Goal: Task Accomplishment & Management: Use online tool/utility

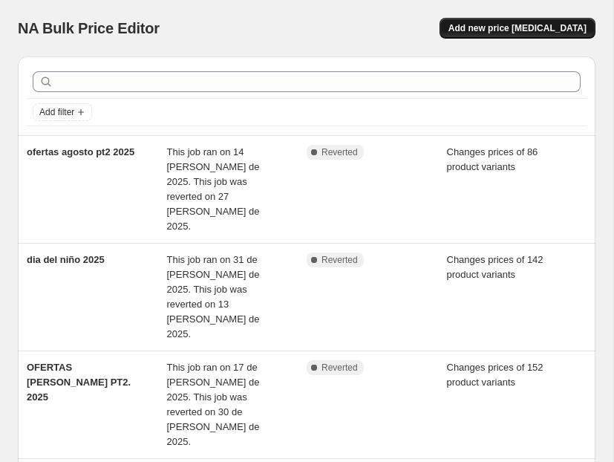
click at [528, 30] on span "Add new price [MEDICAL_DATA]" at bounding box center [517, 28] width 138 height 12
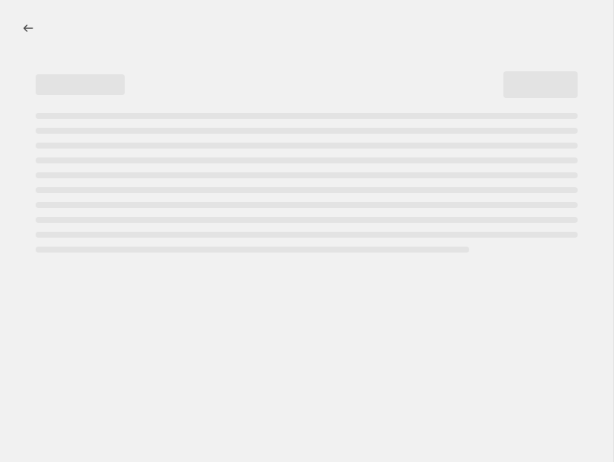
select select "percentage"
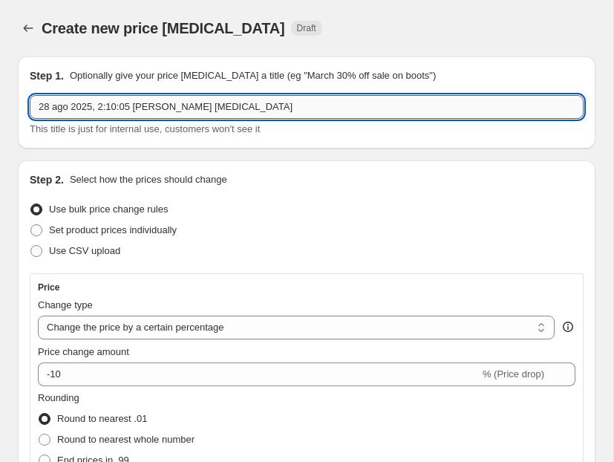
click at [183, 103] on input "28 ago 2025, 2:10:05 [PERSON_NAME] [MEDICAL_DATA]" at bounding box center [307, 107] width 554 height 24
type input "Ofertas septiembre pt1 2025"
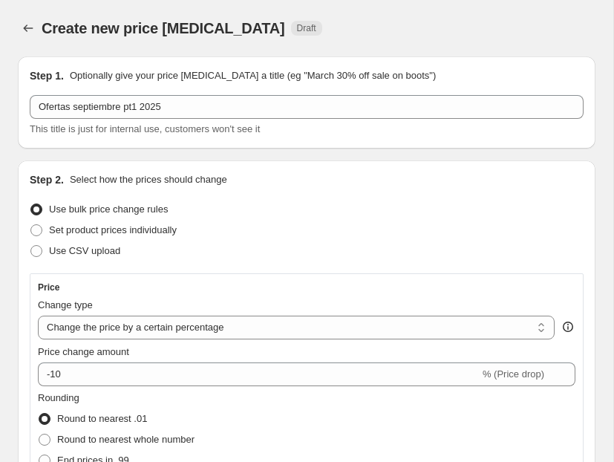
click at [298, 202] on div "Use bulk price change rules" at bounding box center [307, 209] width 554 height 21
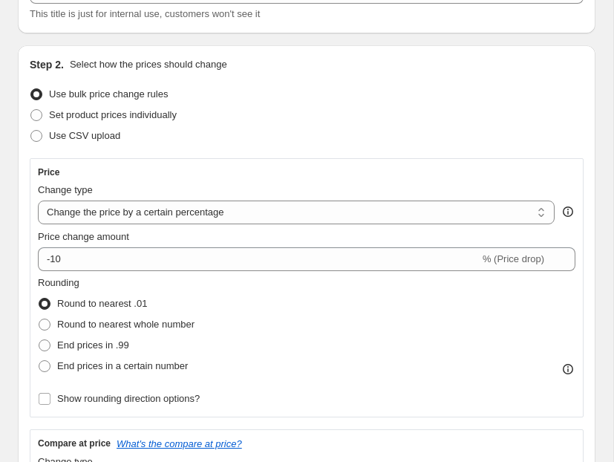
scroll to position [121, 0]
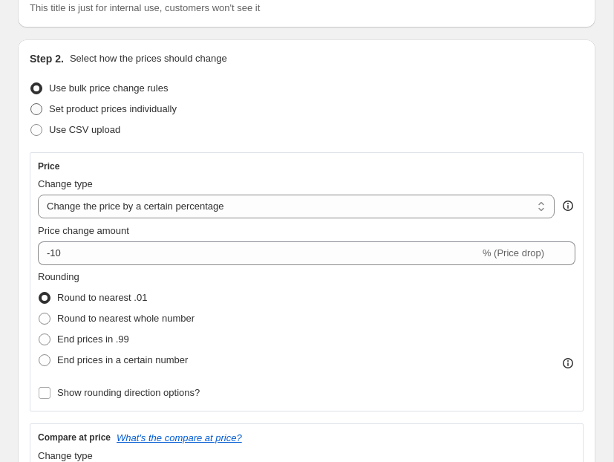
click at [147, 110] on span "Set product prices individually" at bounding box center [113, 108] width 128 height 11
click at [31, 104] on input "Set product prices individually" at bounding box center [30, 103] width 1 height 1
radio input "true"
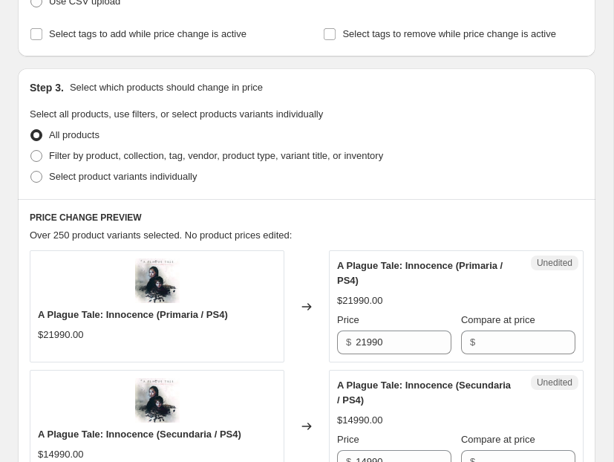
scroll to position [251, 0]
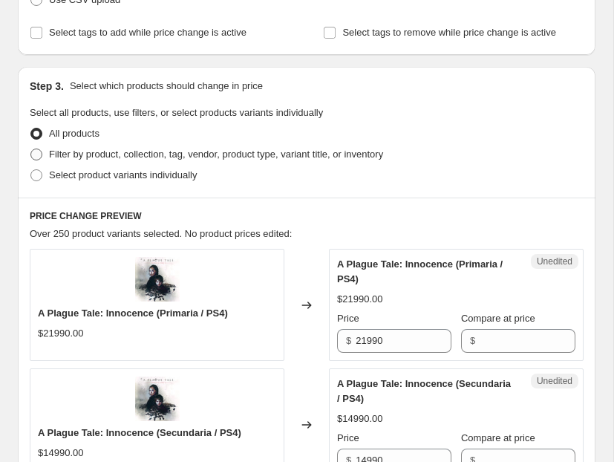
click at [120, 154] on span "Filter by product, collection, tag, vendor, product type, variant title, or inv…" at bounding box center [216, 153] width 334 height 11
click at [31, 149] on input "Filter by product, collection, tag, vendor, product type, variant title, or inv…" at bounding box center [30, 148] width 1 height 1
radio input "true"
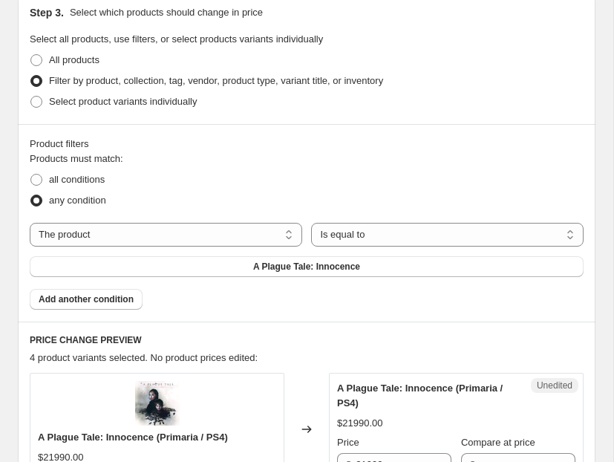
scroll to position [336, 0]
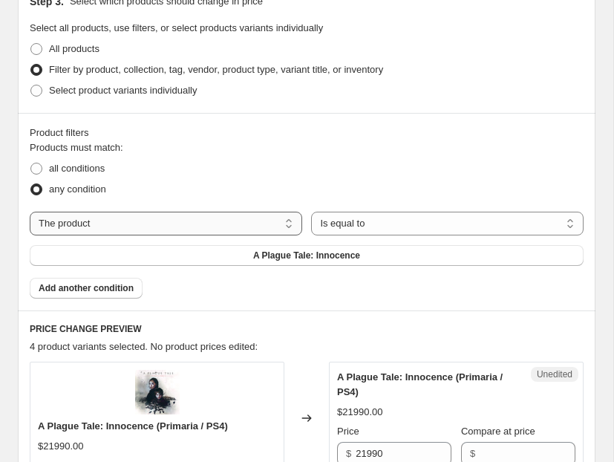
click at [267, 219] on select "The product The product's collection The product's tag The product's vendor The…" at bounding box center [166, 224] width 272 height 24
select select "collection"
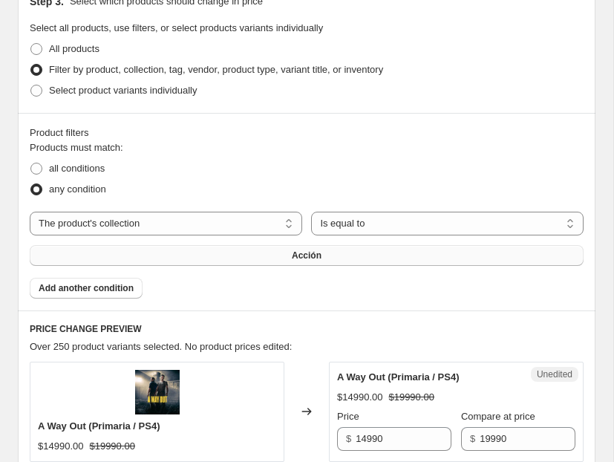
click at [333, 258] on button "Acción" at bounding box center [307, 255] width 554 height 21
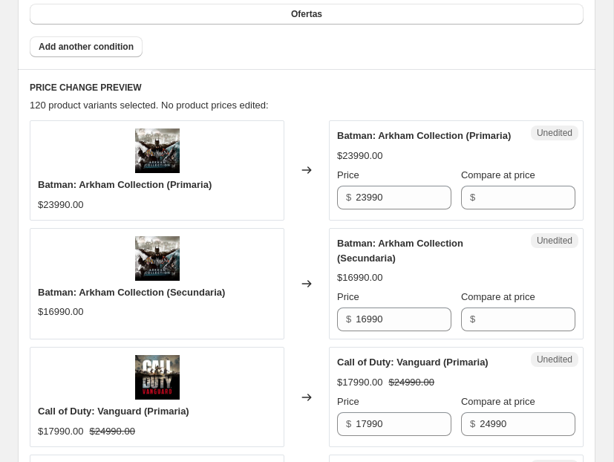
scroll to position [578, 0]
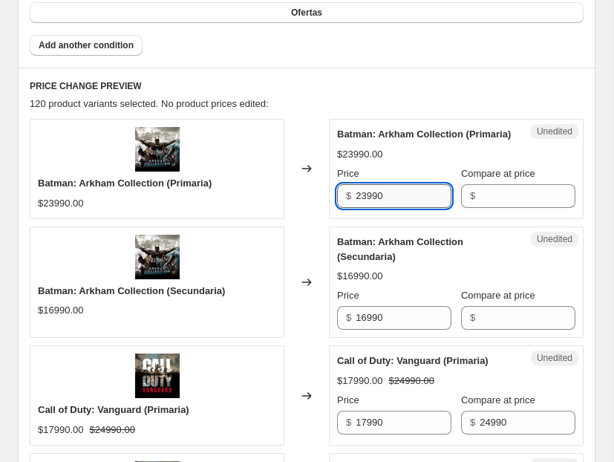
click at [392, 208] on input "23990" at bounding box center [404, 196] width 96 height 24
click at [494, 208] on input "Compare at price" at bounding box center [528, 196] width 96 height 24
paste input "23990"
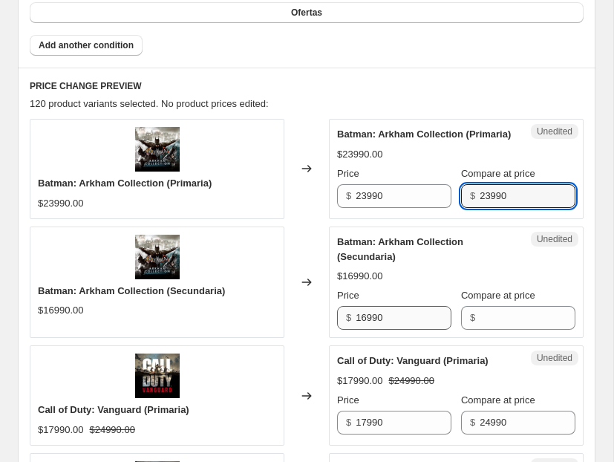
type input "23990"
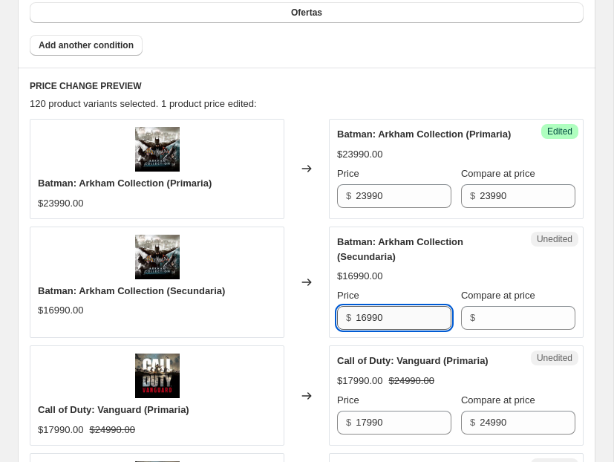
click at [379, 330] on input "16990" at bounding box center [404, 318] width 96 height 24
click at [511, 330] on input "Compare at price" at bounding box center [528, 318] width 96 height 24
paste input "16990"
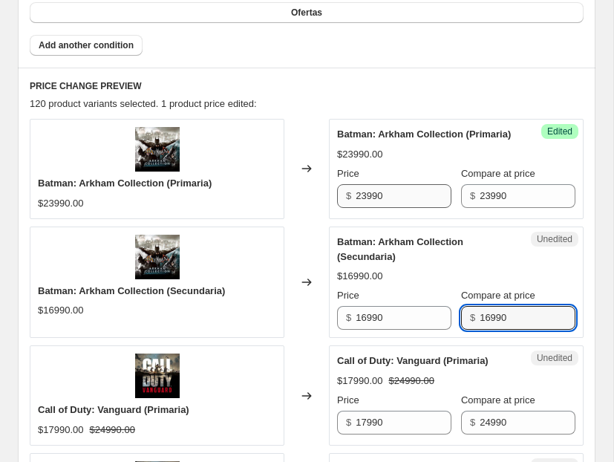
type input "16990"
click at [365, 208] on input "23990" at bounding box center [404, 196] width 96 height 24
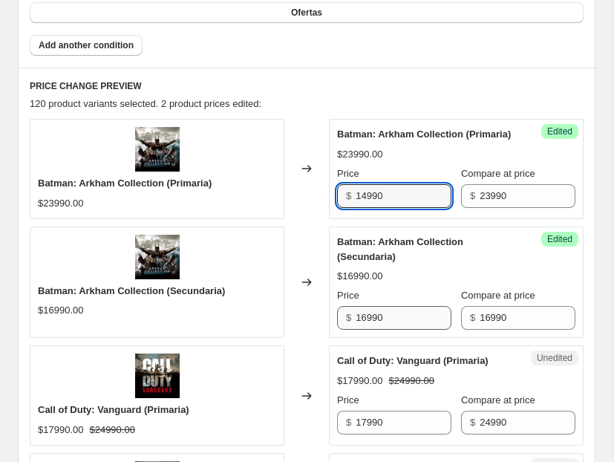
type input "14990"
click at [365, 330] on input "16990" at bounding box center [404, 318] width 96 height 24
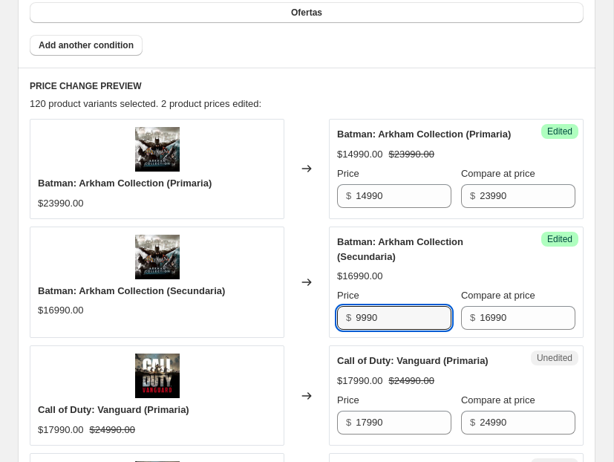
type input "9990"
click at [404, 284] on div "$16990.00" at bounding box center [456, 276] width 238 height 15
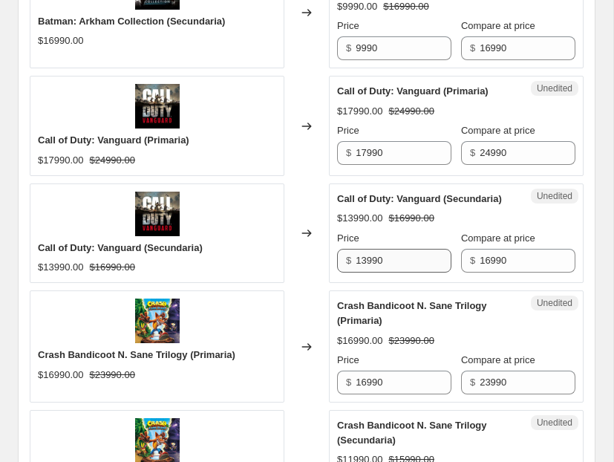
scroll to position [850, 0]
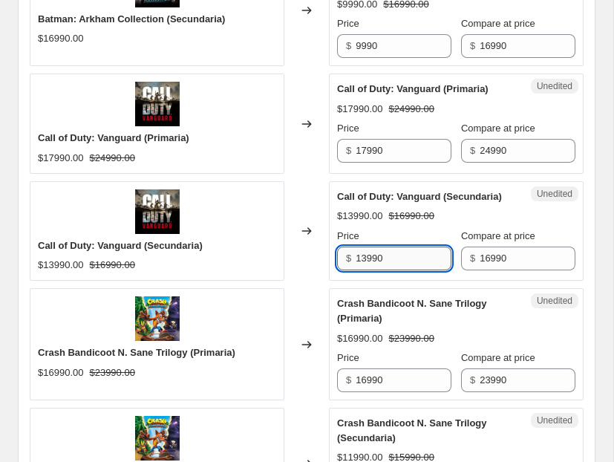
click at [362, 270] on input "13990" at bounding box center [404, 258] width 96 height 24
click at [365, 270] on input "13990" at bounding box center [404, 258] width 96 height 24
type input "12990"
click at [494, 163] on input "24990" at bounding box center [528, 151] width 96 height 24
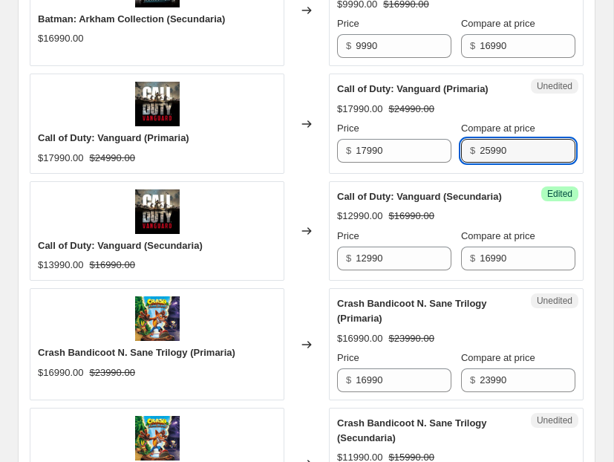
type input "25990"
click at [310, 213] on div "Changed to" at bounding box center [306, 230] width 45 height 99
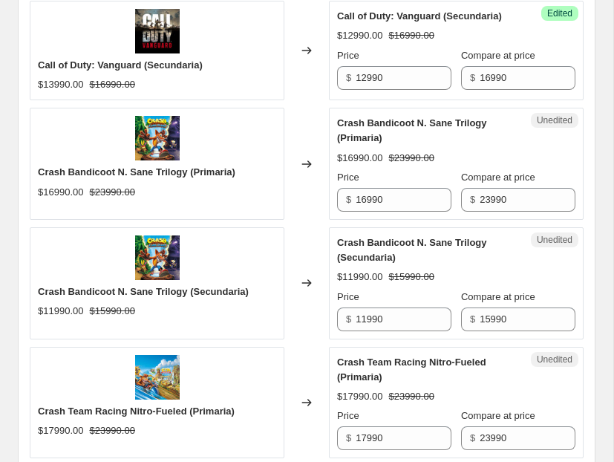
scroll to position [1039, 0]
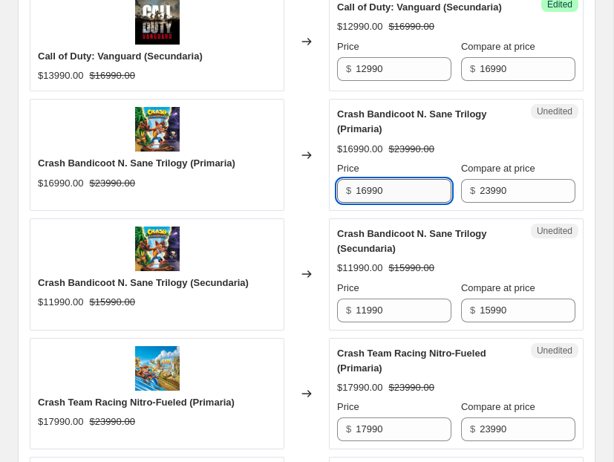
click at [368, 202] on input "16990" at bounding box center [404, 191] width 96 height 24
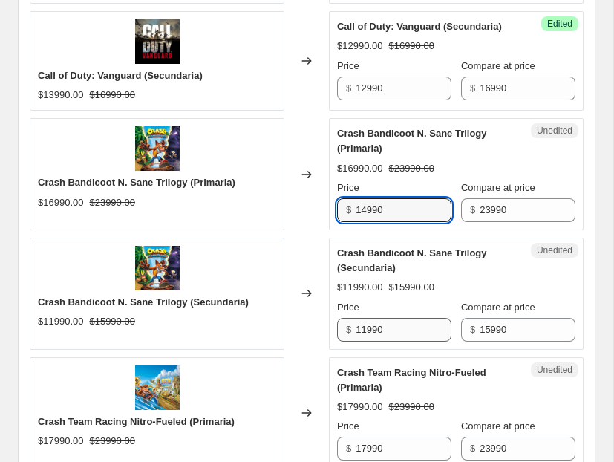
type input "14990"
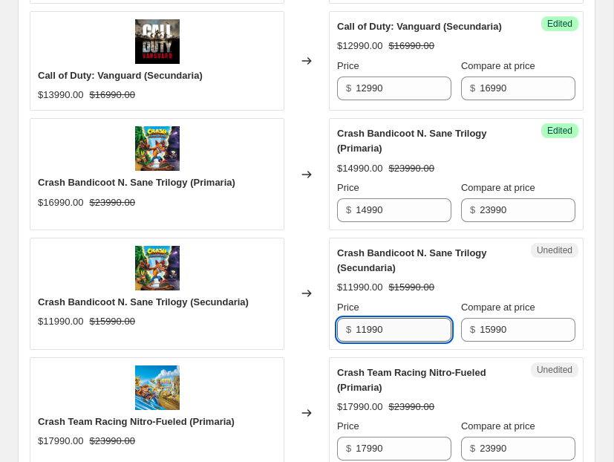
click at [362, 339] on input "11990" at bounding box center [404, 330] width 96 height 24
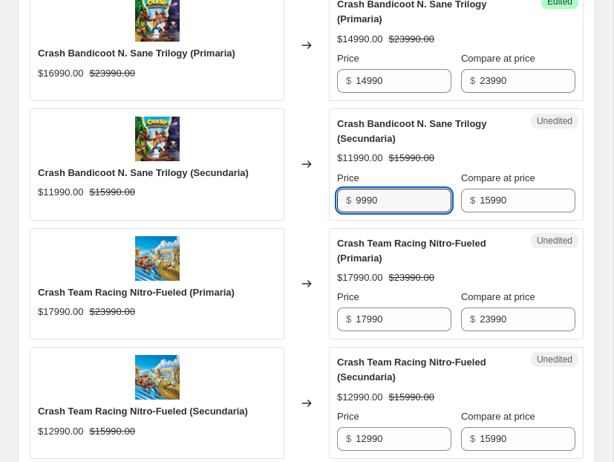
scroll to position [1256, 0]
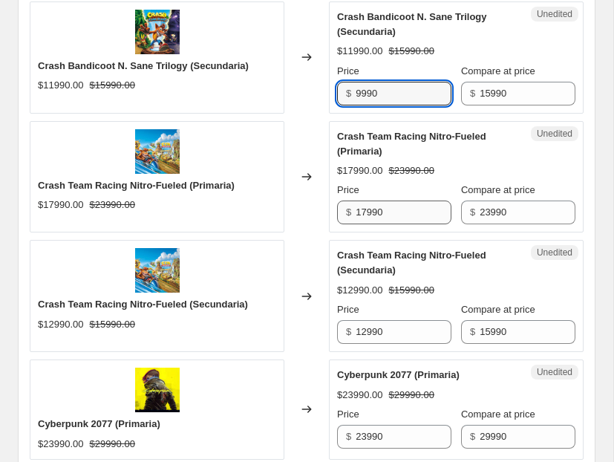
type input "9990"
click at [364, 224] on input "17990" at bounding box center [404, 212] width 96 height 24
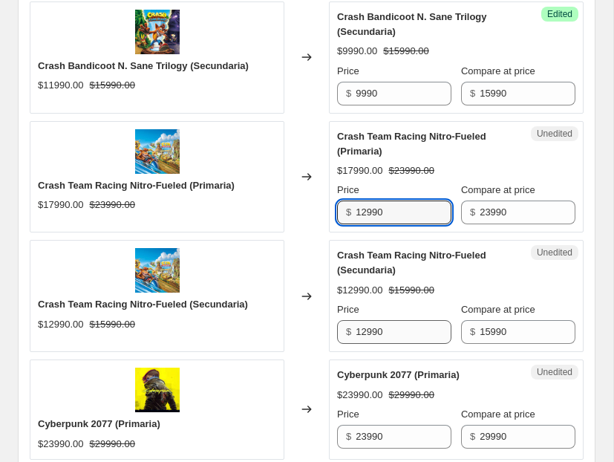
type input "12990"
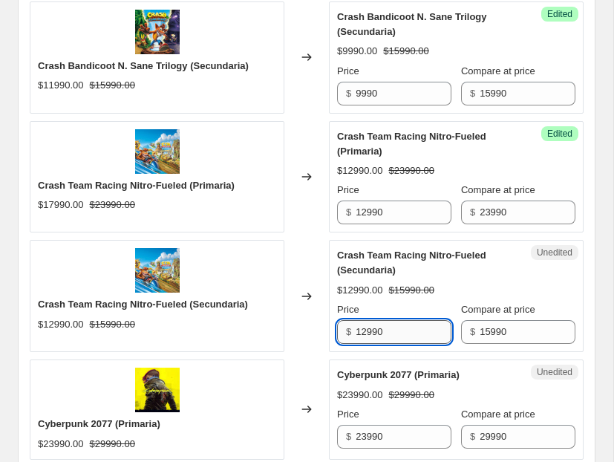
click at [361, 343] on input "12990" at bounding box center [404, 332] width 96 height 24
type input "7990"
click at [517, 312] on div "Crash Team Racing Nitro-Fueled (Secundaria) $12990.00 $15990.00 Price $ 7990 Co…" at bounding box center [456, 296] width 238 height 96
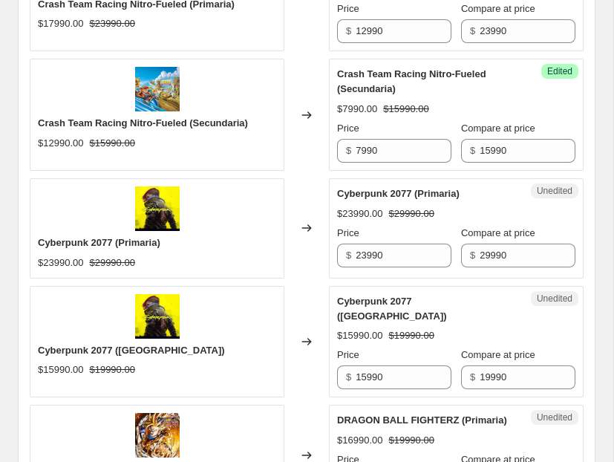
scroll to position [1439, 0]
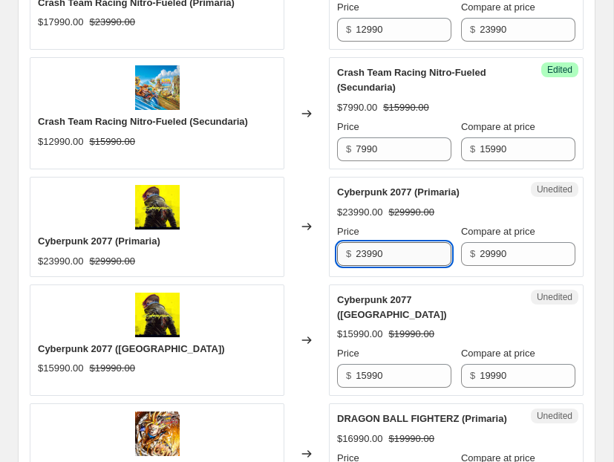
click at [365, 266] on input "23990" at bounding box center [404, 254] width 96 height 24
type input "17990"
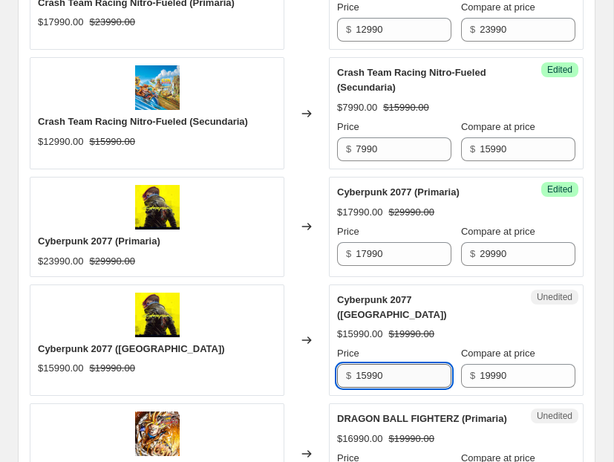
click at [364, 370] on input "15990" at bounding box center [404, 376] width 96 height 24
type input "12990"
click at [409, 334] on strike "$19990.00" at bounding box center [410, 334] width 45 height 15
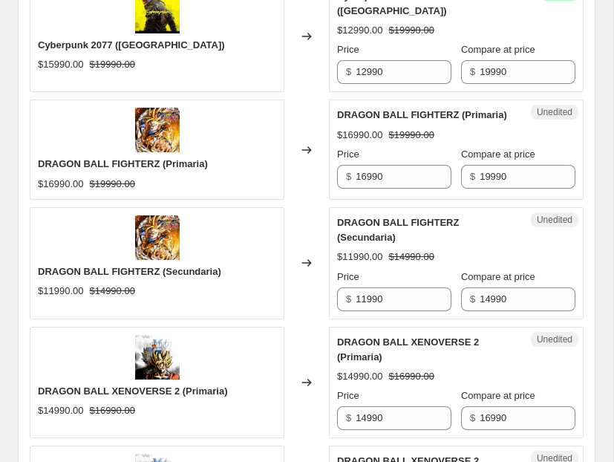
scroll to position [1762, 0]
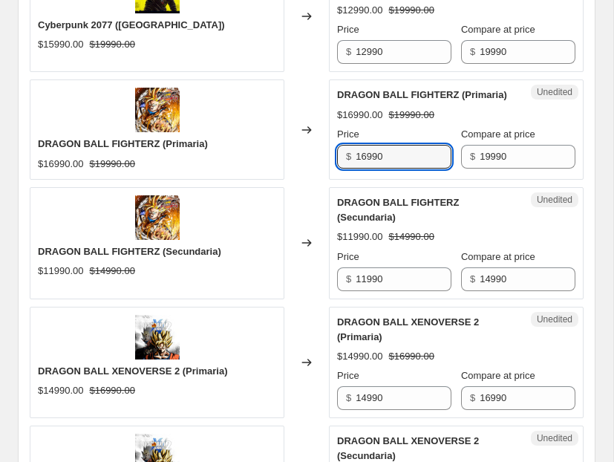
drag, startPoint x: 366, startPoint y: 156, endPoint x: 292, endPoint y: 156, distance: 74.2
click at [292, 156] on div "DRAGON BALL FIGHTERZ (Primaria) $16990.00 $19990.00 Changed to Unedited DRAGON …" at bounding box center [307, 128] width 554 height 99
type input "9990"
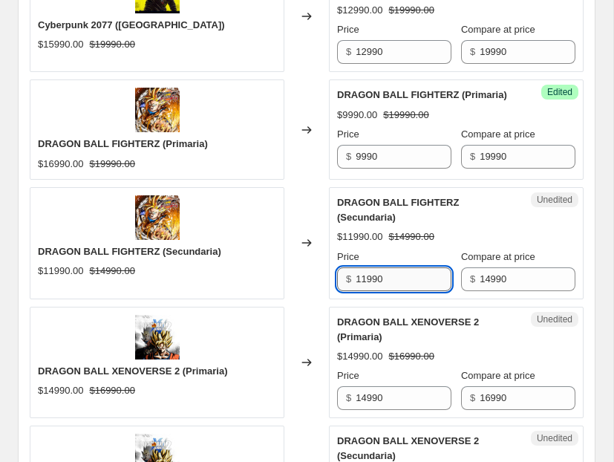
click at [368, 284] on input "11990" at bounding box center [404, 279] width 96 height 24
type input "5990"
click at [284, 212] on div "DRAGON BALL FIGHTERZ (Secundaria) $11990.00 $14990.00" at bounding box center [157, 243] width 255 height 112
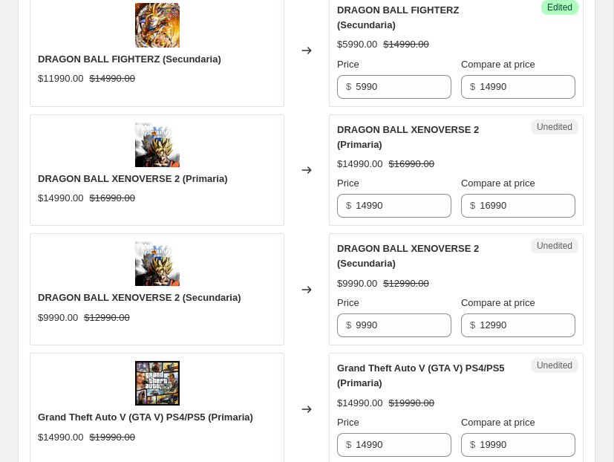
scroll to position [1957, 0]
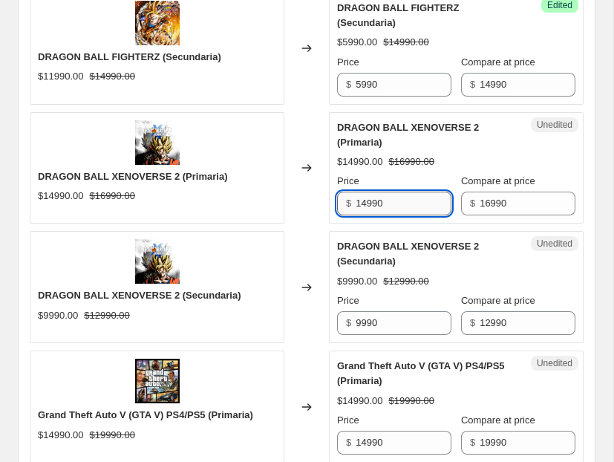
click at [365, 201] on input "14990" at bounding box center [404, 204] width 96 height 24
type input "9990"
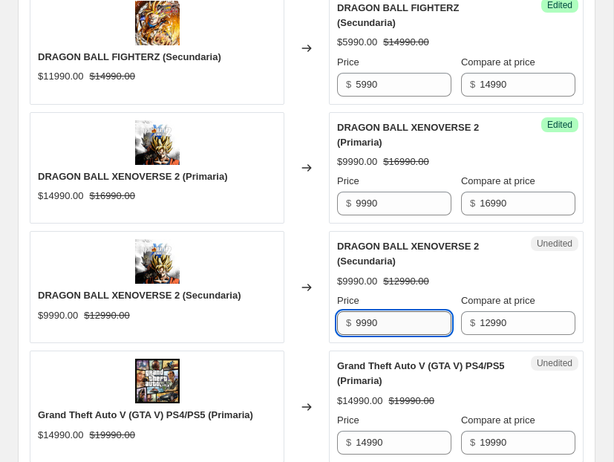
click at [365, 323] on input "9990" at bounding box center [404, 323] width 96 height 24
type input "5990"
click at [462, 275] on div "$5990.00 $12990.00" at bounding box center [456, 281] width 238 height 15
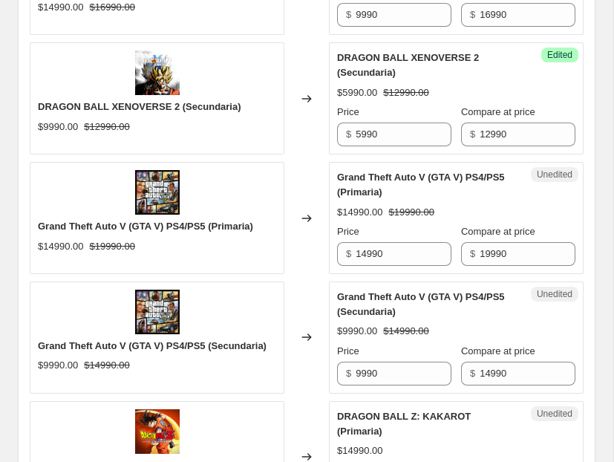
scroll to position [2183, 0]
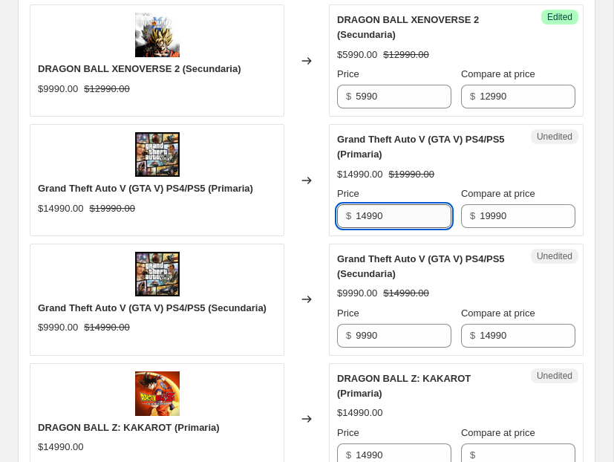
click at [364, 218] on input "14990" at bounding box center [404, 216] width 96 height 24
type input "16990"
click at [362, 333] on input "9990" at bounding box center [404, 336] width 96 height 24
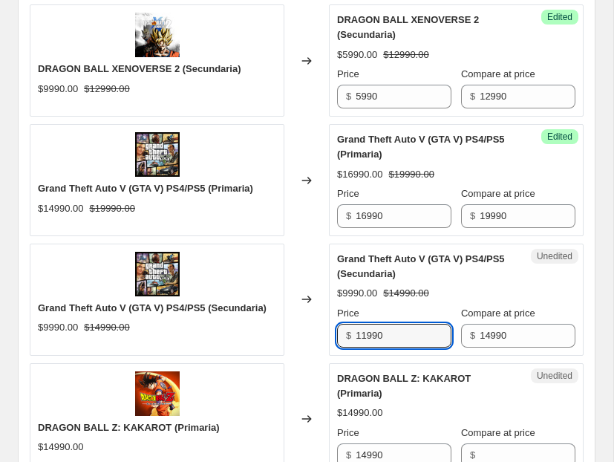
type input "11990"
click at [471, 278] on div "Grand Theft Auto V (GTA V) PS4/PS5 (Secundaria)" at bounding box center [426, 267] width 179 height 30
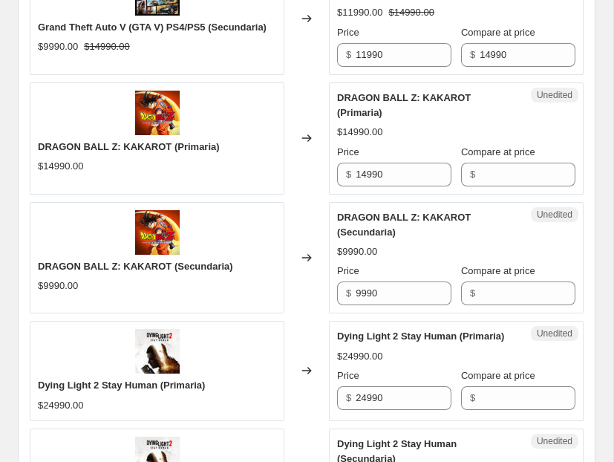
scroll to position [2495, 0]
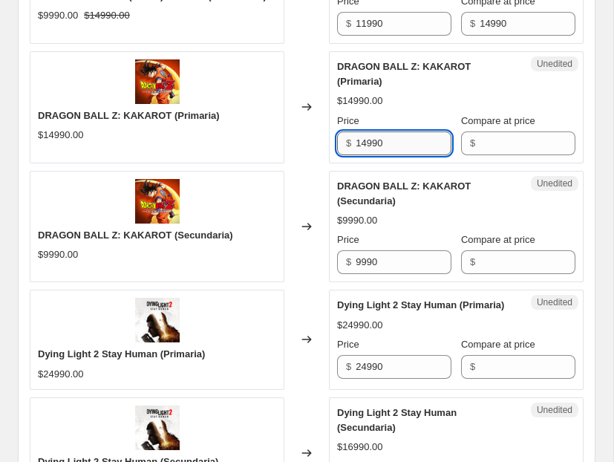
click at [394, 140] on input "14990" at bounding box center [404, 143] width 96 height 24
click at [405, 146] on input "14990" at bounding box center [404, 143] width 96 height 24
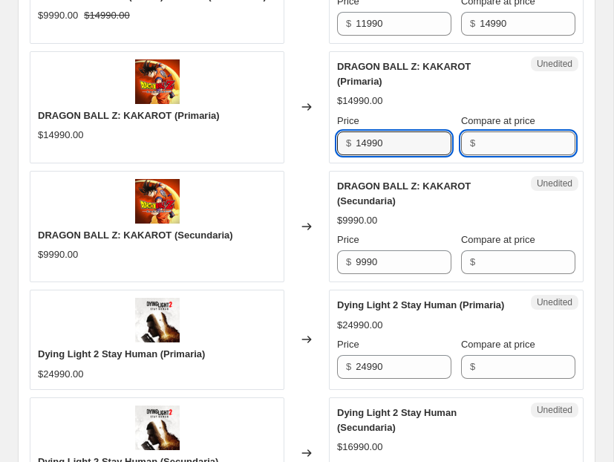
click at [506, 147] on input "Compare at price" at bounding box center [528, 143] width 96 height 24
paste input "14990"
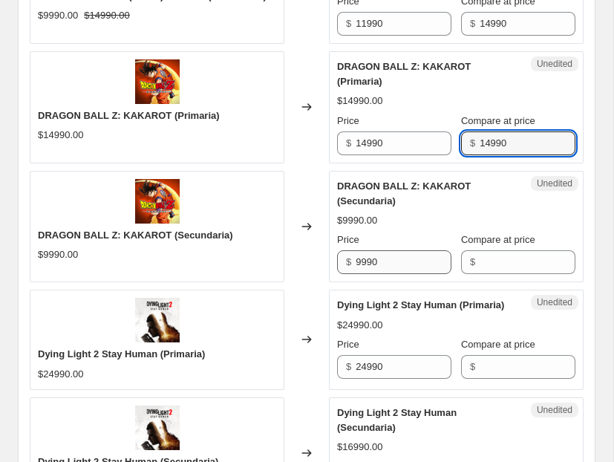
type input "14990"
click at [395, 265] on input "9990" at bounding box center [404, 262] width 96 height 24
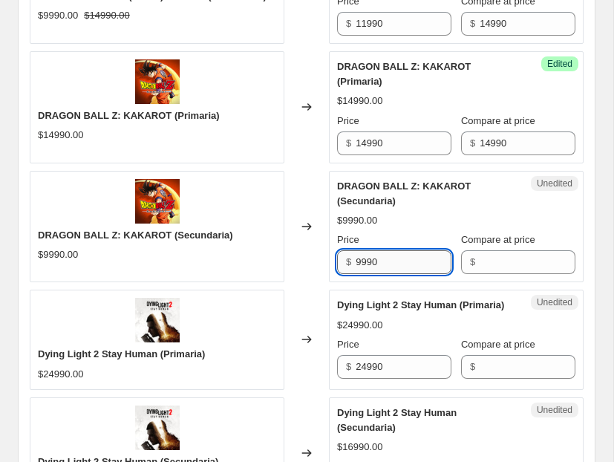
click at [395, 265] on input "9990" at bounding box center [404, 262] width 96 height 24
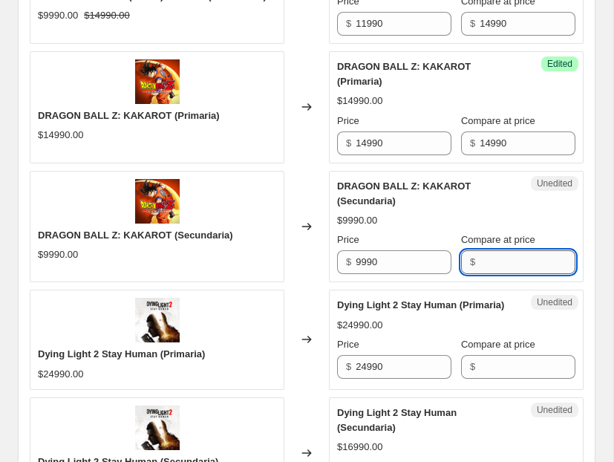
click at [534, 259] on input "Compare at price" at bounding box center [528, 262] width 96 height 24
paste input "9990"
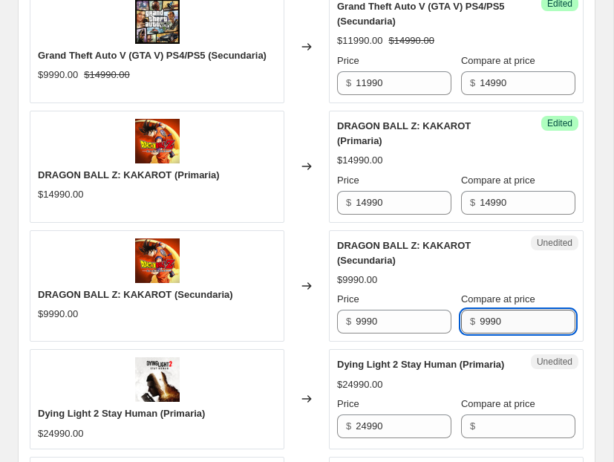
scroll to position [2433, 0]
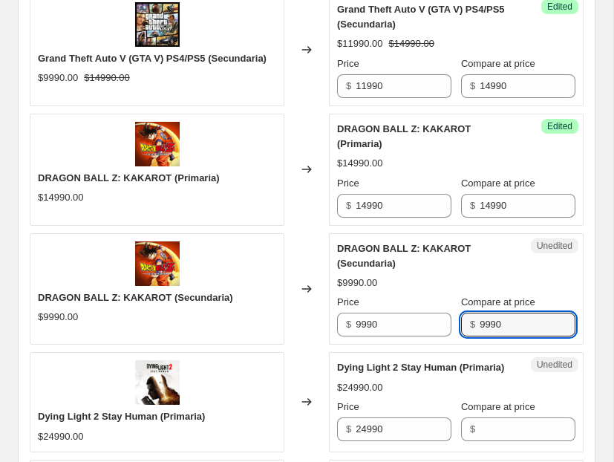
type input "9990"
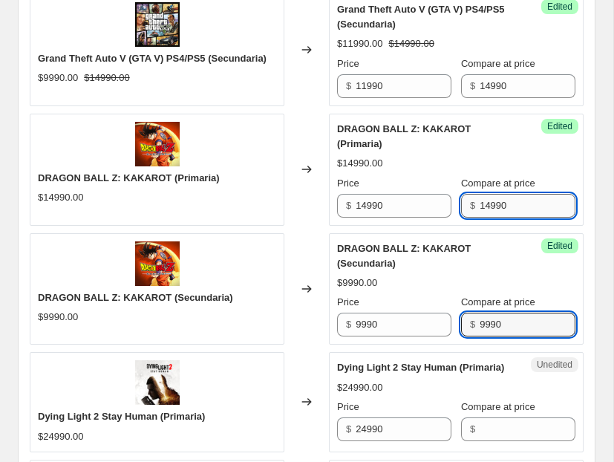
click at [491, 203] on input "14990" at bounding box center [528, 206] width 96 height 24
type input "19990"
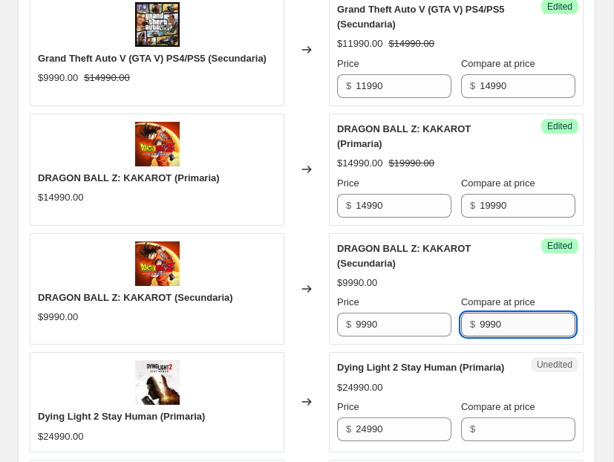
click at [485, 324] on input "9990" at bounding box center [528, 325] width 96 height 24
type input "14990"
click at [439, 290] on div "$9990.00 $14990.00" at bounding box center [456, 282] width 238 height 15
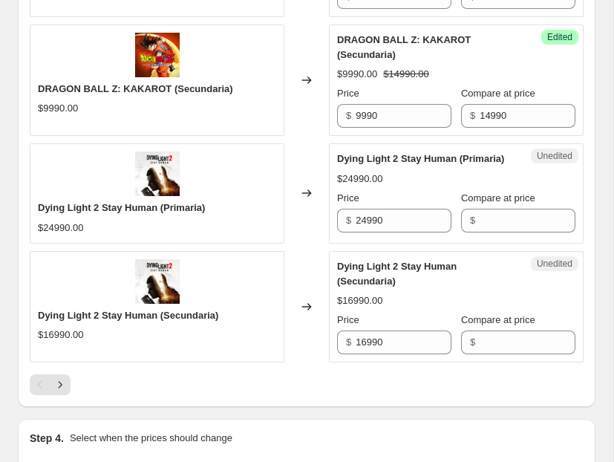
scroll to position [2687, 0]
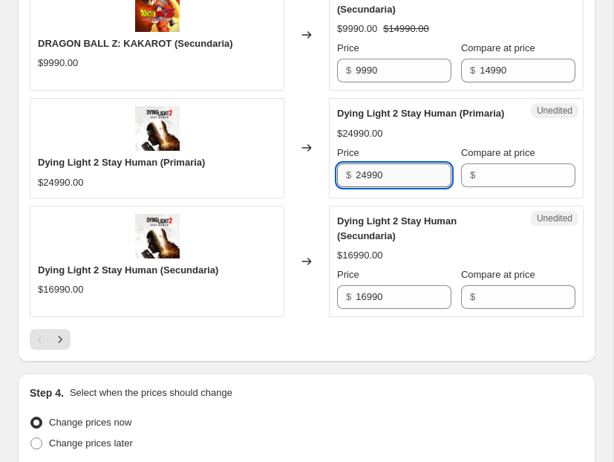
click at [384, 180] on input "24990" at bounding box center [404, 175] width 96 height 24
click at [461, 187] on div "$" at bounding box center [518, 175] width 114 height 24
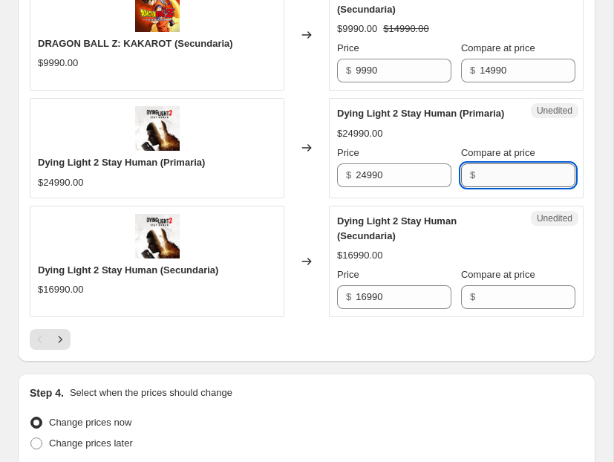
paste input "24990"
type input "24990"
click at [388, 296] on input "16990" at bounding box center [404, 297] width 96 height 24
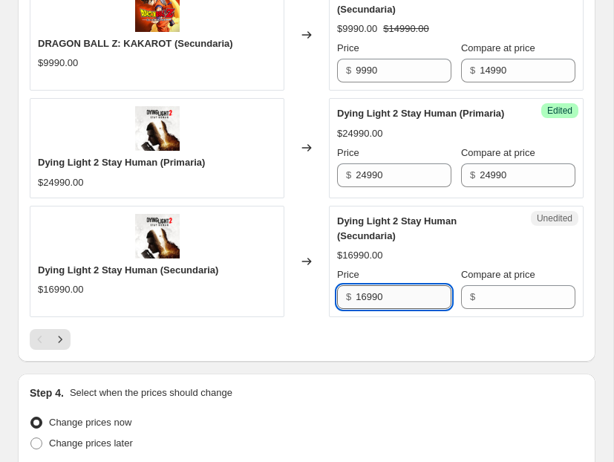
click at [388, 296] on input "16990" at bounding box center [404, 297] width 96 height 24
click at [487, 309] on input "Compare at price" at bounding box center [528, 297] width 96 height 24
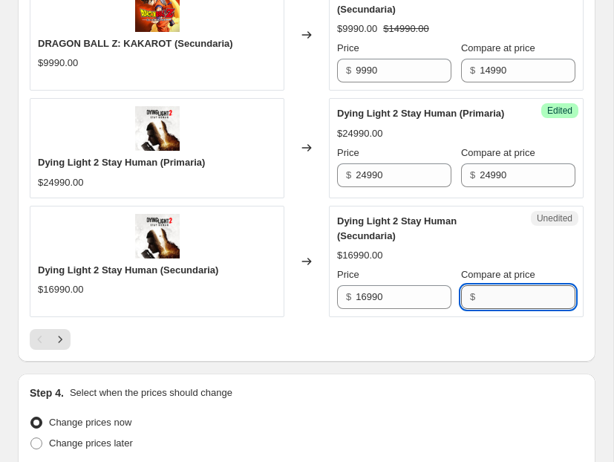
paste input "16990"
type input "16990"
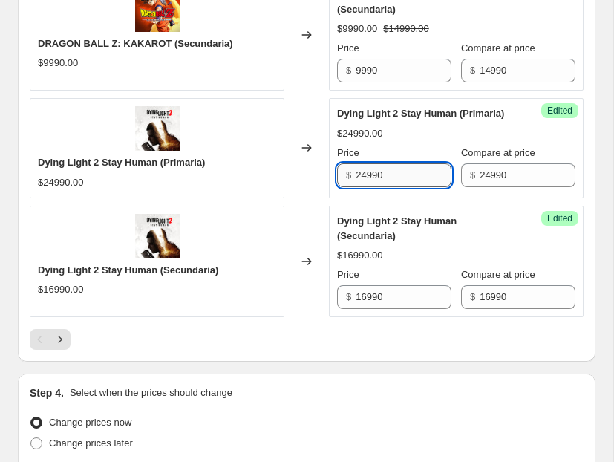
click at [370, 177] on input "24990" at bounding box center [404, 175] width 96 height 24
type input "16990"
click at [367, 301] on input "16990" at bounding box center [404, 297] width 96 height 24
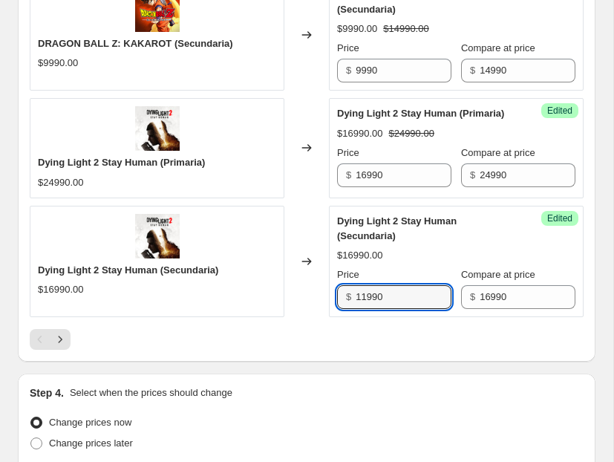
type input "11990"
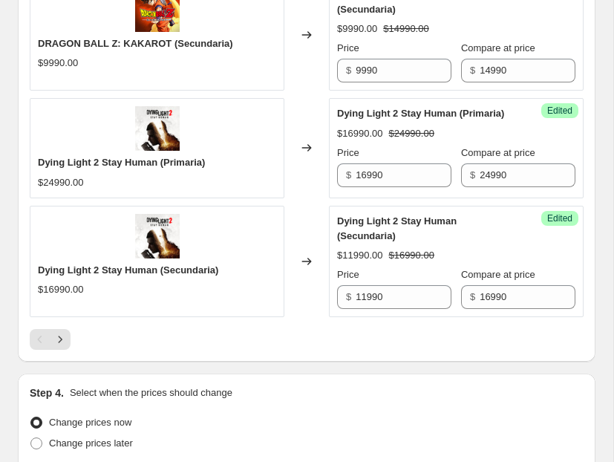
click at [394, 336] on div at bounding box center [307, 339] width 554 height 21
click at [204, 343] on div at bounding box center [307, 339] width 554 height 21
click at [141, 334] on div at bounding box center [307, 339] width 554 height 21
click at [65, 344] on icon "Next" at bounding box center [60, 339] width 15 height 15
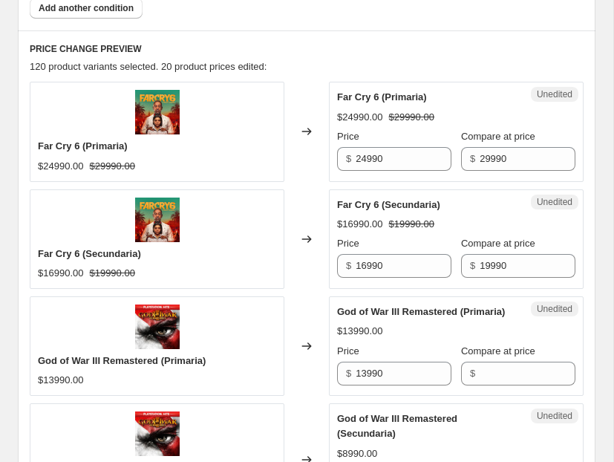
scroll to position [624, 0]
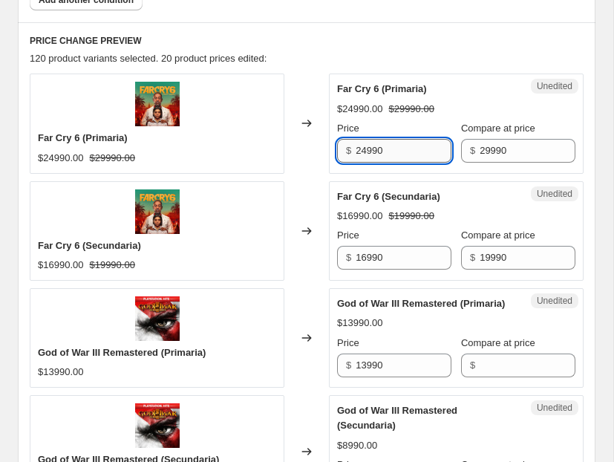
click at [369, 153] on input "24990" at bounding box center [404, 151] width 96 height 24
type input "12990"
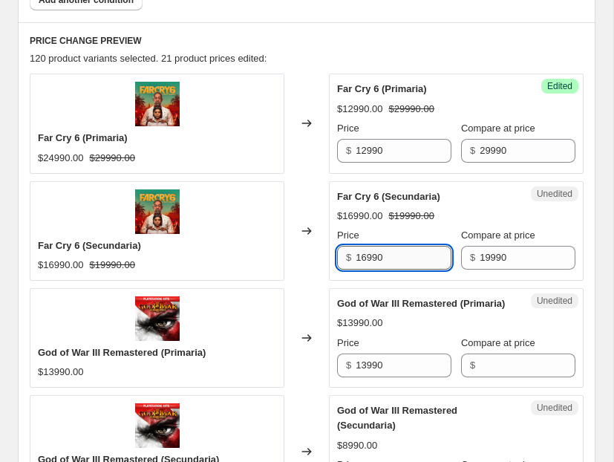
click at [366, 260] on input "16990" at bounding box center [404, 258] width 96 height 24
type input "7990"
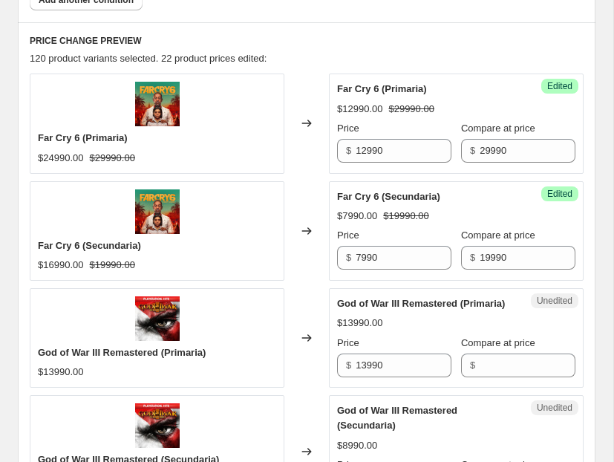
click at [285, 320] on div "Changed to" at bounding box center [306, 337] width 45 height 99
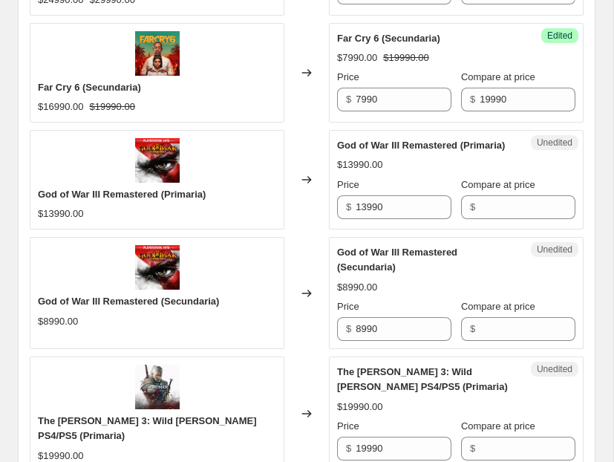
scroll to position [857, 0]
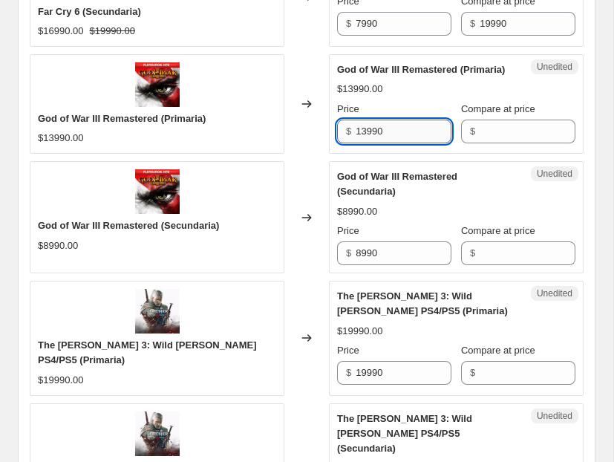
click at [415, 133] on input "13990" at bounding box center [404, 132] width 96 height 24
click at [494, 141] on input "Compare at price" at bounding box center [528, 132] width 96 height 24
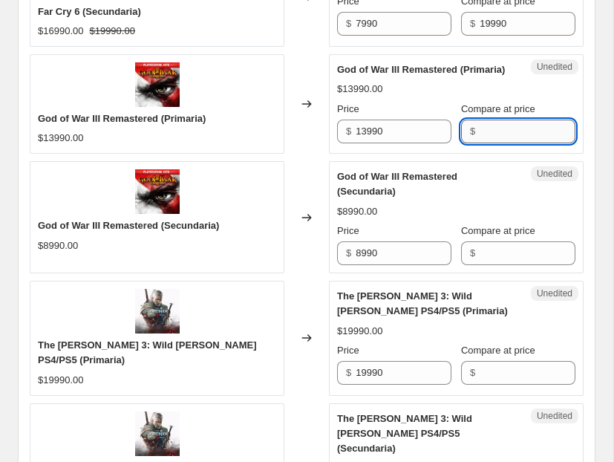
paste input "13990"
type input "13990"
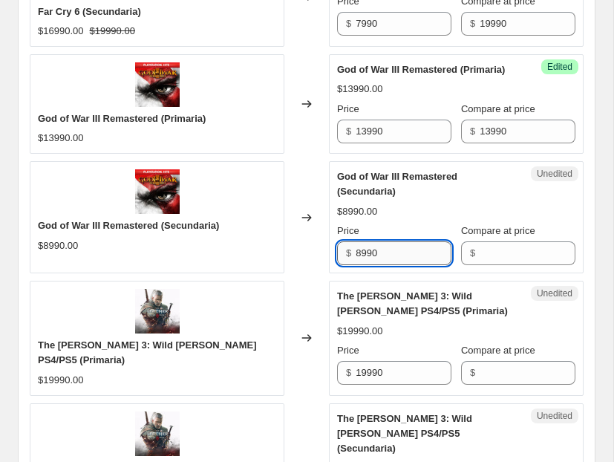
click at [381, 255] on input "8990" at bounding box center [404, 253] width 96 height 24
click at [517, 266] on div "Unedited God of War III Remastered (Secundaria) $8990.00 Price $ 8990 Compare a…" at bounding box center [456, 217] width 255 height 112
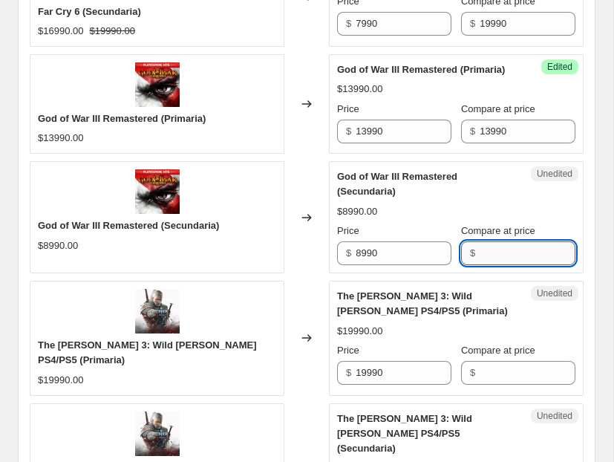
click at [510, 247] on input "Compare at price" at bounding box center [528, 253] width 96 height 24
paste input "8990"
type input "8990"
click at [363, 139] on input "13990" at bounding box center [404, 132] width 96 height 24
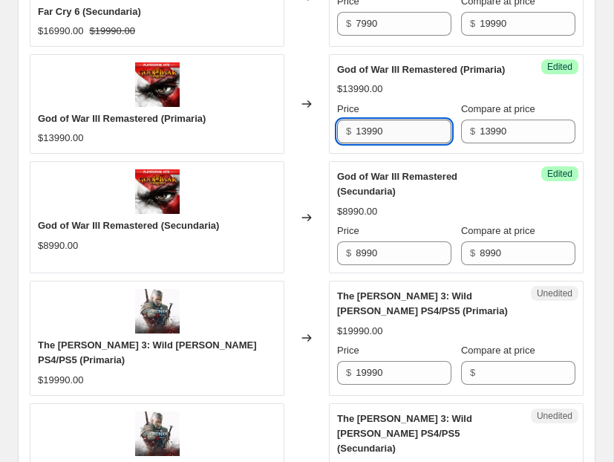
click at [368, 128] on input "13990" at bounding box center [404, 132] width 96 height 24
type input "9990"
click at [364, 255] on input "8990" at bounding box center [404, 253] width 96 height 24
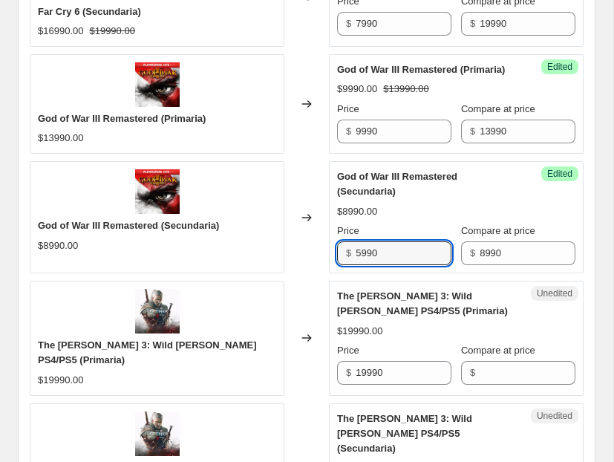
type input "5990"
click at [326, 270] on div "Changed to" at bounding box center [306, 217] width 45 height 112
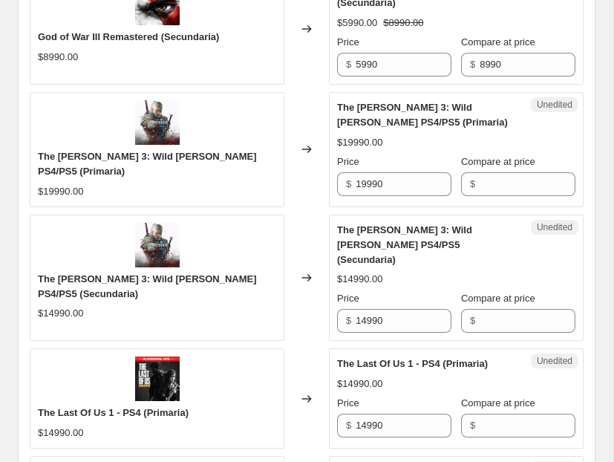
scroll to position [1062, 0]
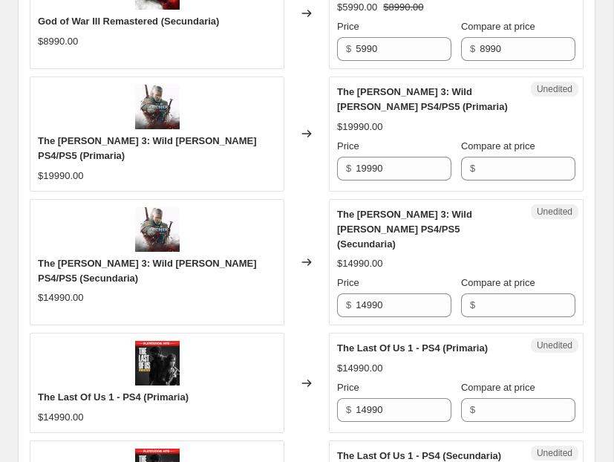
click at [396, 181] on div "Unedited The [PERSON_NAME] 3: Wild [PERSON_NAME] PS4/PS5 (Primaria) $19990.00 P…" at bounding box center [456, 133] width 255 height 114
click at [393, 175] on input "19990" at bounding box center [404, 169] width 96 height 24
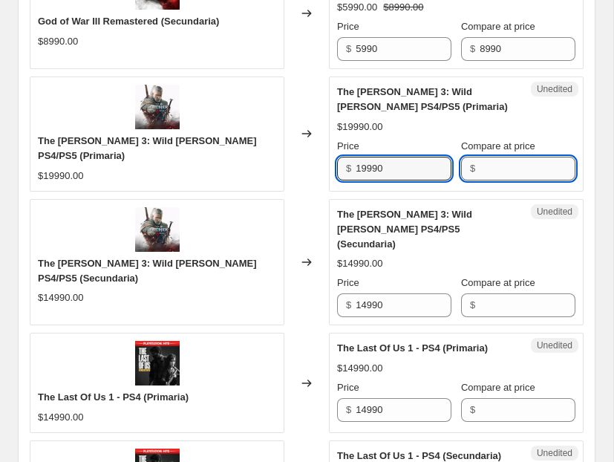
click at [487, 179] on input "Compare at price" at bounding box center [528, 169] width 96 height 24
paste input "19990"
type input "19990"
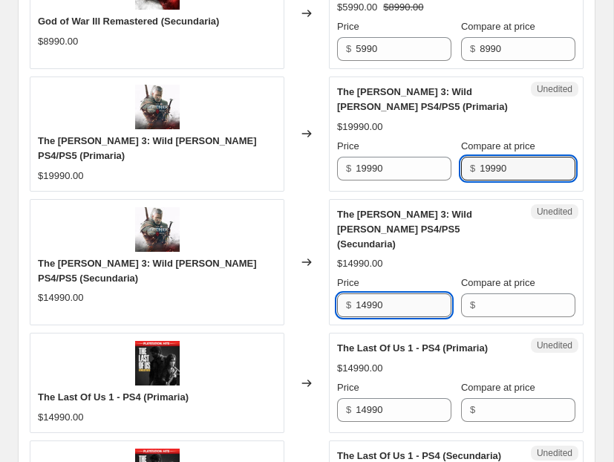
click at [377, 293] on input "14990" at bounding box center [404, 305] width 96 height 24
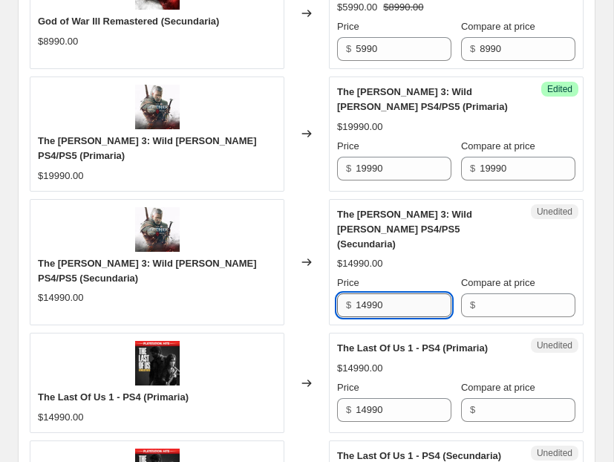
click at [377, 293] on input "14990" at bounding box center [404, 305] width 96 height 24
click at [488, 304] on div "Unedited The [PERSON_NAME] 3: Wild [PERSON_NAME] PS4/PS5 (Secundaria) $14990.00…" at bounding box center [456, 262] width 255 height 127
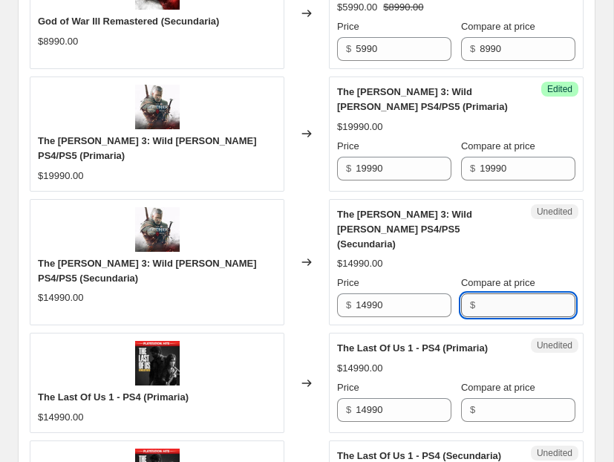
click at [492, 298] on input "Compare at price" at bounding box center [528, 305] width 96 height 24
paste input "14990"
type input "14990"
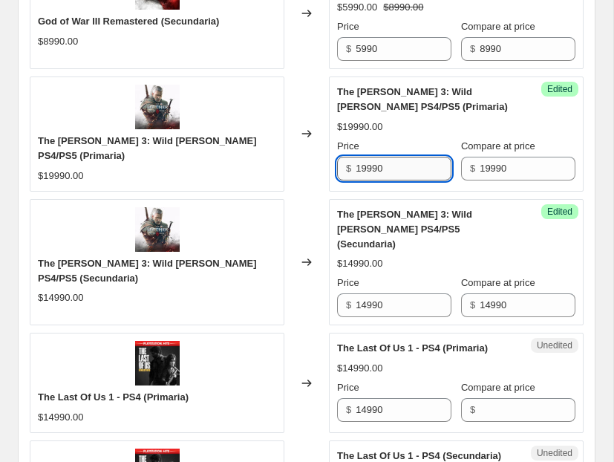
click at [361, 167] on input "19990" at bounding box center [404, 169] width 96 height 24
type input "9990"
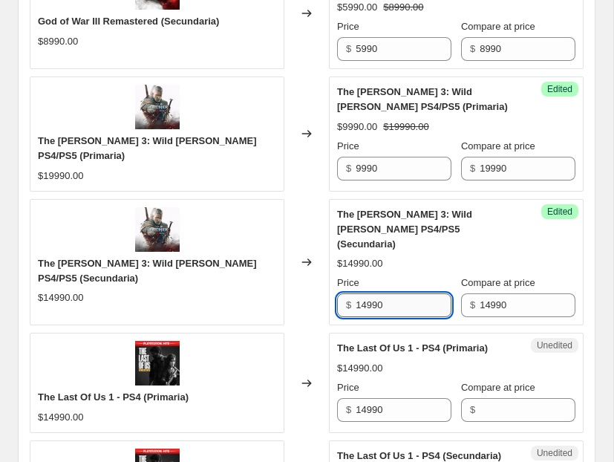
click at [369, 293] on input "14990" at bounding box center [404, 305] width 96 height 24
type input "5990"
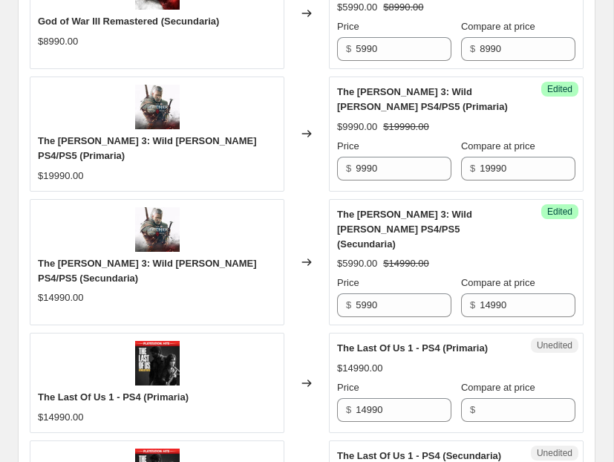
click at [321, 292] on div "Changed to" at bounding box center [306, 262] width 45 height 127
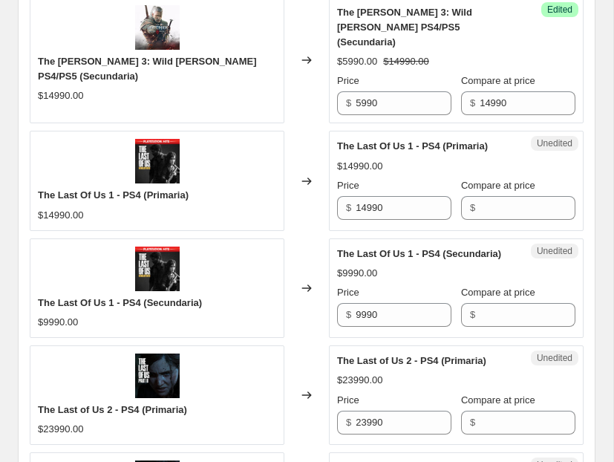
scroll to position [1279, 0]
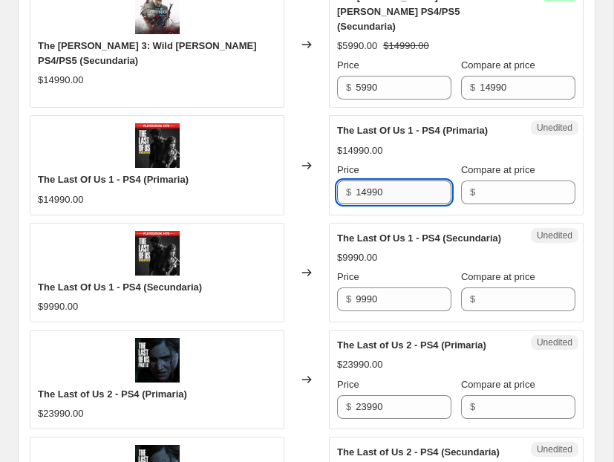
click at [405, 180] on input "14990" at bounding box center [404, 192] width 96 height 24
click at [497, 180] on input "Compare at price" at bounding box center [528, 192] width 96 height 24
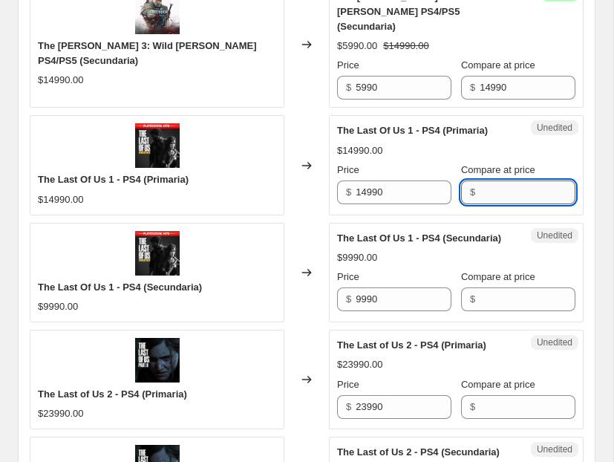
paste input "14990"
type input "14990"
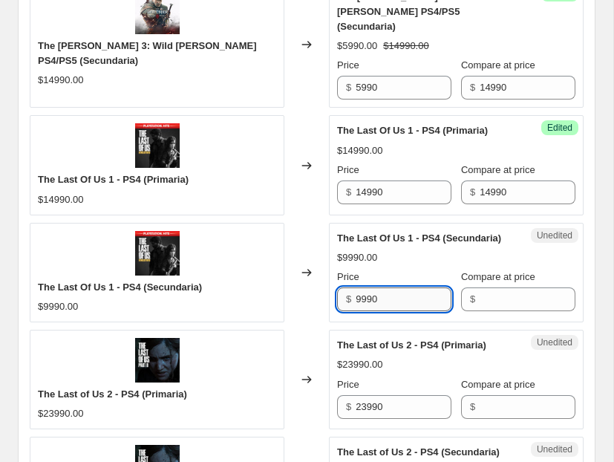
click at [391, 287] on input "9990" at bounding box center [404, 299] width 96 height 24
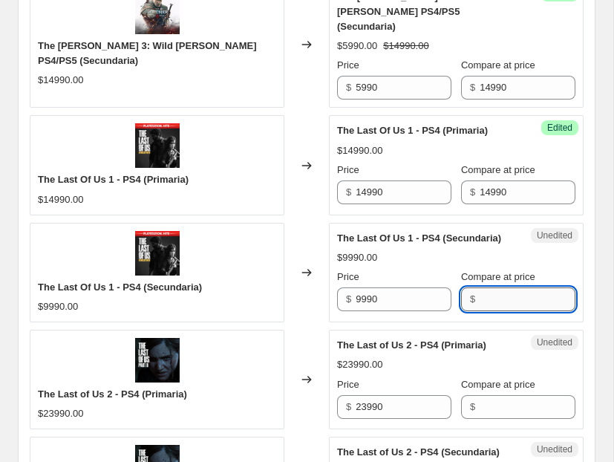
click at [495, 290] on input "Compare at price" at bounding box center [528, 299] width 96 height 24
paste input "9990"
type input "9990"
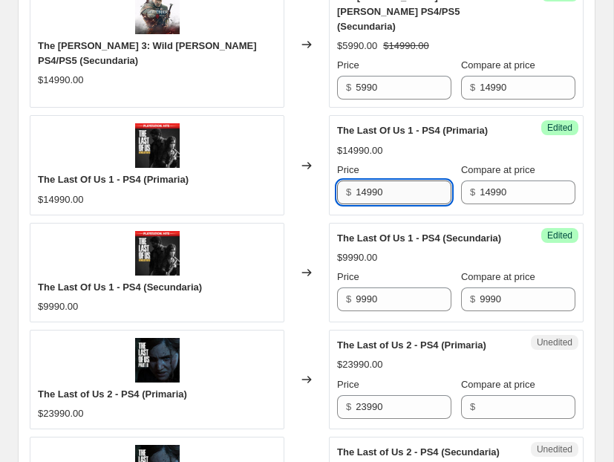
click at [367, 180] on input "14990" at bounding box center [404, 192] width 96 height 24
type input "12990"
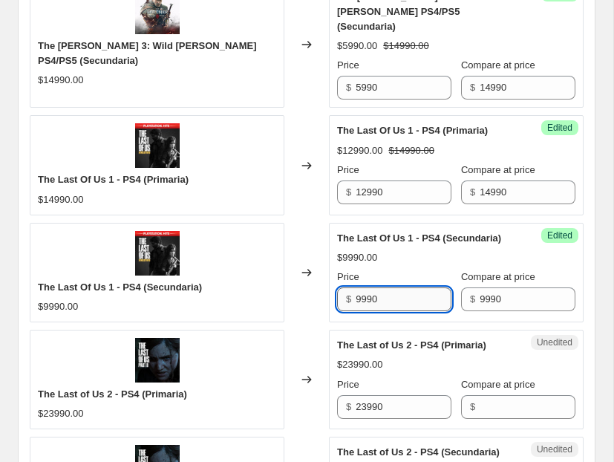
click at [361, 287] on input "9990" at bounding box center [404, 299] width 96 height 24
type input "7990"
click at [282, 343] on div "The Last of Us 2 - PS4 (Primaria) $23990.00" at bounding box center [157, 379] width 255 height 99
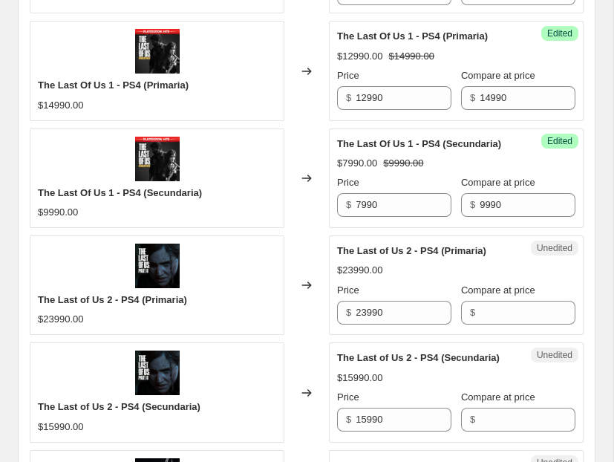
scroll to position [1382, 0]
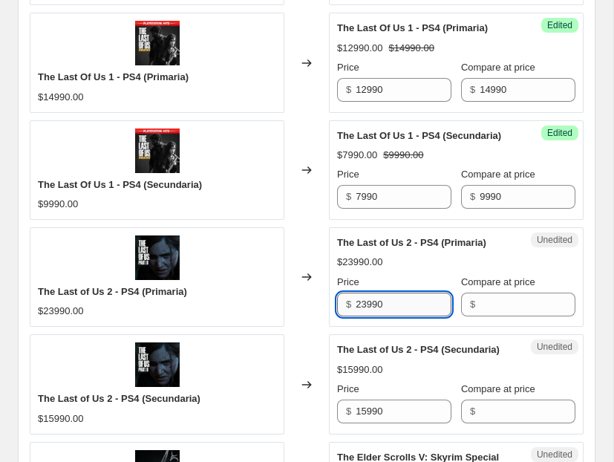
click at [368, 298] on input "23990" at bounding box center [404, 304] width 96 height 24
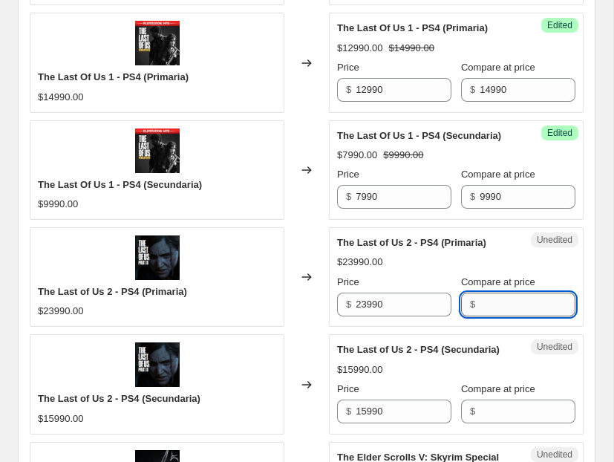
click at [511, 292] on input "Compare at price" at bounding box center [528, 304] width 96 height 24
paste input "23990"
type input "23990"
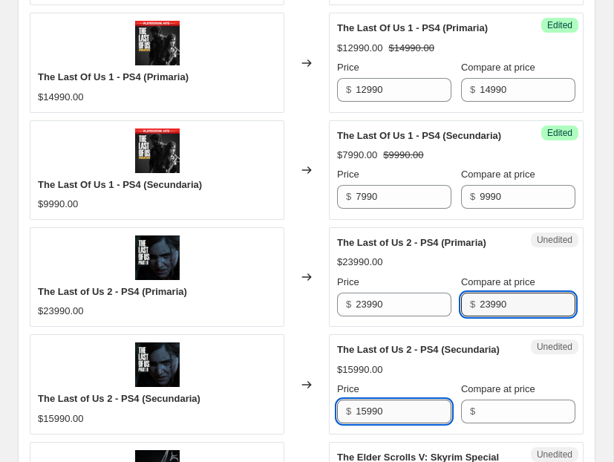
click at [366, 399] on input "15990" at bounding box center [404, 411] width 96 height 24
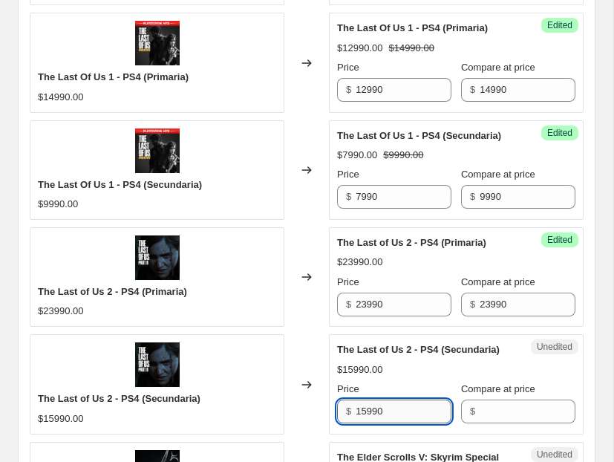
click at [366, 399] on input "15990" at bounding box center [404, 411] width 96 height 24
click at [511, 399] on input "Compare at price" at bounding box center [528, 411] width 96 height 24
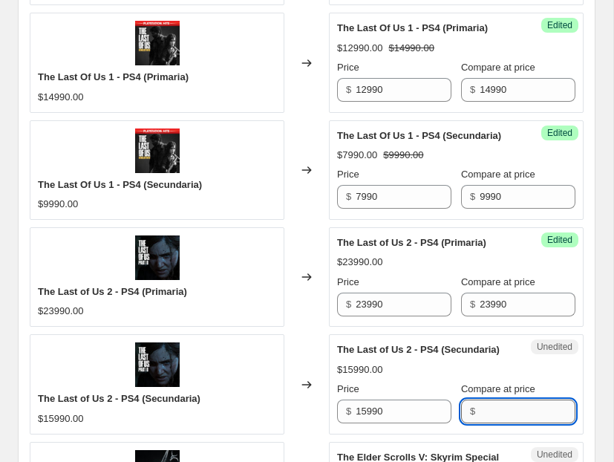
paste input "15990"
type input "15990"
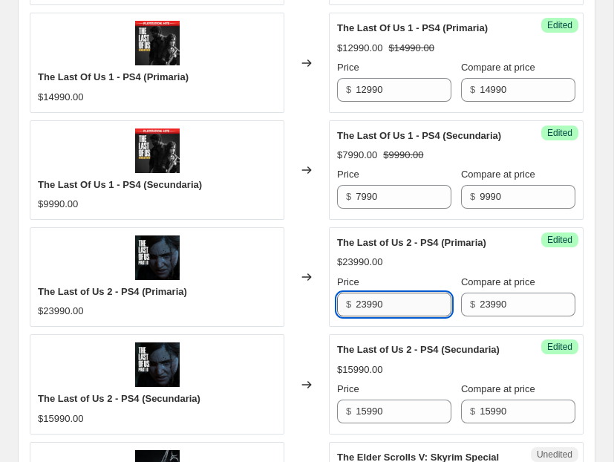
click at [367, 292] on input "23990" at bounding box center [404, 304] width 96 height 24
type input "14990"
click at [363, 399] on input "15990" at bounding box center [404, 411] width 96 height 24
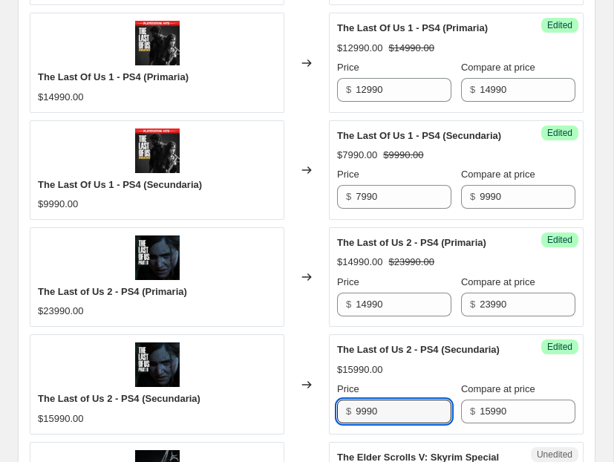
type input "9990"
click at [303, 334] on div "Changed to" at bounding box center [306, 383] width 45 height 99
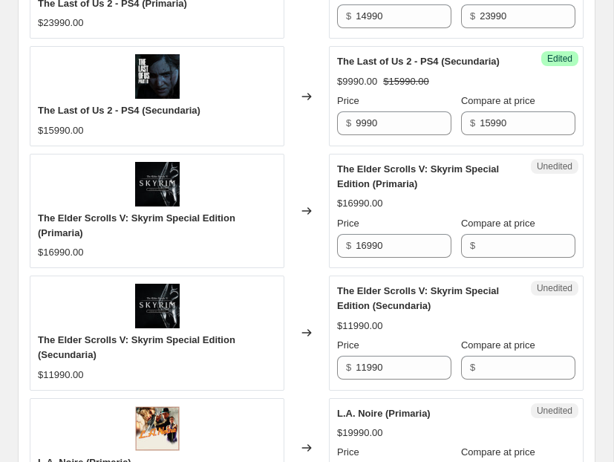
scroll to position [1681, 0]
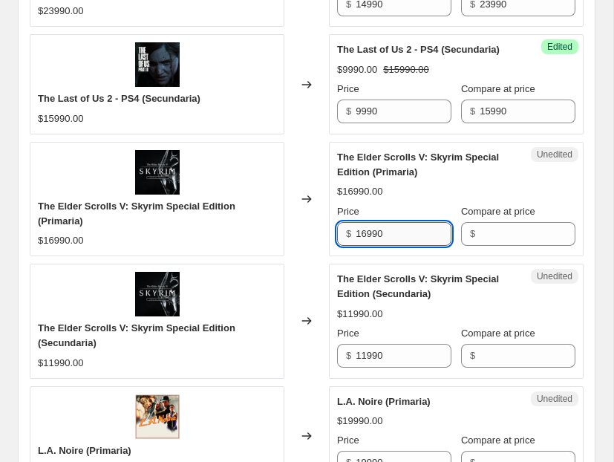
click at [399, 222] on input "16990" at bounding box center [404, 234] width 96 height 24
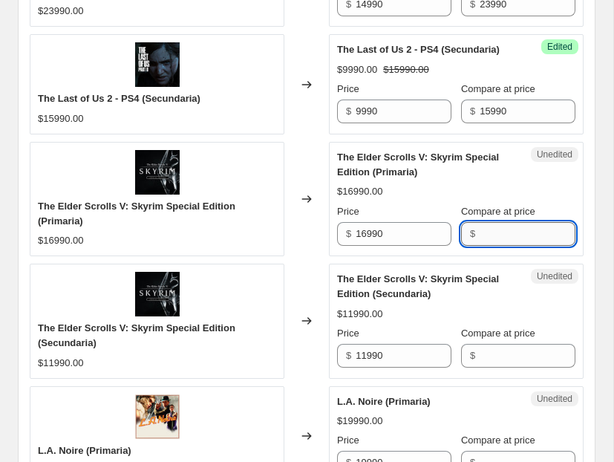
click at [485, 222] on input "Compare at price" at bounding box center [528, 234] width 96 height 24
paste input "16990"
type input "16990"
click at [375, 344] on input "11990" at bounding box center [404, 356] width 96 height 24
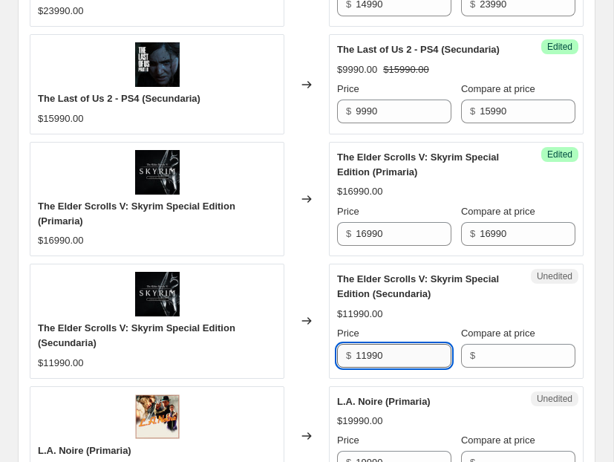
click at [375, 344] on input "11990" at bounding box center [404, 356] width 96 height 24
click at [494, 344] on input "Compare at price" at bounding box center [528, 356] width 96 height 24
paste input "11990"
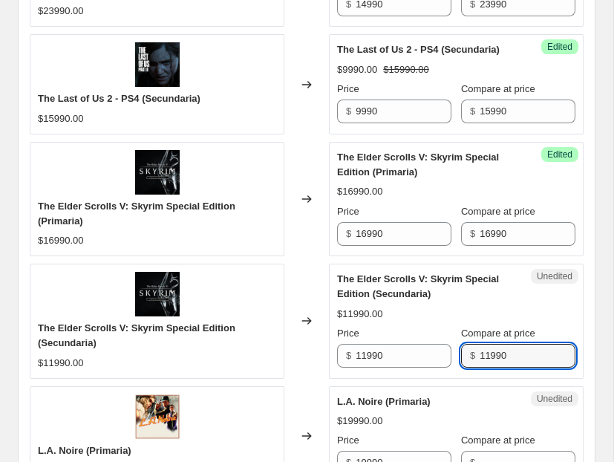
type input "11990"
click at [365, 222] on input "16990" at bounding box center [404, 234] width 96 height 24
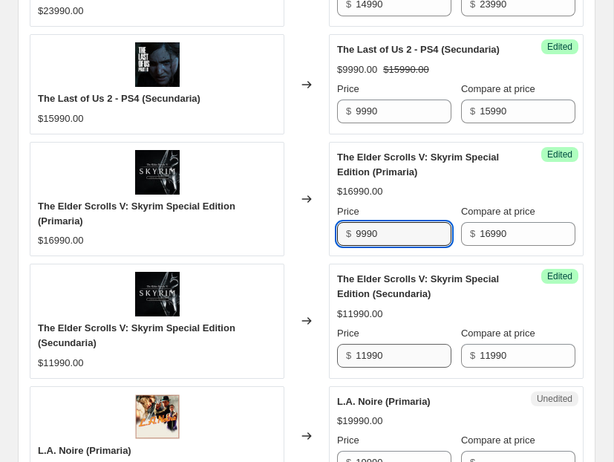
type input "9990"
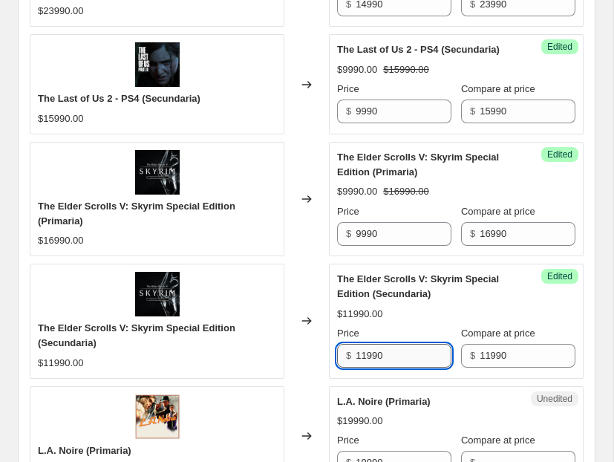
click at [363, 344] on input "11990" at bounding box center [404, 356] width 96 height 24
type input "5990"
click at [289, 350] on div "Changed to" at bounding box center [306, 321] width 45 height 114
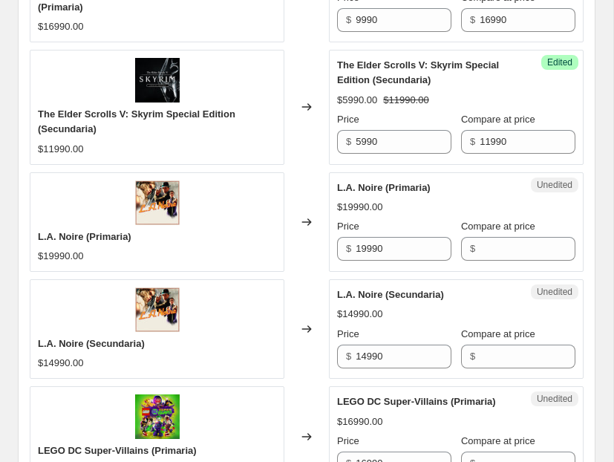
scroll to position [1897, 0]
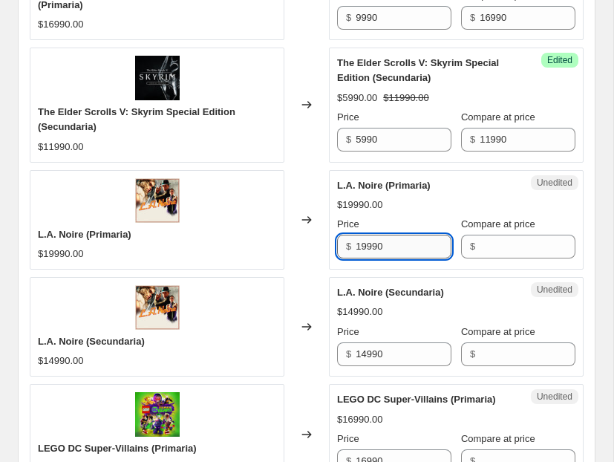
click at [415, 235] on input "19990" at bounding box center [404, 247] width 96 height 24
click at [386, 244] on div "Unedited L.A. Noire (Primaria) $19990.00 Price $ 19990 Compare at price $" at bounding box center [456, 219] width 255 height 99
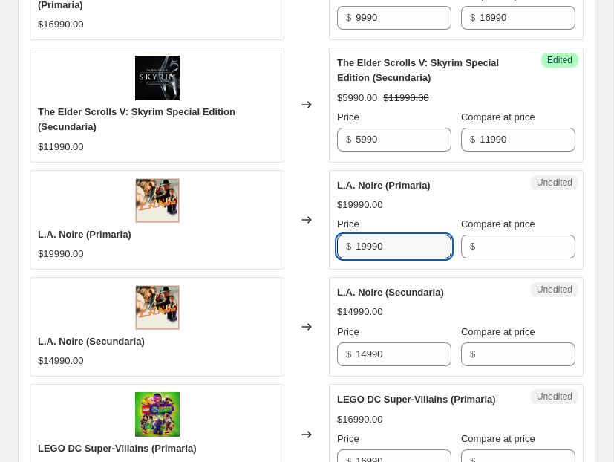
click at [386, 244] on div "Unedited L.A. Noire (Primaria) $19990.00 Price $ 19990 Compare at price $" at bounding box center [456, 219] width 255 height 99
click at [381, 235] on input "19990" at bounding box center [404, 247] width 96 height 24
click at [494, 235] on input "Compare at price" at bounding box center [528, 247] width 96 height 24
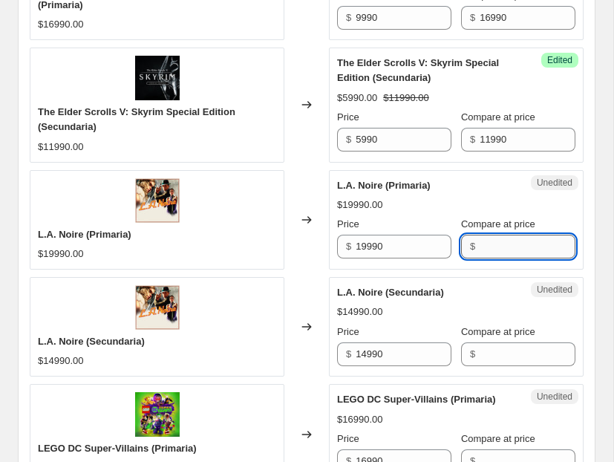
paste input "19990"
type input "19990"
click at [372, 345] on input "14990" at bounding box center [404, 354] width 96 height 24
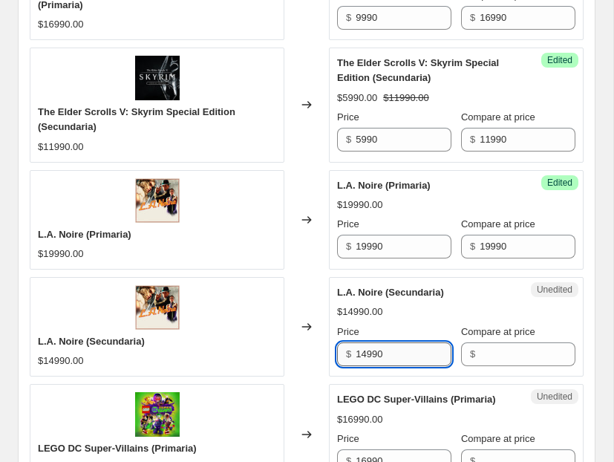
click at [372, 345] on input "14990" at bounding box center [404, 354] width 96 height 24
click at [514, 347] on input "Compare at price" at bounding box center [528, 354] width 96 height 24
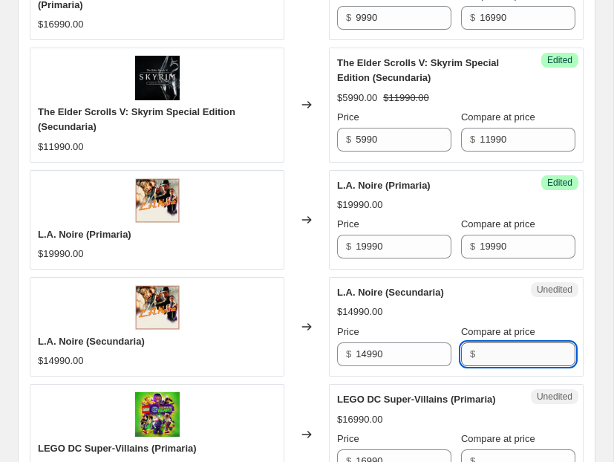
paste input "14990"
type input "14990"
click at [373, 235] on input "19990" at bounding box center [404, 247] width 96 height 24
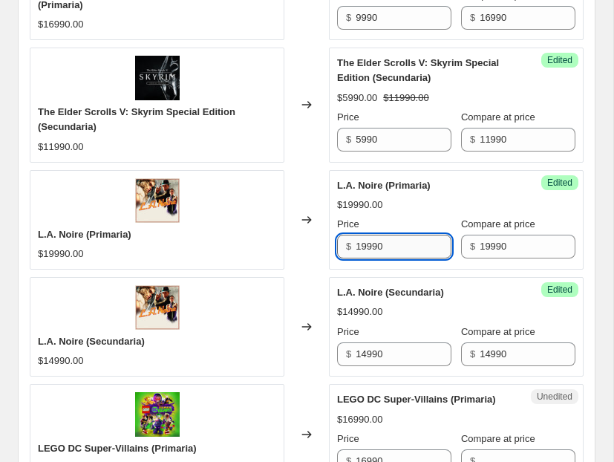
click at [366, 235] on input "19990" at bounding box center [404, 247] width 96 height 24
type input "16990"
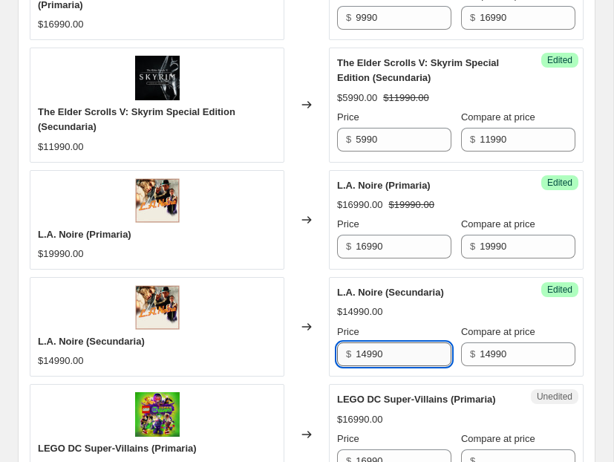
click at [365, 342] on input "14990" at bounding box center [404, 354] width 96 height 24
type input "11990"
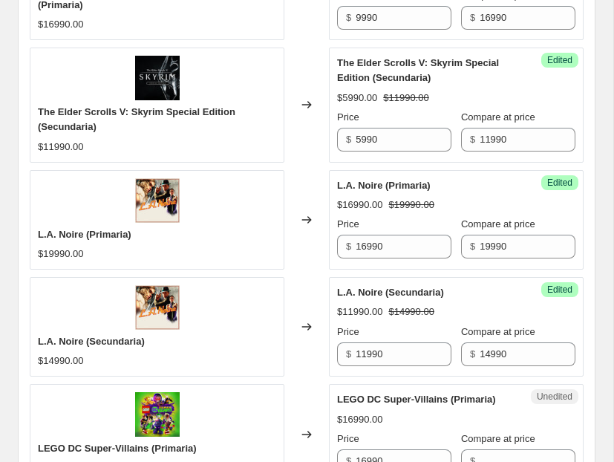
click at [299, 353] on div "Changed to" at bounding box center [306, 326] width 45 height 99
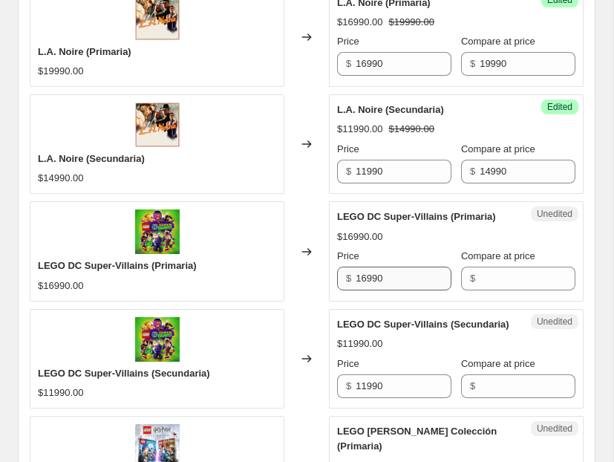
scroll to position [2083, 0]
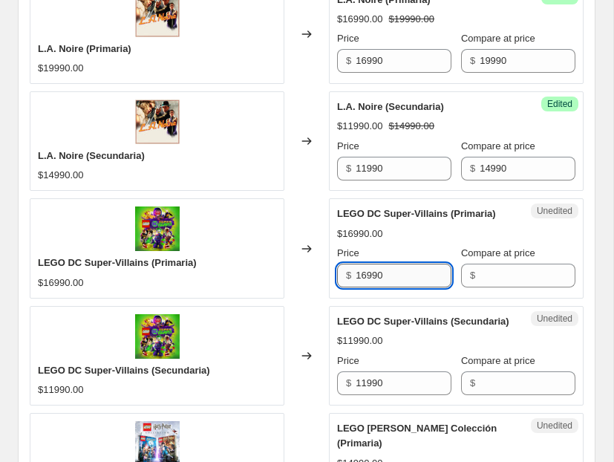
click at [414, 264] on input "16990" at bounding box center [404, 276] width 96 height 24
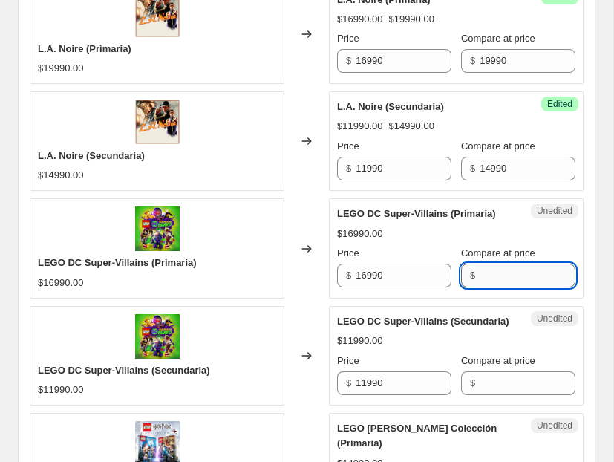
click at [486, 268] on input "Compare at price" at bounding box center [528, 276] width 96 height 24
paste input "16990"
type input "16990"
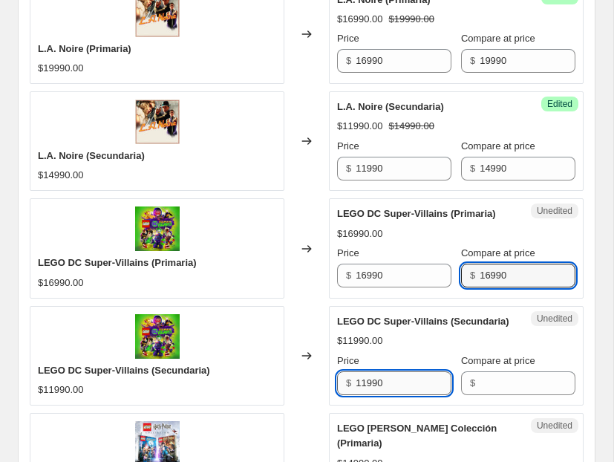
click at [369, 371] on input "11990" at bounding box center [404, 383] width 96 height 24
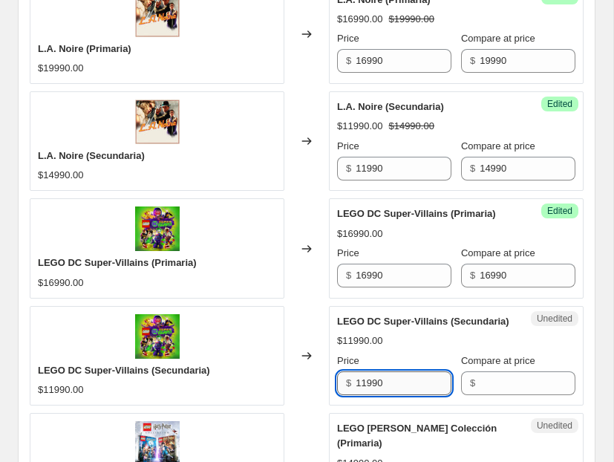
click at [369, 371] on input "11990" at bounding box center [404, 383] width 96 height 24
click at [491, 375] on input "Compare at price" at bounding box center [528, 383] width 96 height 24
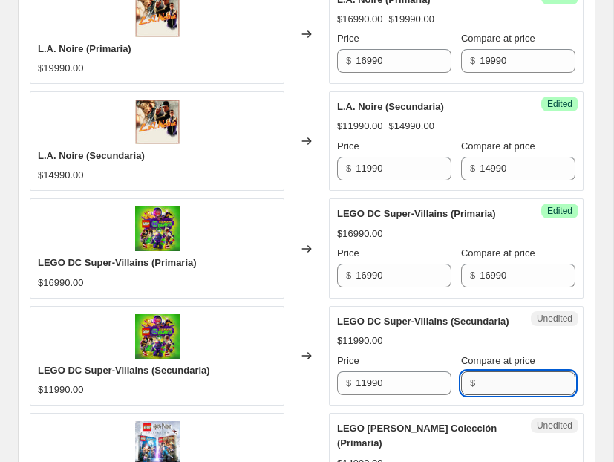
paste input "11990"
type input "11990"
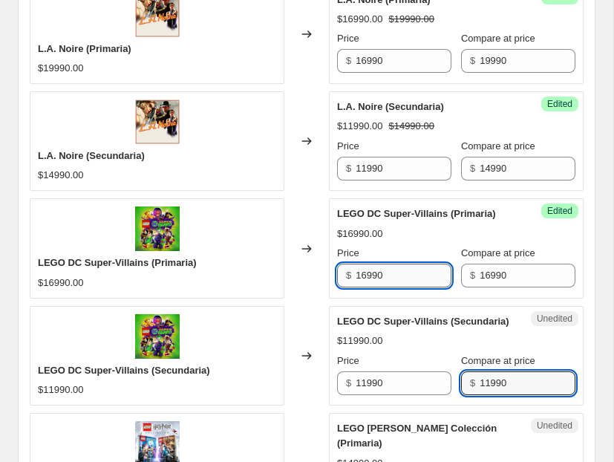
click at [362, 264] on input "16990" at bounding box center [404, 276] width 96 height 24
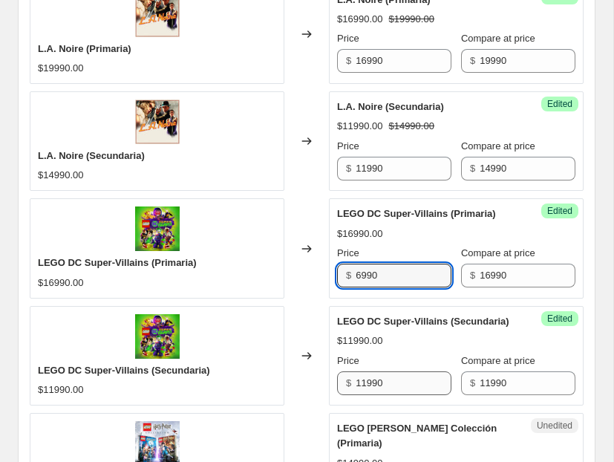
type input "6990"
click at [366, 371] on input "11990" at bounding box center [404, 383] width 96 height 24
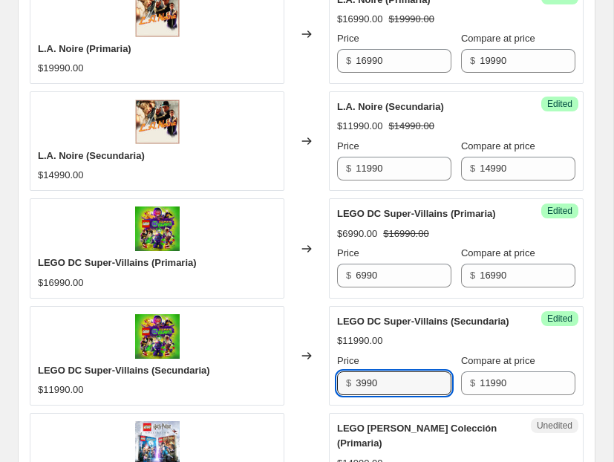
type input "3990"
click at [301, 367] on div "Changed to" at bounding box center [306, 355] width 45 height 99
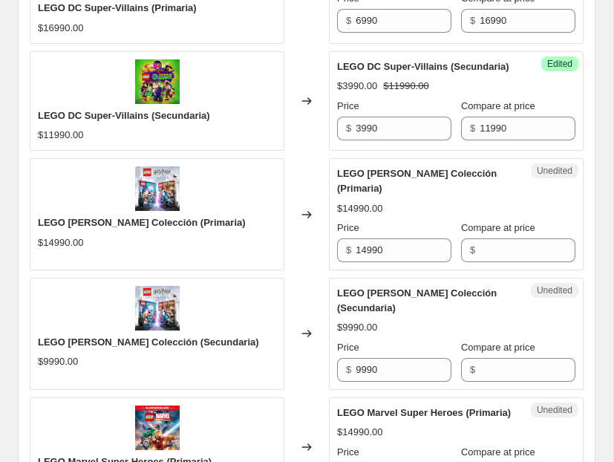
scroll to position [2344, 0]
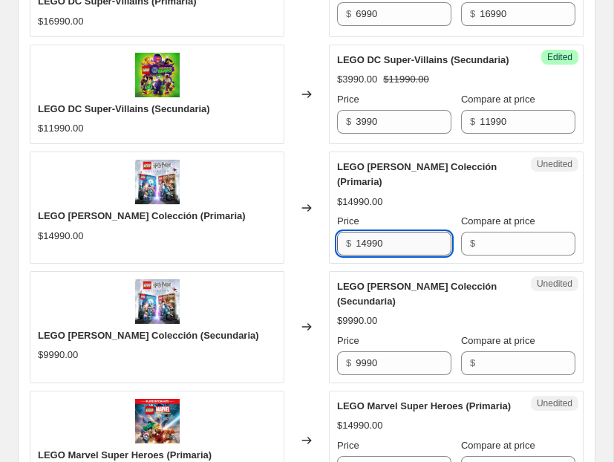
click at [390, 232] on input "14990" at bounding box center [404, 244] width 96 height 24
click at [499, 239] on div "Unedited LEGO [PERSON_NAME] Colección (Primaria) $14990.00 Price $ 14990 Compar…" at bounding box center [456, 207] width 255 height 112
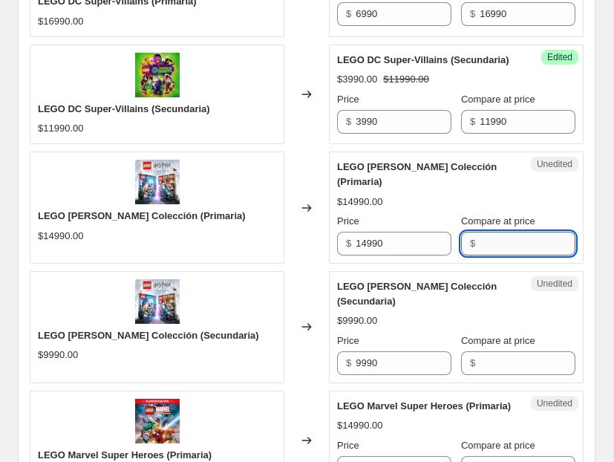
click at [498, 235] on input "Compare at price" at bounding box center [528, 244] width 96 height 24
paste input "14990"
type input "14990"
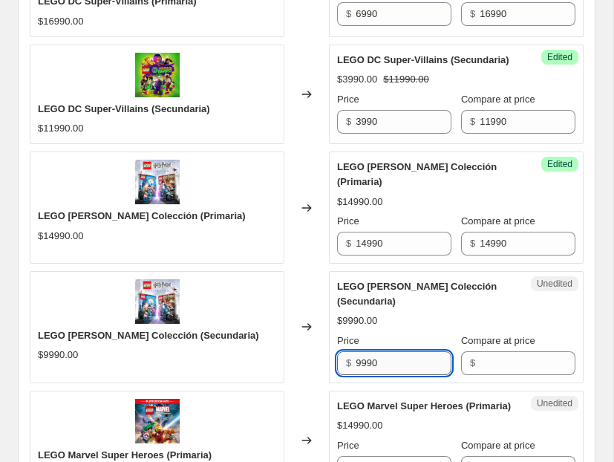
click at [381, 351] on input "9990" at bounding box center [404, 363] width 96 height 24
click at [514, 351] on input "Compare at price" at bounding box center [528, 363] width 96 height 24
paste input "9990"
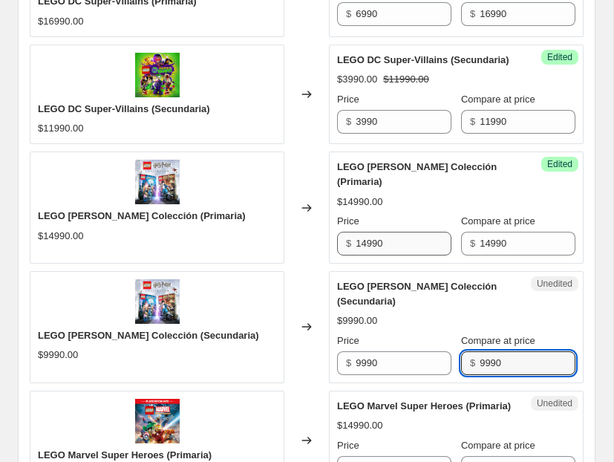
type input "9990"
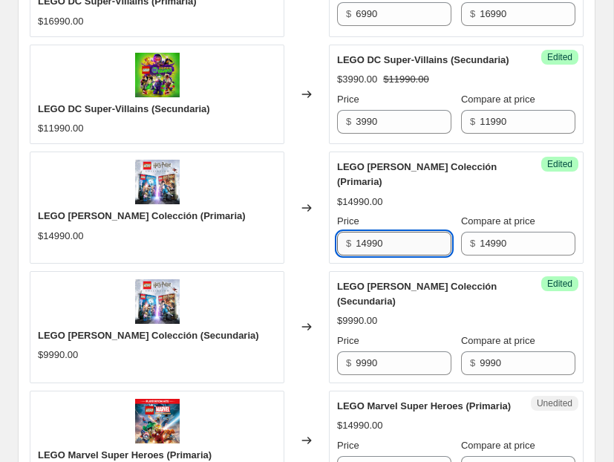
click at [362, 232] on input "14990" at bounding box center [404, 244] width 96 height 24
click at [365, 232] on input "14990" at bounding box center [404, 244] width 96 height 24
type input "9990"
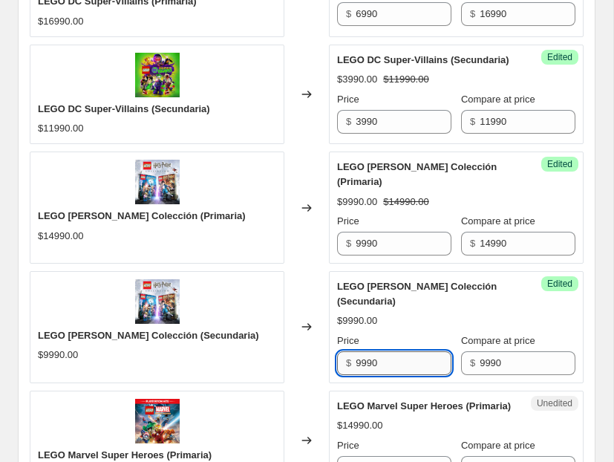
click at [366, 351] on input "9990" at bounding box center [404, 363] width 96 height 24
type input "5990"
click at [316, 271] on div "Changed to" at bounding box center [306, 327] width 45 height 112
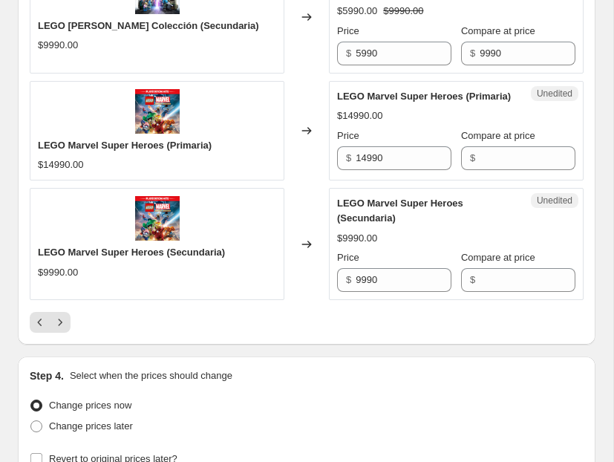
scroll to position [2656, 0]
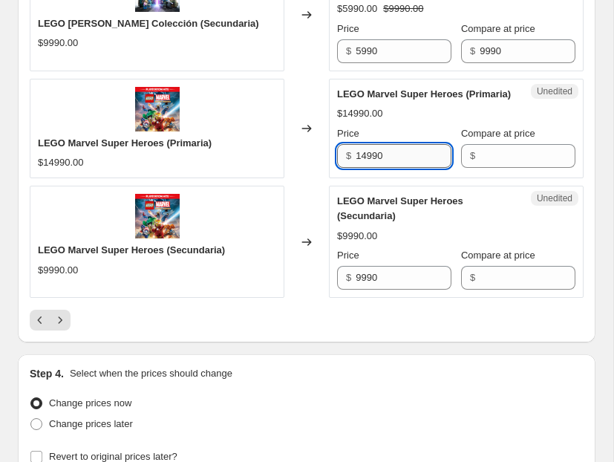
click at [405, 144] on input "14990" at bounding box center [404, 156] width 96 height 24
click at [483, 144] on input "Compare at price" at bounding box center [528, 156] width 96 height 24
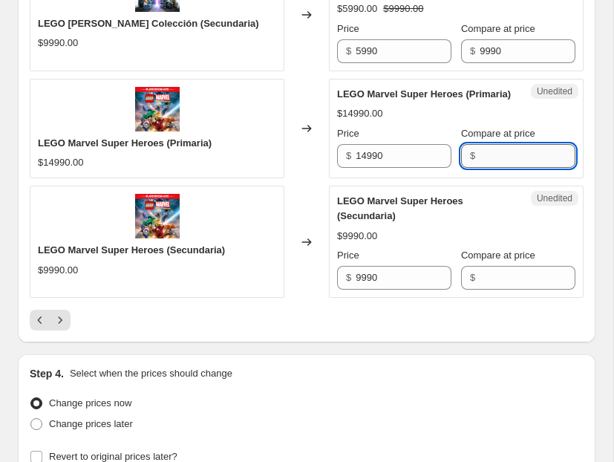
paste input "14990"
type input "14990"
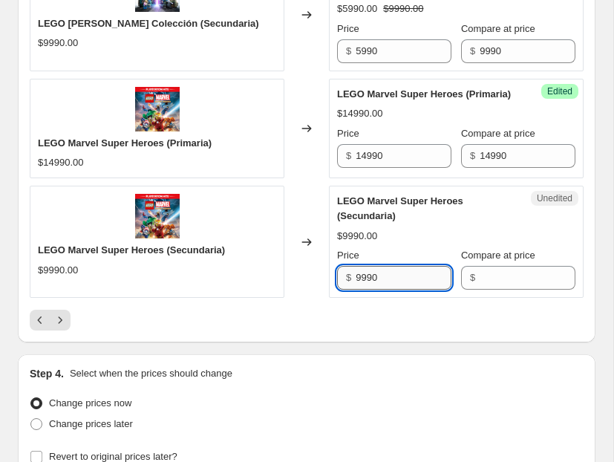
click at [373, 266] on input "9990" at bounding box center [404, 278] width 96 height 24
click at [495, 275] on div "Unedited LEGO Marvel Super Heroes (Secundaria) $9990.00 Price $ 9990 Compare at…" at bounding box center [456, 242] width 255 height 112
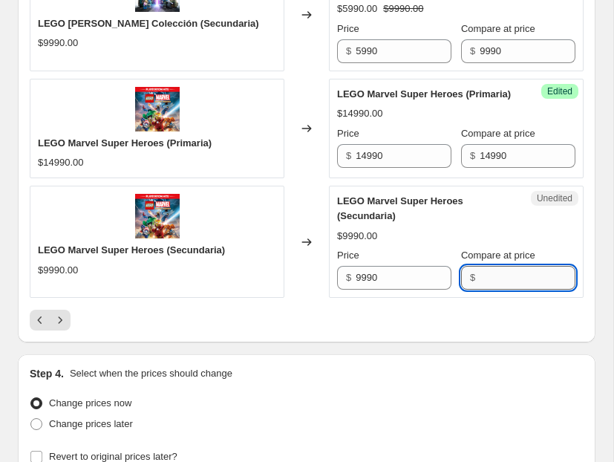
click at [497, 267] on input "Compare at price" at bounding box center [528, 278] width 96 height 24
paste input "9990"
type input "9990"
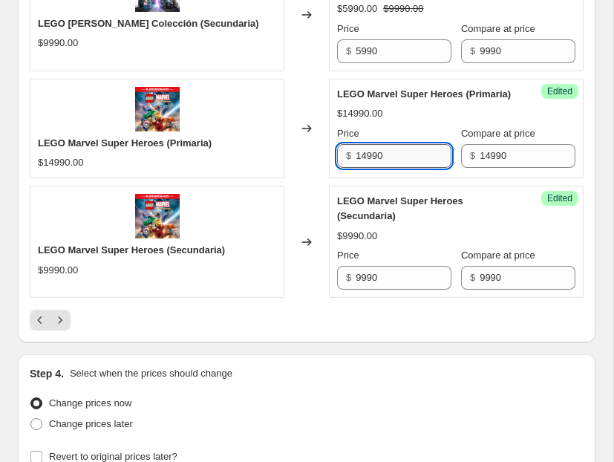
click at [367, 144] on input "14990" at bounding box center [404, 156] width 96 height 24
type input "6990"
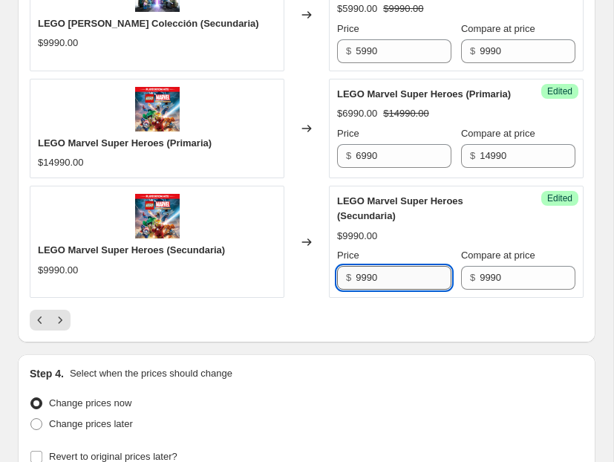
click at [364, 266] on input "9990" at bounding box center [404, 278] width 96 height 24
type input "3990"
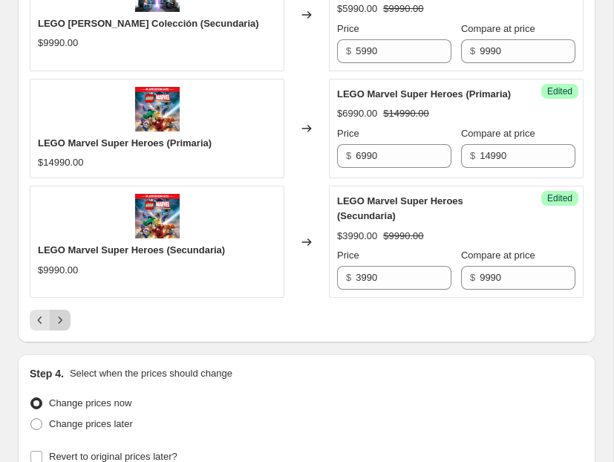
click at [62, 313] on icon "Next" at bounding box center [60, 320] width 15 height 15
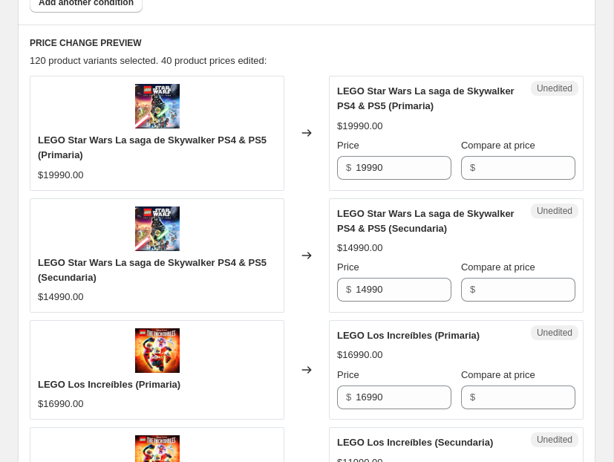
scroll to position [630, 0]
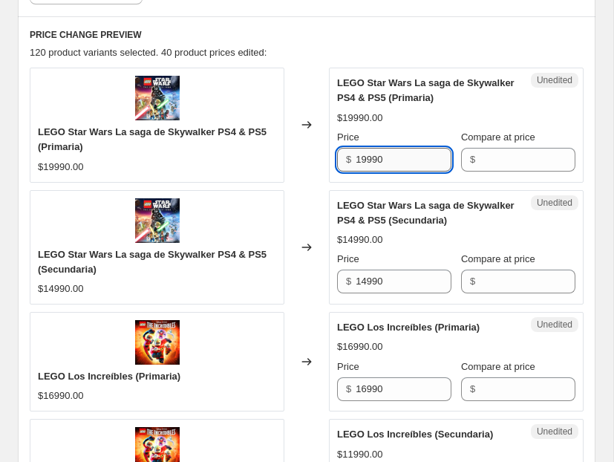
click at [394, 156] on input "19990" at bounding box center [404, 160] width 96 height 24
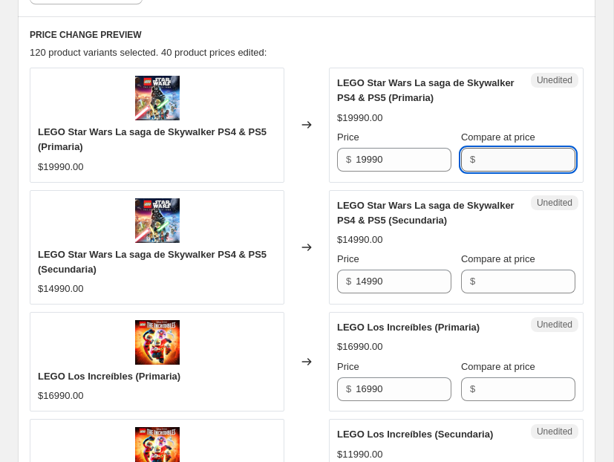
click at [499, 169] on input "Compare at price" at bounding box center [528, 160] width 96 height 24
paste input "19990"
type input "19990"
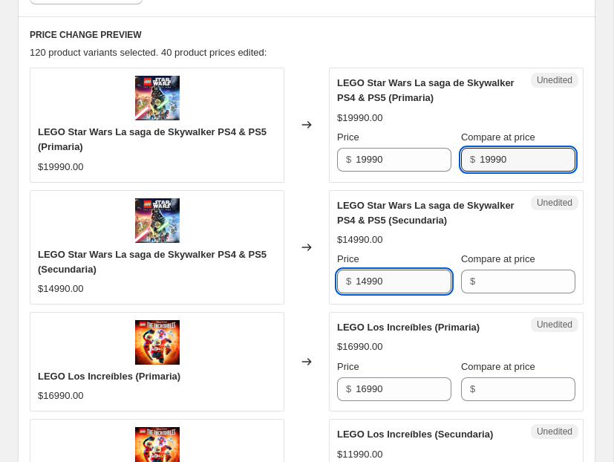
click at [412, 273] on input "14990" at bounding box center [404, 281] width 96 height 24
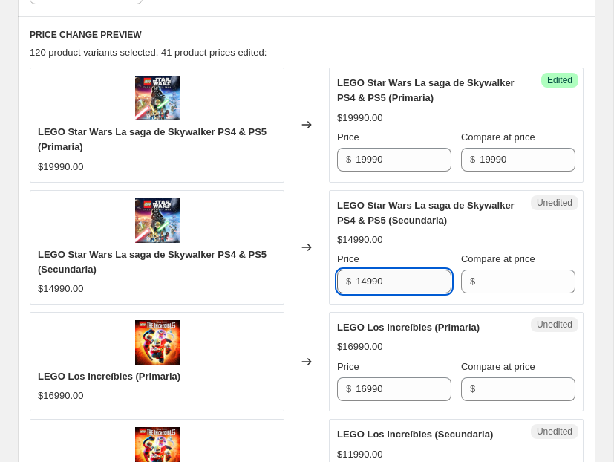
click at [412, 273] on input "14990" at bounding box center [404, 281] width 96 height 24
click at [485, 282] on input "Compare at price" at bounding box center [528, 281] width 96 height 24
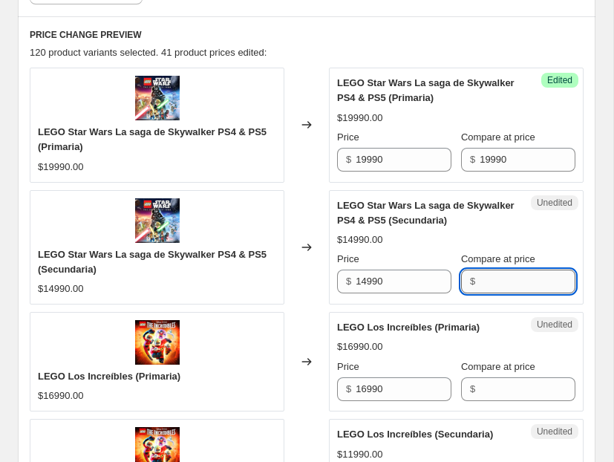
paste input "14990"
type input "14990"
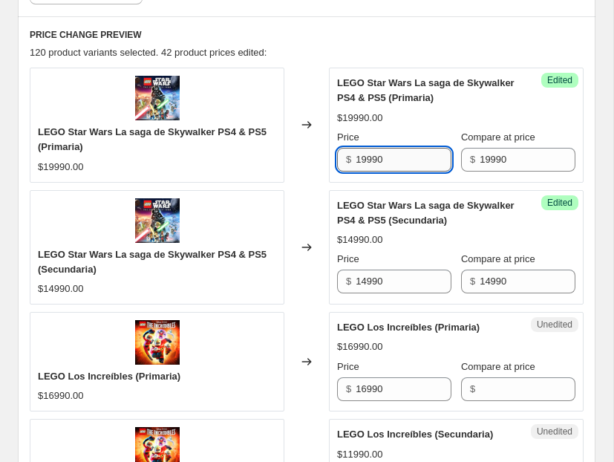
click at [364, 155] on input "19990" at bounding box center [404, 160] width 96 height 24
type input "12990"
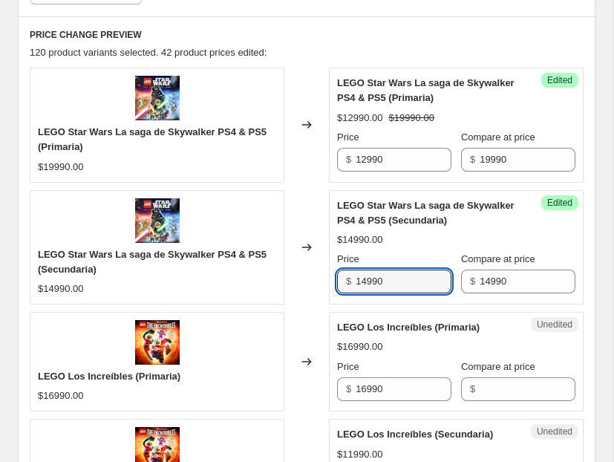
drag, startPoint x: 364, startPoint y: 281, endPoint x: 331, endPoint y: 278, distance: 33.5
click at [331, 278] on div "Success Edited LEGO Star Wars La saga de Skywalker PS4 & PS5 (Secundaria) $1499…" at bounding box center [456, 247] width 255 height 114
type input "7990"
click at [440, 205] on span "LEGO Star Wars La saga de Skywalker PS4 & PS5 (Secundaria)" at bounding box center [425, 213] width 177 height 26
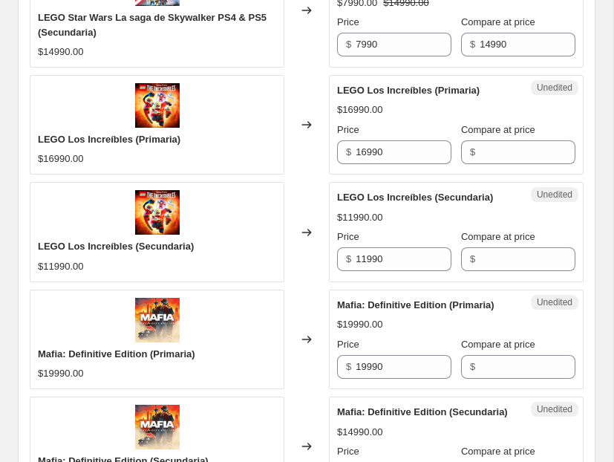
scroll to position [870, 0]
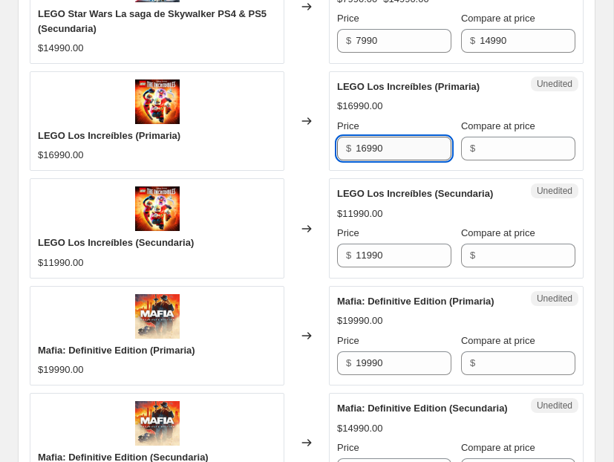
click at [394, 154] on input "16990" at bounding box center [404, 149] width 96 height 24
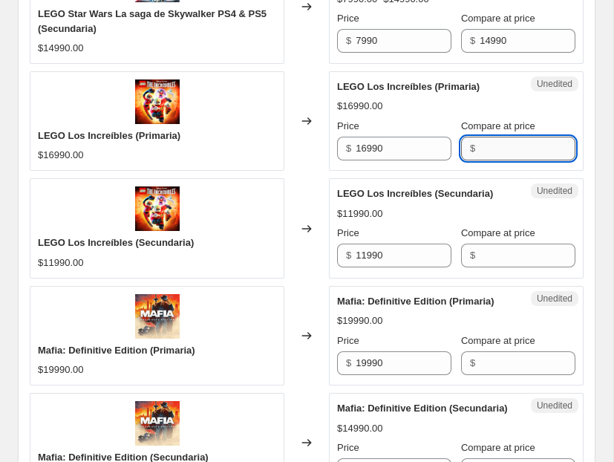
click at [492, 153] on input "Compare at price" at bounding box center [528, 149] width 96 height 24
paste input "16990"
type input "16990"
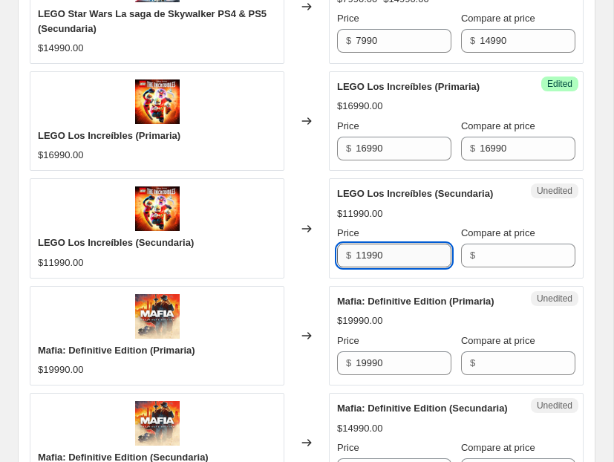
click at [409, 256] on input "11990" at bounding box center [404, 255] width 96 height 24
click at [509, 272] on div "Unedited LEGO Los Increíbles (Secundaria) $11990.00 Price $ 11990 Compare at pr…" at bounding box center [456, 227] width 255 height 99
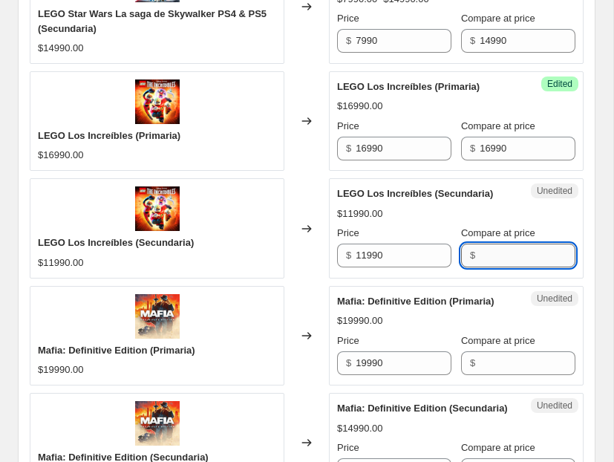
click at [513, 260] on input "Compare at price" at bounding box center [528, 255] width 96 height 24
paste input "11990"
type input "11990"
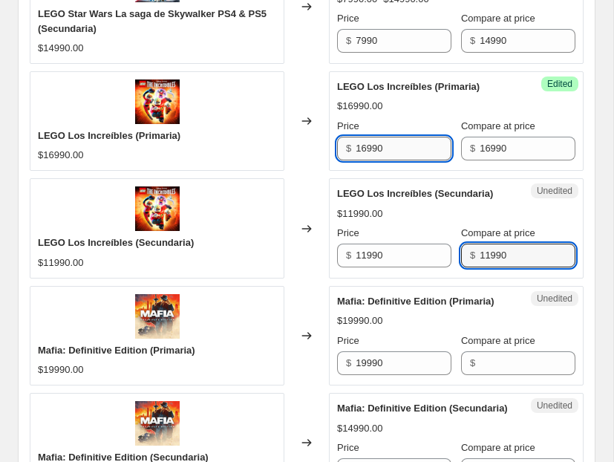
click at [359, 146] on input "16990" at bounding box center [404, 149] width 96 height 24
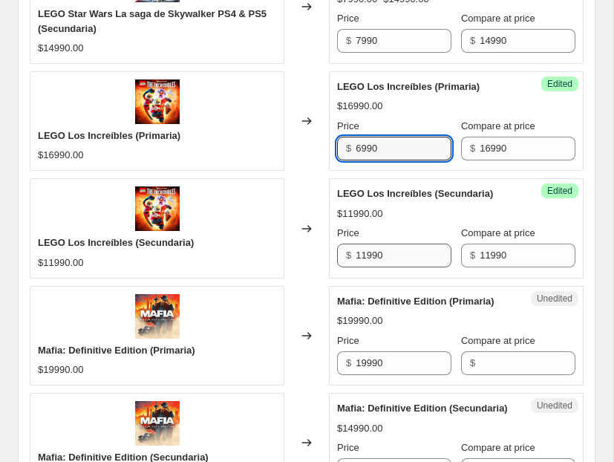
type input "6990"
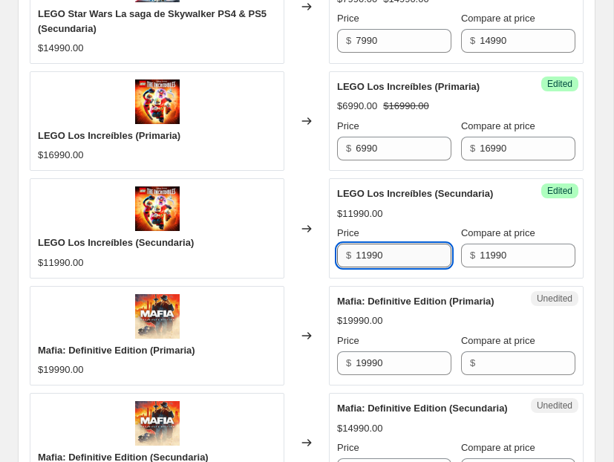
click at [365, 250] on input "11990" at bounding box center [404, 255] width 96 height 24
type input "3990"
click at [428, 218] on div "$11990.00" at bounding box center [456, 213] width 238 height 15
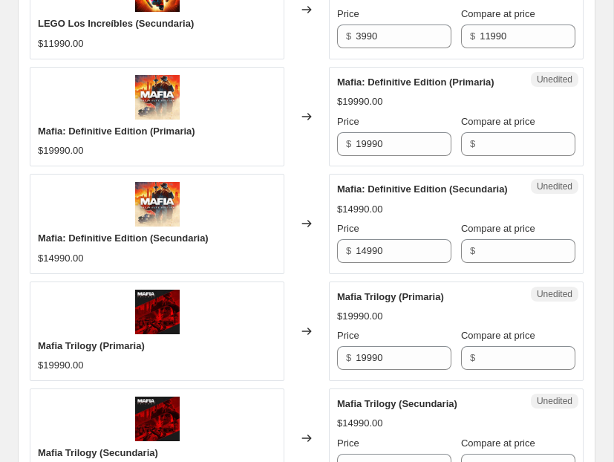
scroll to position [1093, 0]
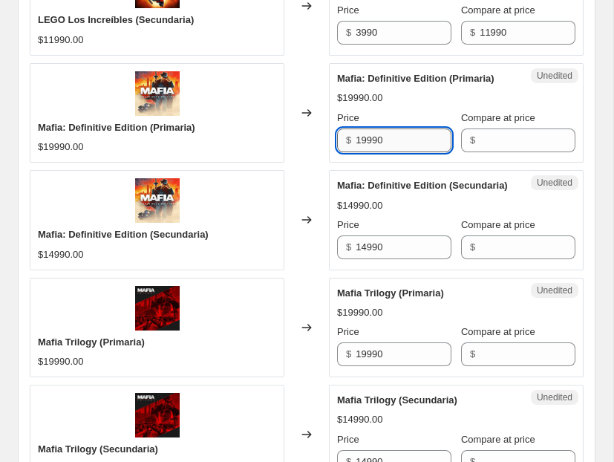
click at [414, 143] on input "19990" at bounding box center [404, 140] width 96 height 24
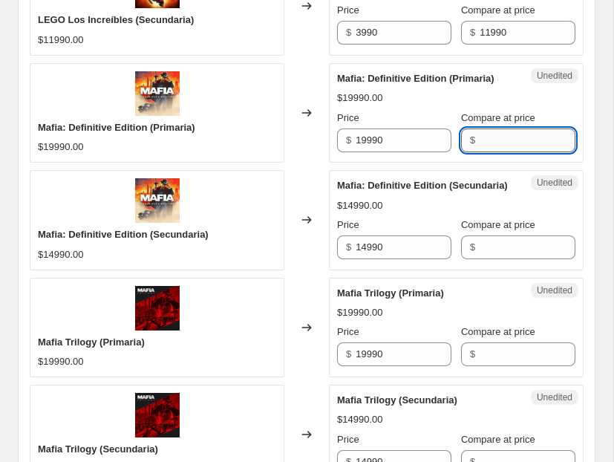
click at [485, 143] on input "Compare at price" at bounding box center [528, 140] width 96 height 24
paste input "19990"
type input "19990"
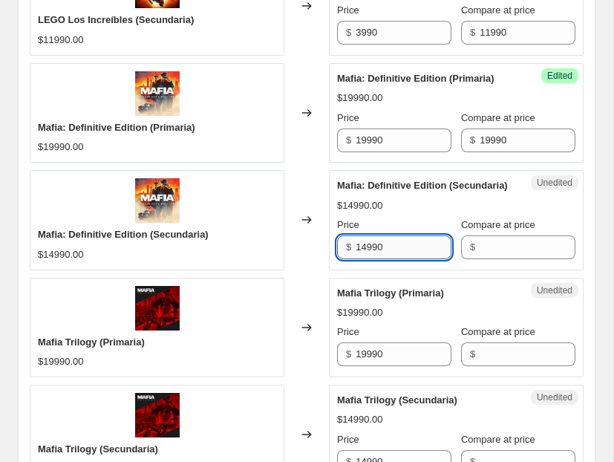
click at [373, 250] on input "14990" at bounding box center [404, 247] width 96 height 24
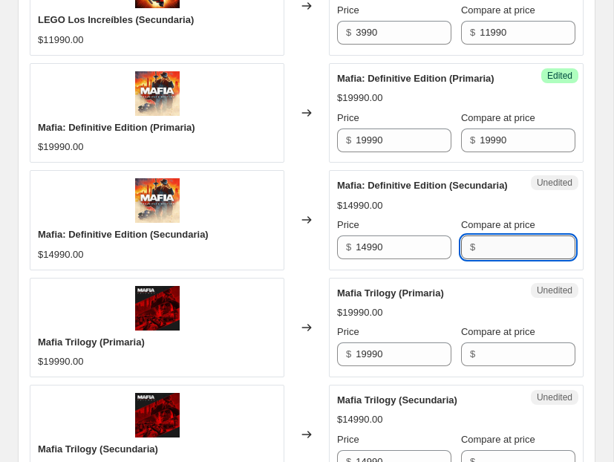
click at [500, 258] on input "Compare at price" at bounding box center [528, 247] width 96 height 24
paste input "14990"
type input "14990"
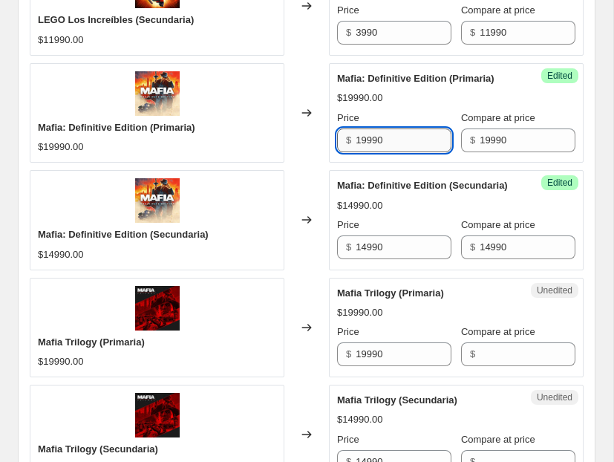
click at [399, 146] on input "19990" at bounding box center [404, 140] width 96 height 24
click at [367, 141] on input "19990" at bounding box center [404, 140] width 96 height 24
drag, startPoint x: 373, startPoint y: 143, endPoint x: 356, endPoint y: 142, distance: 16.3
click at [356, 142] on input "19990" at bounding box center [404, 140] width 96 height 24
type input "6990"
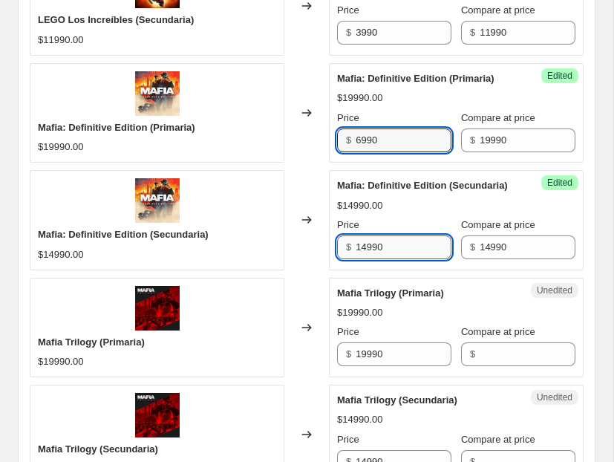
click at [366, 249] on input "14990" at bounding box center [404, 247] width 96 height 24
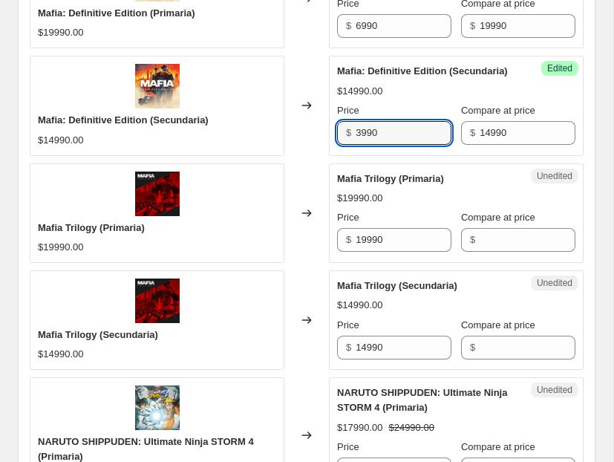
scroll to position [1209, 0]
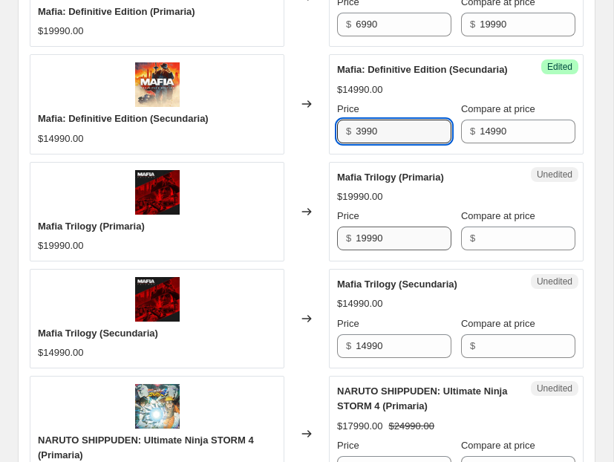
type input "3990"
click at [413, 242] on input "19990" at bounding box center [404, 238] width 96 height 24
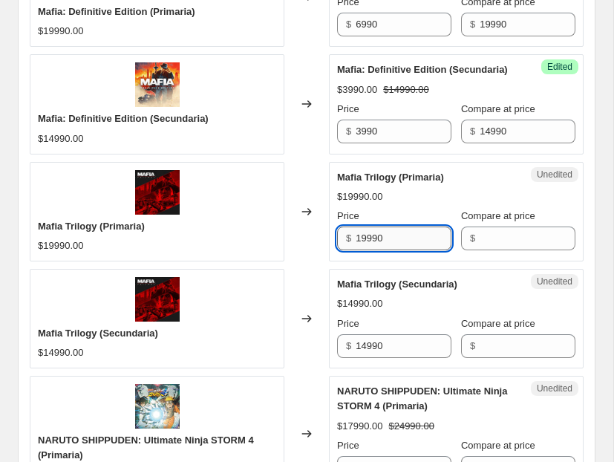
click at [413, 242] on input "19990" at bounding box center [404, 238] width 96 height 24
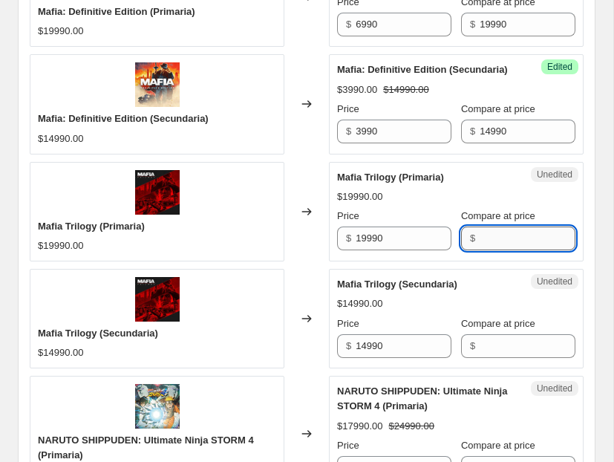
click at [492, 241] on input "Compare at price" at bounding box center [528, 238] width 96 height 24
paste input "19990"
type input "19990"
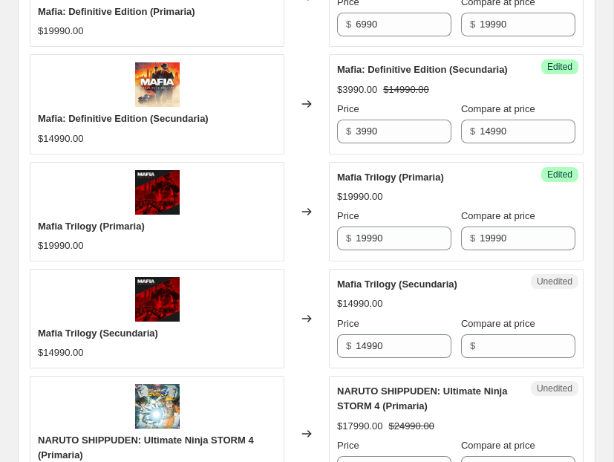
click at [374, 362] on div "Unedited Mafia Trilogy (Secundaria) $14990.00 Price $ 14990 Compare at price $" at bounding box center [456, 318] width 255 height 99
click at [380, 347] on input "14990" at bounding box center [404, 346] width 96 height 24
click at [527, 351] on input "Compare at price" at bounding box center [528, 346] width 96 height 24
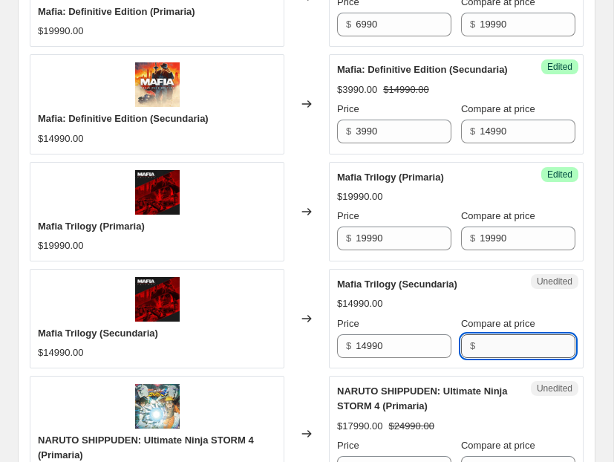
paste input "14990"
type input "14990"
click at [364, 235] on input "19990" at bounding box center [404, 238] width 96 height 24
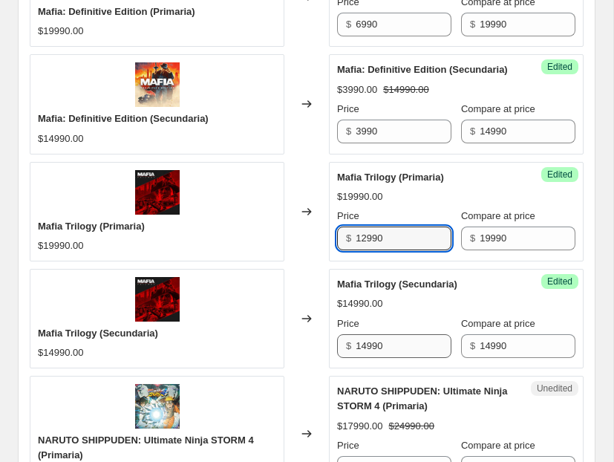
type input "12990"
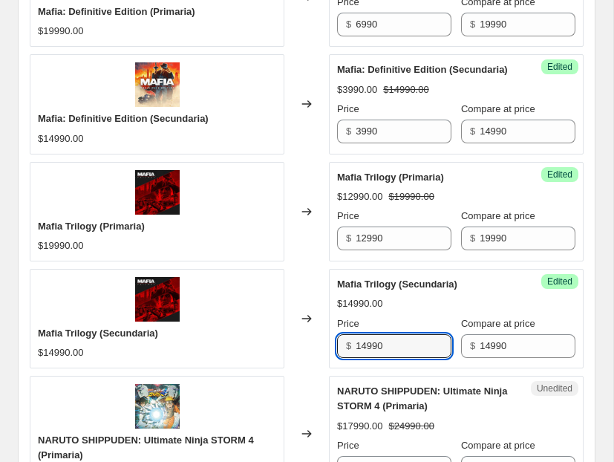
drag, startPoint x: 367, startPoint y: 344, endPoint x: 332, endPoint y: 344, distance: 34.9
click at [332, 344] on div "Success Edited Mafia Trilogy (Secundaria) $14990.00 Price $ 14990 Compare at pr…" at bounding box center [456, 318] width 255 height 99
type input "7990"
click at [281, 345] on div "Mafia Trilogy (Secundaria) $14990.00" at bounding box center [157, 318] width 255 height 99
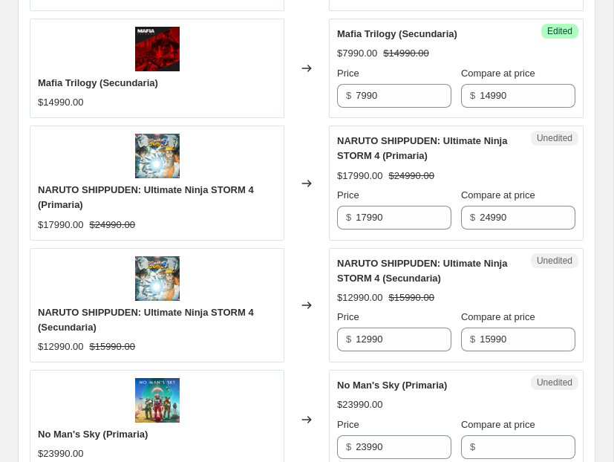
scroll to position [1458, 0]
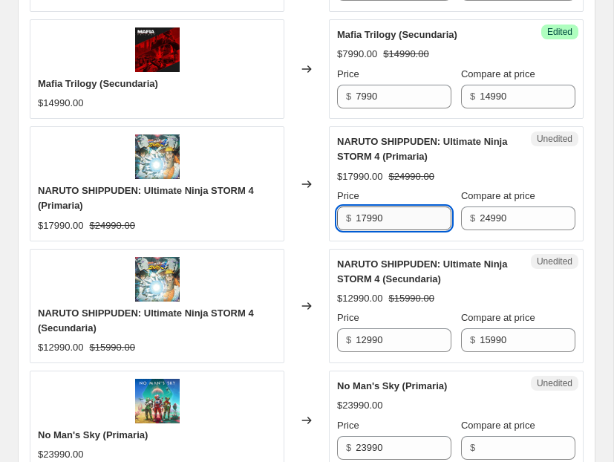
click at [415, 218] on input "17990" at bounding box center [404, 218] width 96 height 24
click at [364, 222] on input "17990" at bounding box center [404, 218] width 96 height 24
type input "14990"
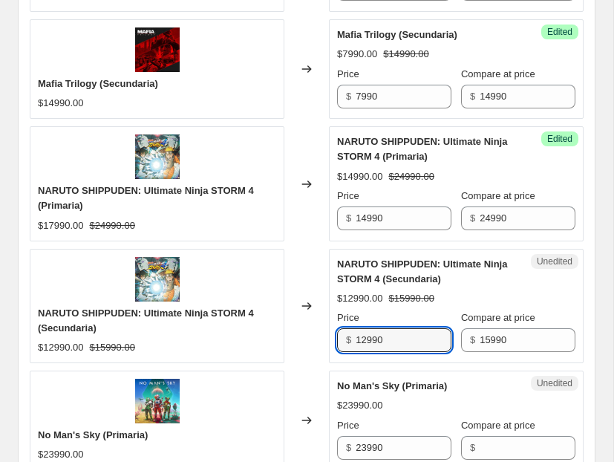
drag, startPoint x: 364, startPoint y: 341, endPoint x: 324, endPoint y: 339, distance: 39.5
click at [324, 339] on div "NARUTO SHIPPUDEN: Ultimate Ninja STORM 4 (Secundaria) $12990.00 $15990.00 Chang…" at bounding box center [307, 306] width 554 height 114
type input "9990"
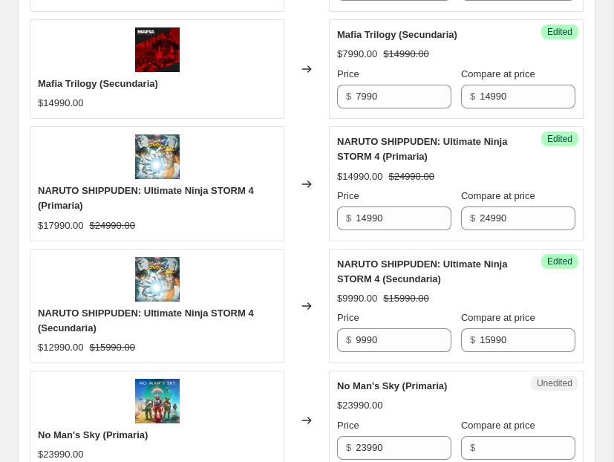
click at [300, 264] on div "Changed to" at bounding box center [306, 306] width 45 height 114
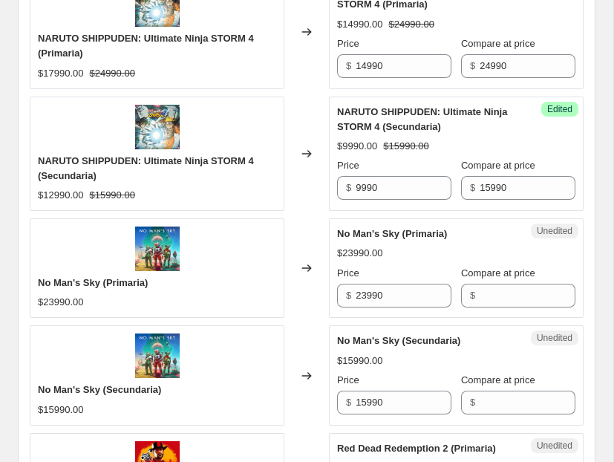
scroll to position [1619, 0]
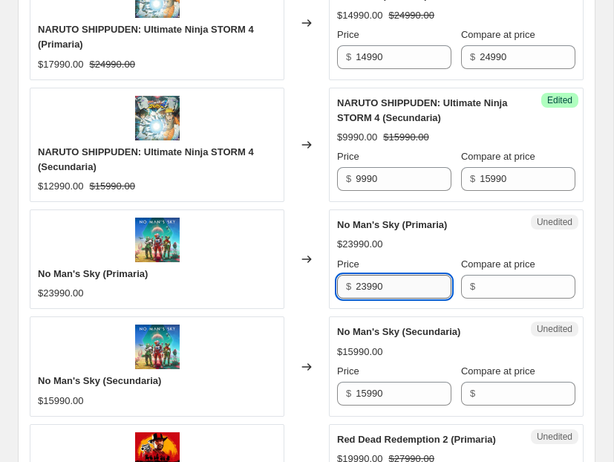
click at [416, 286] on input "23990" at bounding box center [404, 287] width 96 height 24
click at [416, 285] on input "23990" at bounding box center [404, 287] width 96 height 24
click at [506, 284] on input "Compare at price" at bounding box center [528, 287] width 96 height 24
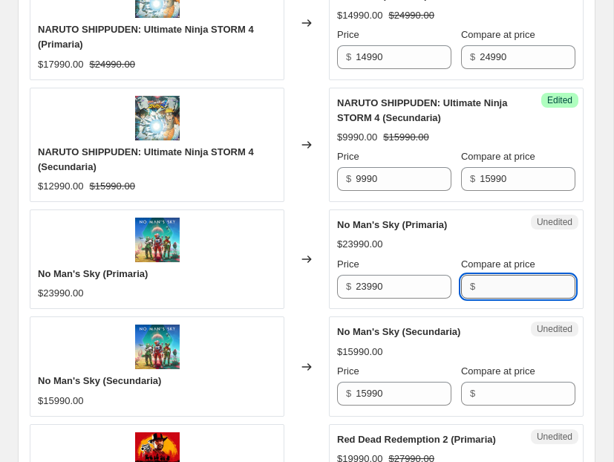
paste input "23990"
type input "23990"
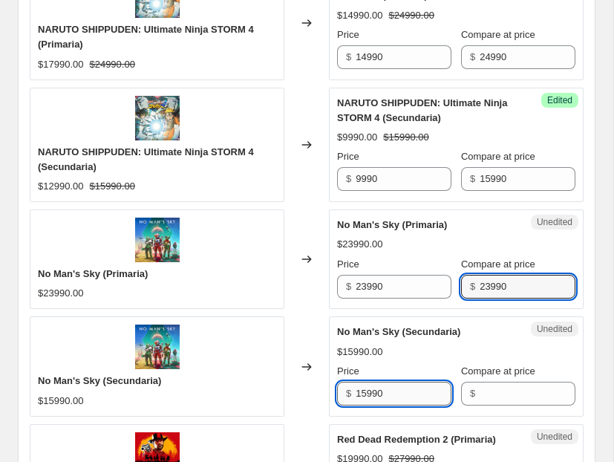
click at [368, 399] on input "15990" at bounding box center [404, 394] width 96 height 24
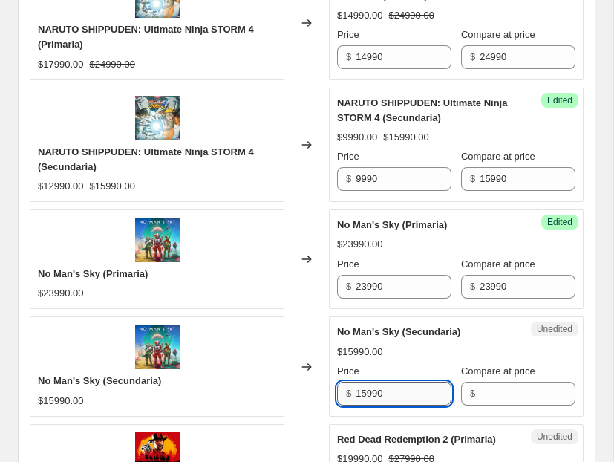
click at [368, 399] on input "15990" at bounding box center [404, 394] width 96 height 24
click at [486, 404] on input "Compare at price" at bounding box center [528, 394] width 96 height 24
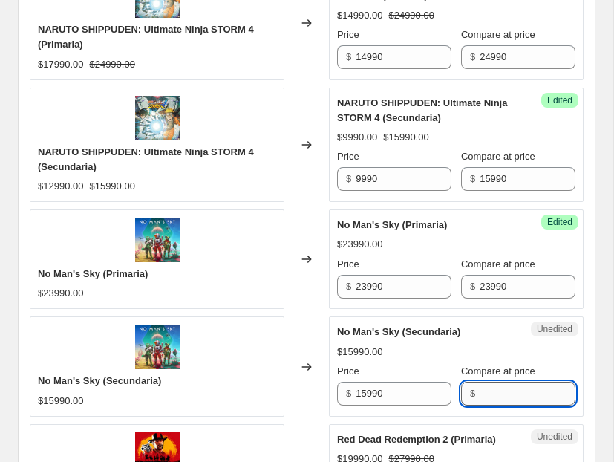
paste input "15990"
type input "15990"
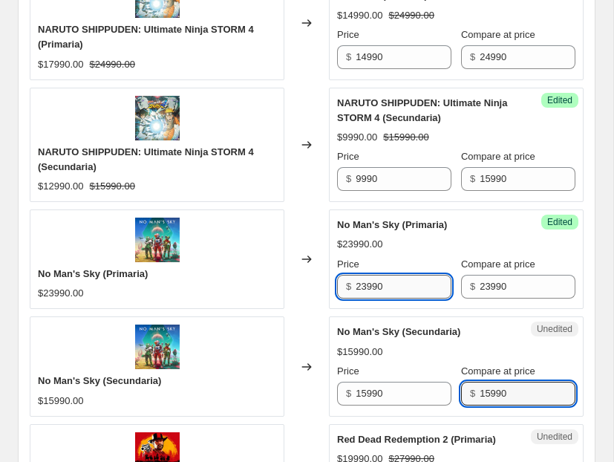
click at [365, 289] on input "23990" at bounding box center [404, 287] width 96 height 24
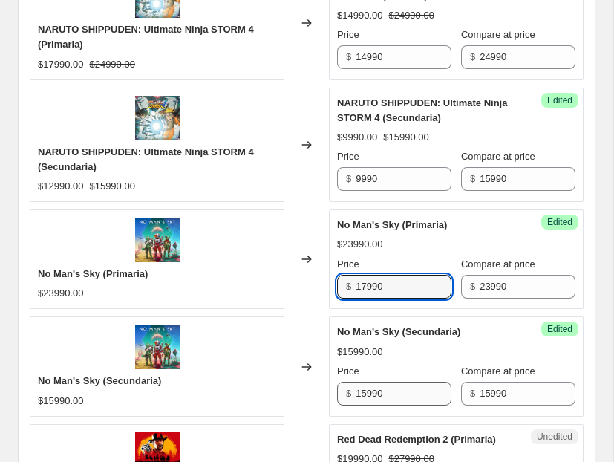
type input "17990"
click at [369, 397] on input "15990" at bounding box center [404, 394] width 96 height 24
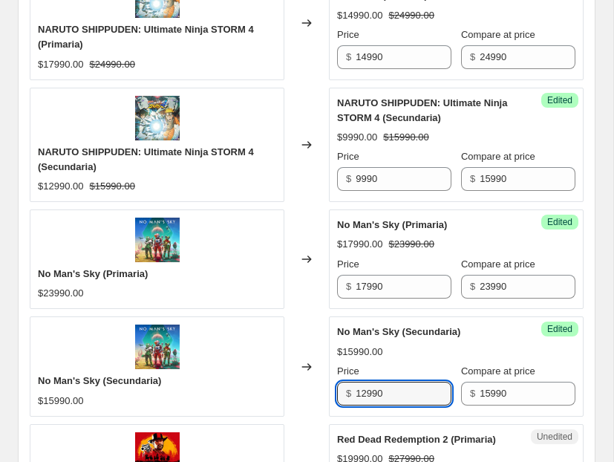
type input "12990"
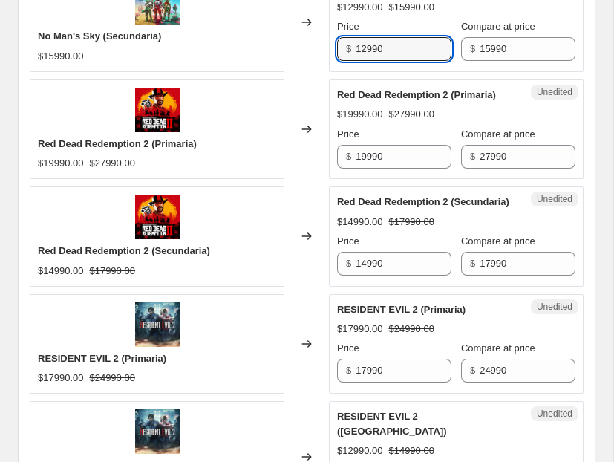
scroll to position [1984, 0]
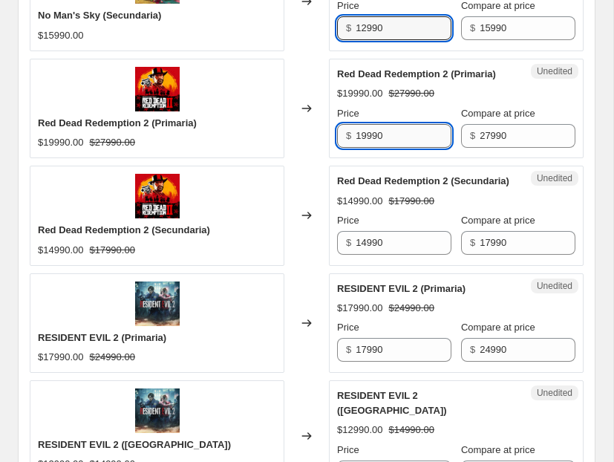
click at [378, 135] on input "19990" at bounding box center [404, 136] width 96 height 24
type input "14990"
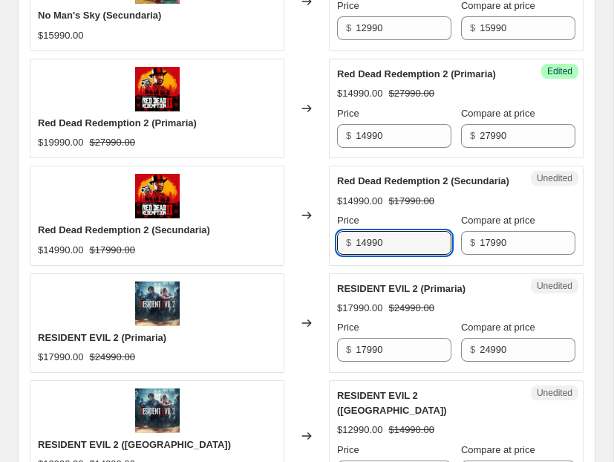
drag, startPoint x: 364, startPoint y: 241, endPoint x: 346, endPoint y: 240, distance: 18.6
click at [346, 240] on div "$ 14990" at bounding box center [394, 243] width 114 height 24
type input "9990"
click at [283, 261] on div "Red Dead Redemption 2 (Secundaria) $14990.00 $17990.00" at bounding box center [157, 215] width 255 height 99
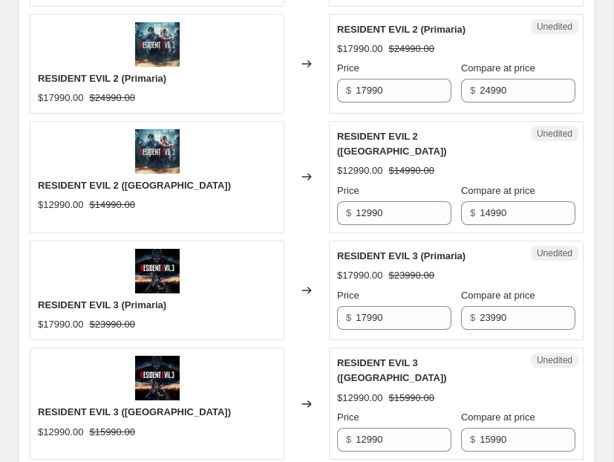
scroll to position [2254, 0]
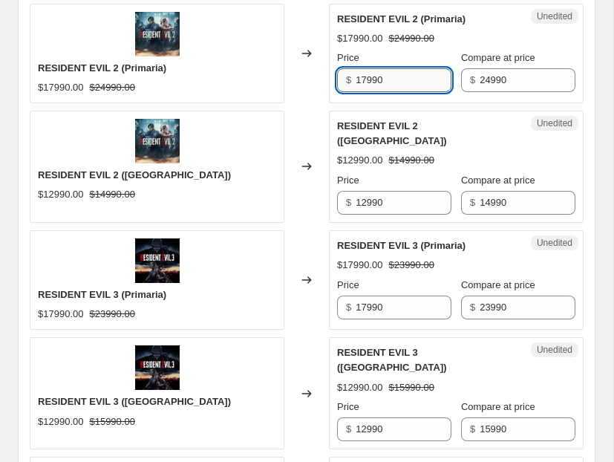
click at [399, 80] on input "17990" at bounding box center [404, 80] width 96 height 24
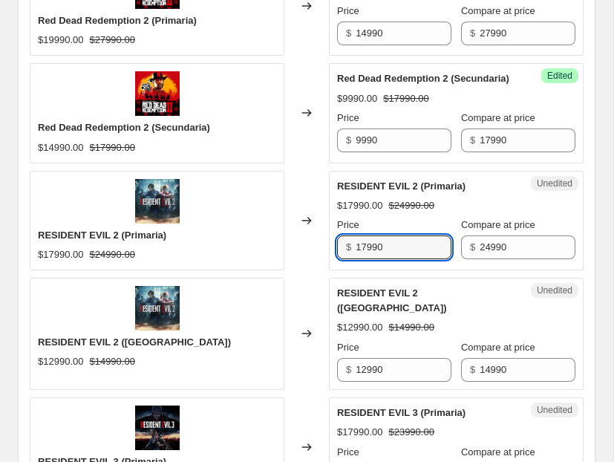
scroll to position [2090, 0]
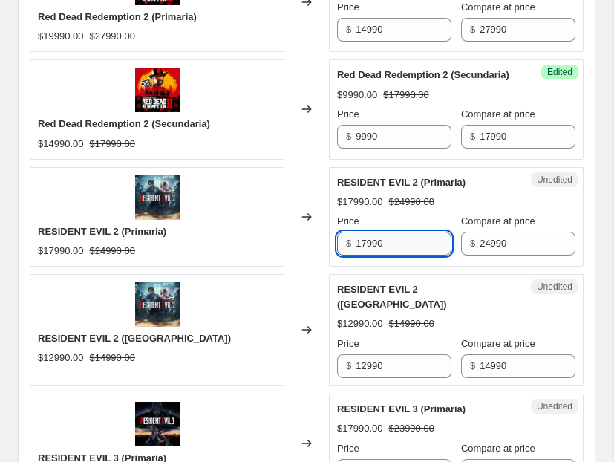
click at [363, 235] on input "17990" at bounding box center [404, 244] width 96 height 24
click at [371, 240] on input "17990" at bounding box center [404, 244] width 96 height 24
type input "9990"
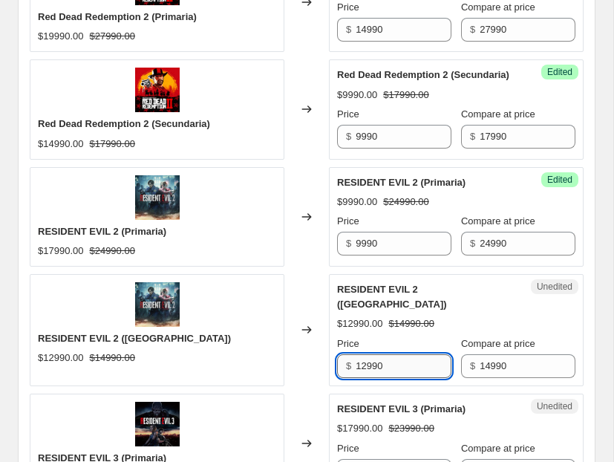
click at [364, 354] on input "12990" at bounding box center [404, 366] width 96 height 24
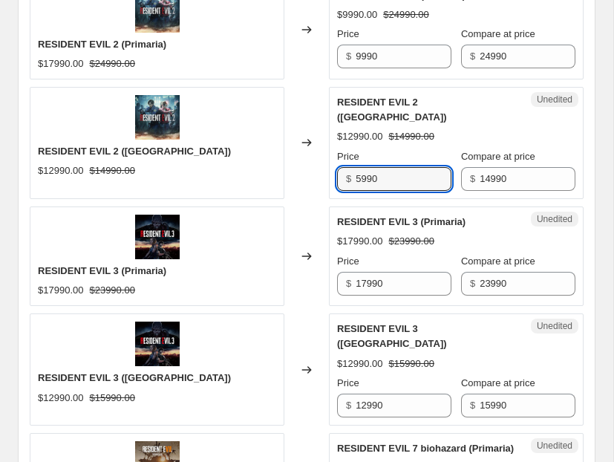
scroll to position [2315, 0]
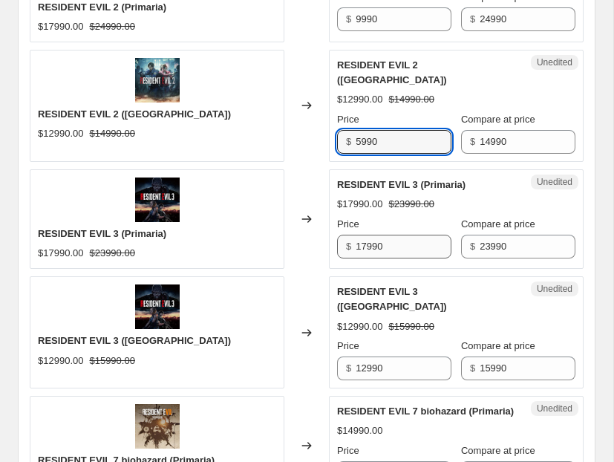
type input "5990"
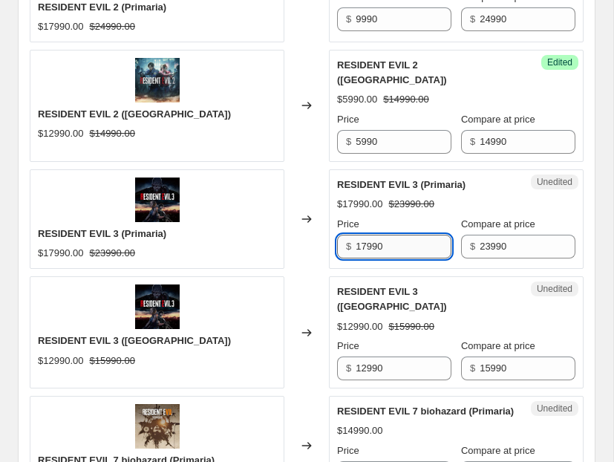
click at [367, 235] on input "17990" at bounding box center [404, 247] width 96 height 24
type input "9990"
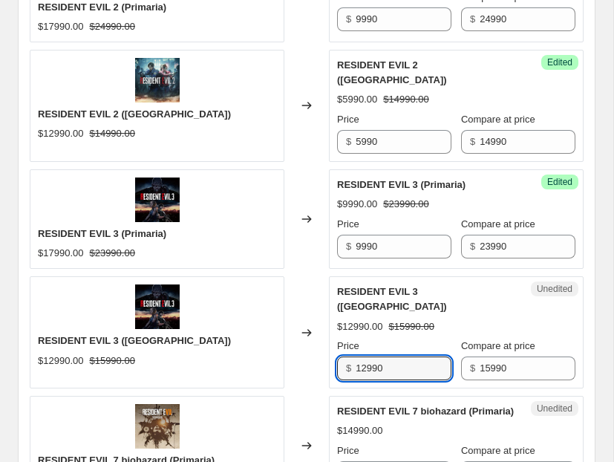
drag, startPoint x: 364, startPoint y: 341, endPoint x: 315, endPoint y: 341, distance: 49.0
click at [315, 341] on div "RESIDENT EVIL 3 (Secundaria) $12990.00 $15990.00 Changed to Unedited RESIDENT E…" at bounding box center [307, 332] width 554 height 112
type input "5990"
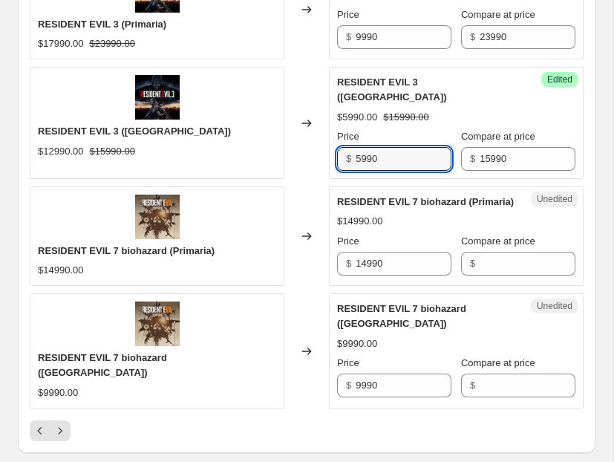
scroll to position [2531, 0]
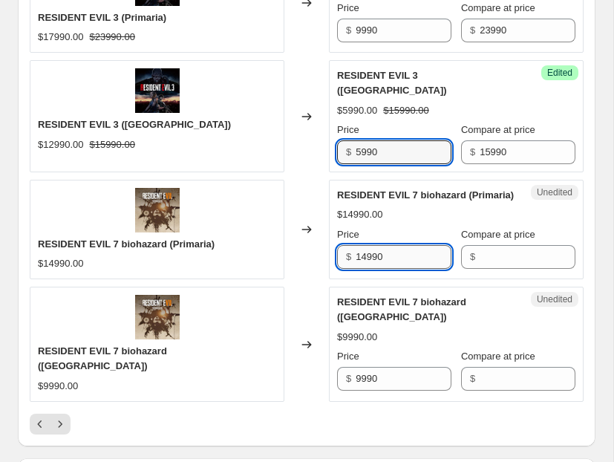
click at [365, 249] on input "14990" at bounding box center [404, 257] width 96 height 24
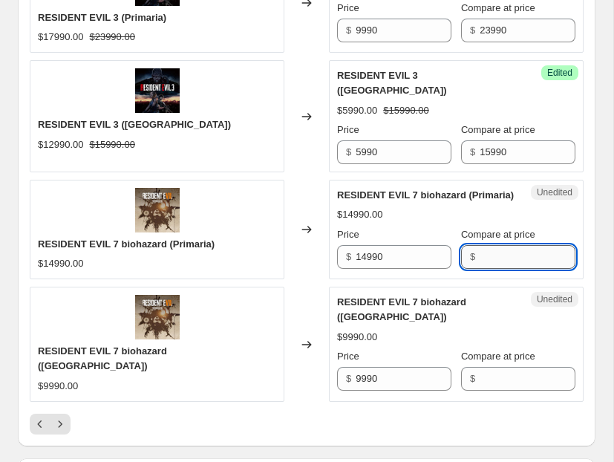
click at [483, 252] on input "Compare at price" at bounding box center [528, 257] width 96 height 24
paste input "14990"
type input "14990"
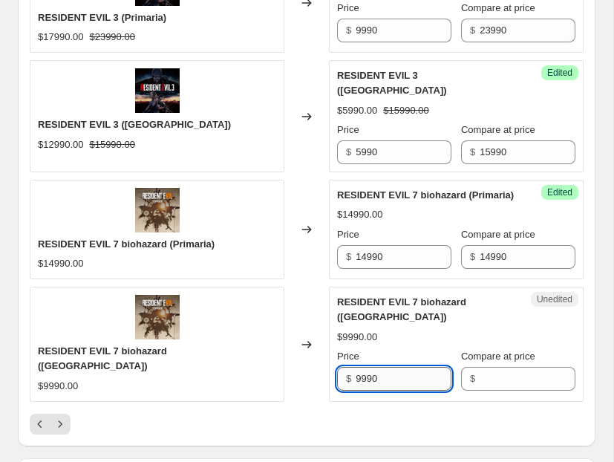
click at [369, 373] on input "9990" at bounding box center [404, 379] width 96 height 24
click at [479, 379] on div "Unedited RESIDENT EVIL 7 biohazard (Secundaria) $9990.00 Price $ 9990 Compare a…" at bounding box center [456, 344] width 255 height 114
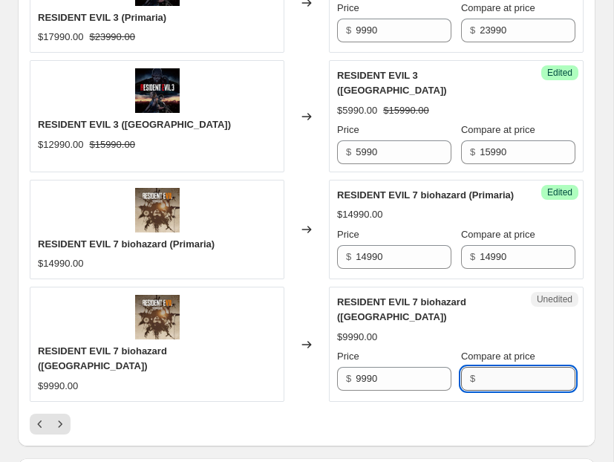
click at [488, 375] on input "Compare at price" at bounding box center [528, 379] width 96 height 24
paste input "9990"
type input "9990"
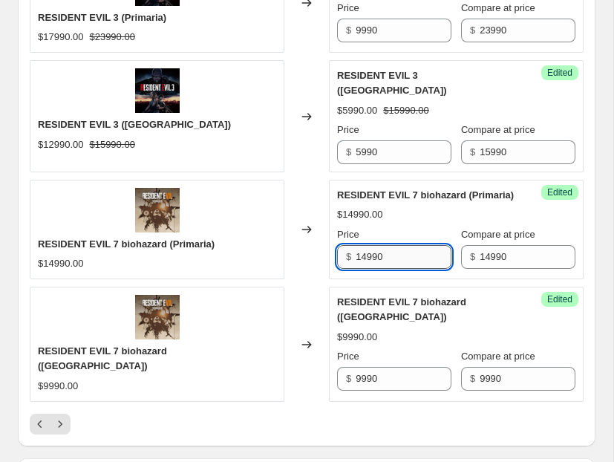
click at [369, 247] on input "14990" at bounding box center [404, 257] width 96 height 24
type input "9990"
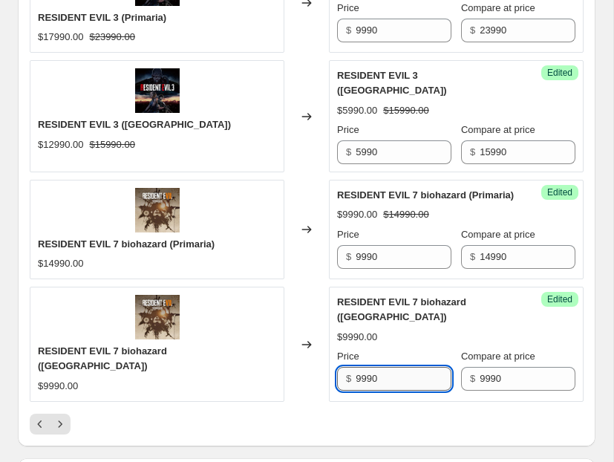
click at [362, 367] on input "9990" at bounding box center [404, 379] width 96 height 24
type input "5990"
click at [56, 413] on button "Next" at bounding box center [60, 423] width 21 height 21
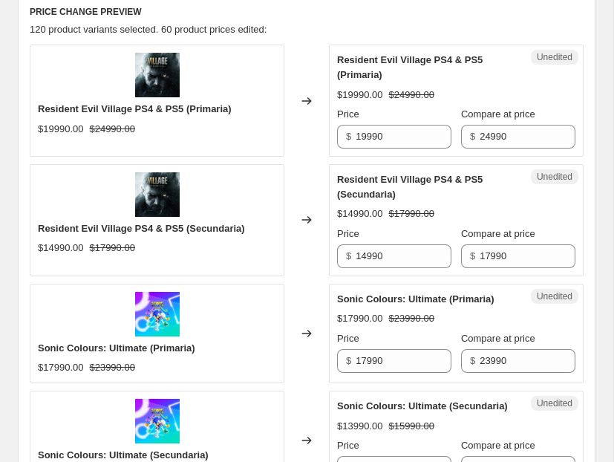
scroll to position [636, 0]
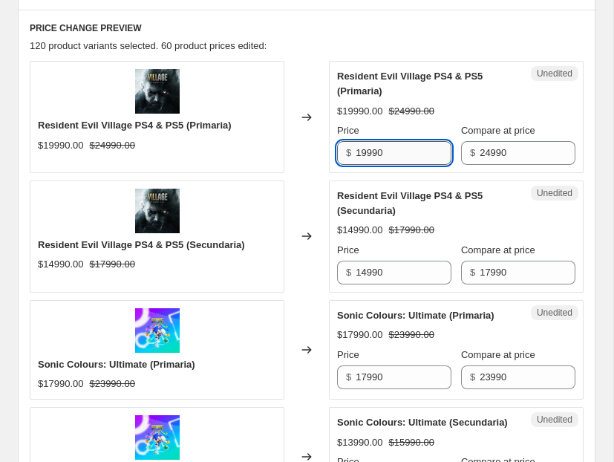
click at [367, 154] on input "19990" at bounding box center [404, 153] width 96 height 24
click at [362, 154] on input "19990" at bounding box center [404, 153] width 96 height 24
type input "9990"
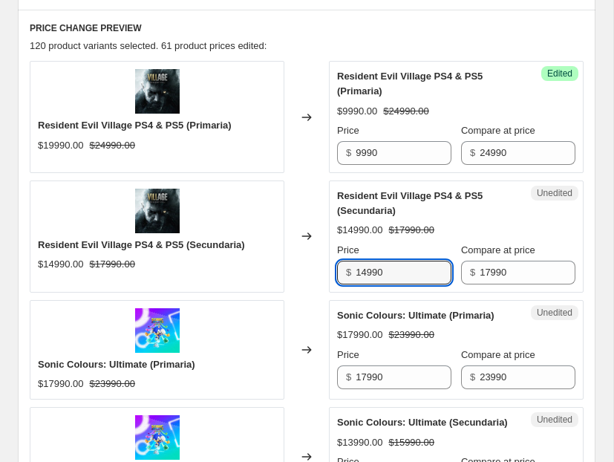
drag, startPoint x: 364, startPoint y: 271, endPoint x: 353, endPoint y: 271, distance: 11.1
click at [353, 271] on div "$ 14990" at bounding box center [394, 273] width 114 height 24
type input "5990"
click at [276, 306] on div "Sonic Colours: Ultimate (Primaria) $17990.00 $23990.00" at bounding box center [157, 349] width 255 height 99
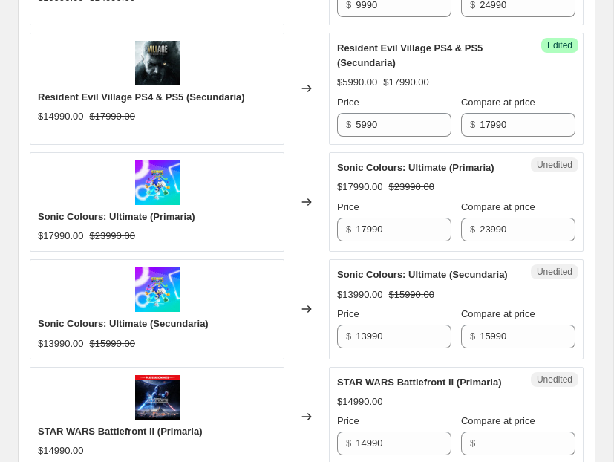
scroll to position [797, 0]
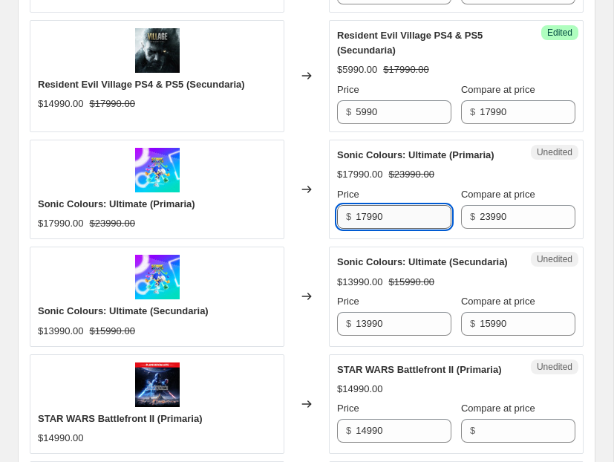
click at [367, 220] on input "17990" at bounding box center [404, 217] width 96 height 24
type input "12990"
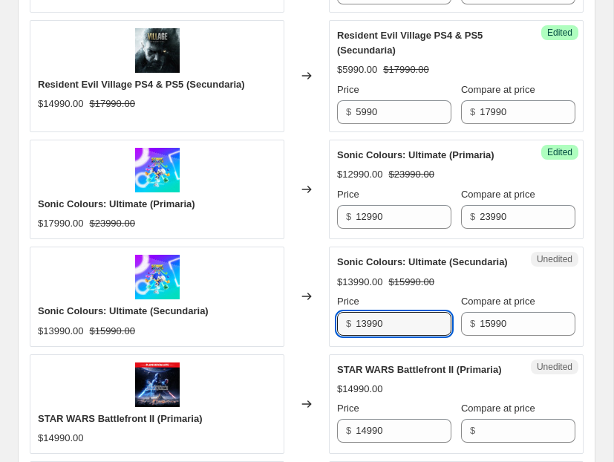
drag, startPoint x: 365, startPoint y: 327, endPoint x: 333, endPoint y: 323, distance: 32.9
click at [333, 323] on div "Unedited Sonic Colours: Ultimate (Secundaria) $13990.00 $15990.00 Price $ 13990…" at bounding box center [456, 295] width 255 height 99
type input "7990"
click at [288, 324] on div "Changed to" at bounding box center [306, 295] width 45 height 99
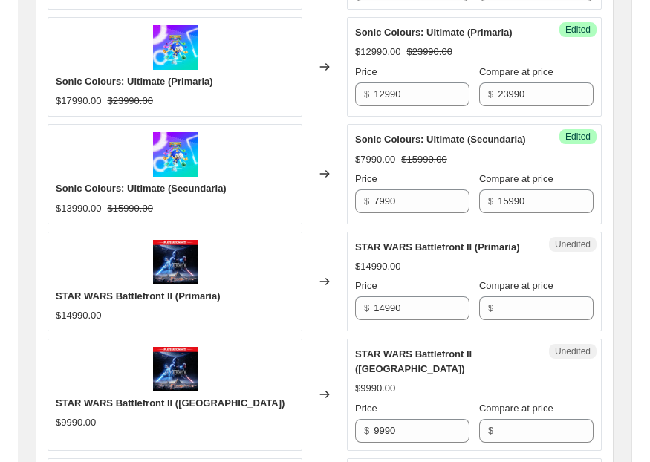
scroll to position [929, 0]
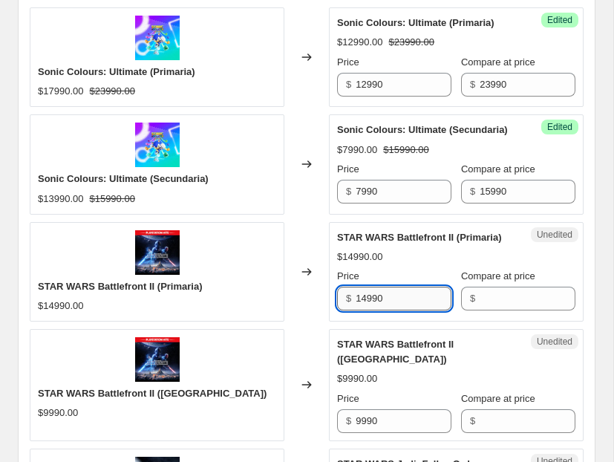
click at [384, 305] on input "14990" at bounding box center [404, 299] width 96 height 24
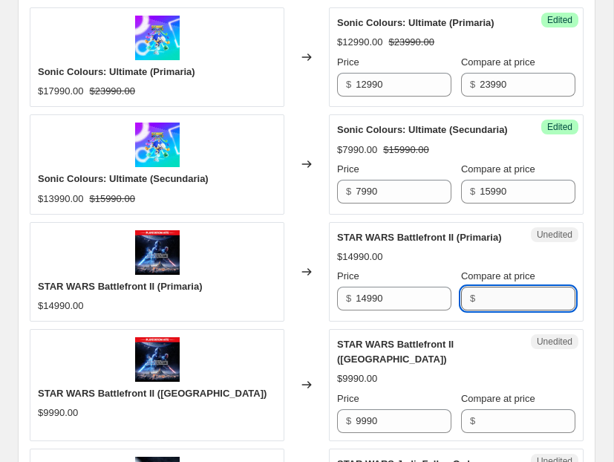
click at [503, 304] on input "Compare at price" at bounding box center [528, 299] width 96 height 24
paste input "14990"
type input "14990"
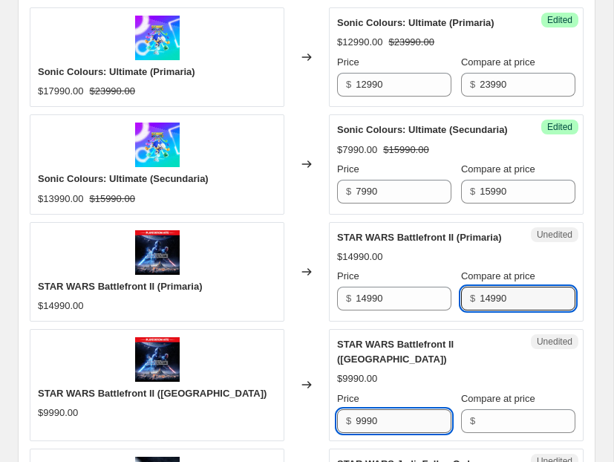
click at [386, 422] on input "9990" at bounding box center [404, 421] width 96 height 24
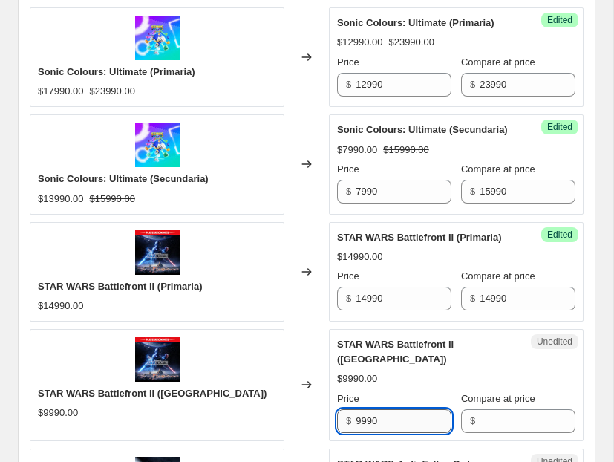
click at [386, 422] on input "9990" at bounding box center [404, 421] width 96 height 24
click at [529, 416] on input "Compare at price" at bounding box center [528, 421] width 96 height 24
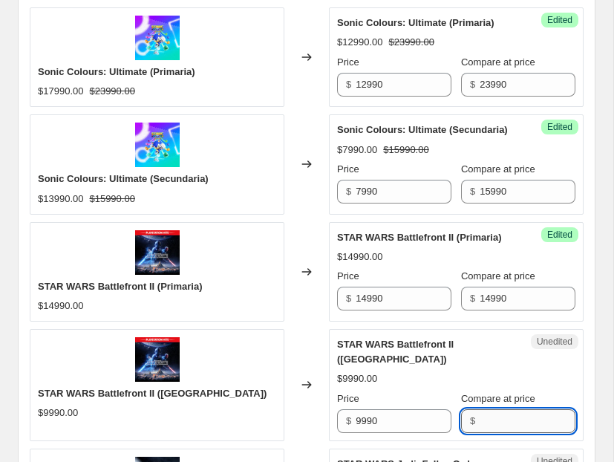
paste input "9990"
type input "9990"
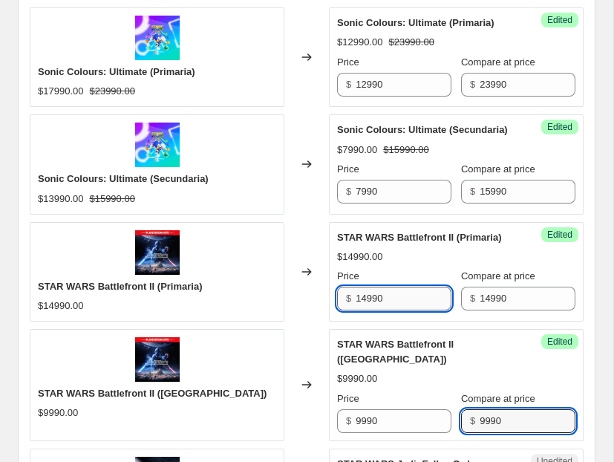
click at [369, 301] on input "14990" at bounding box center [404, 299] width 96 height 24
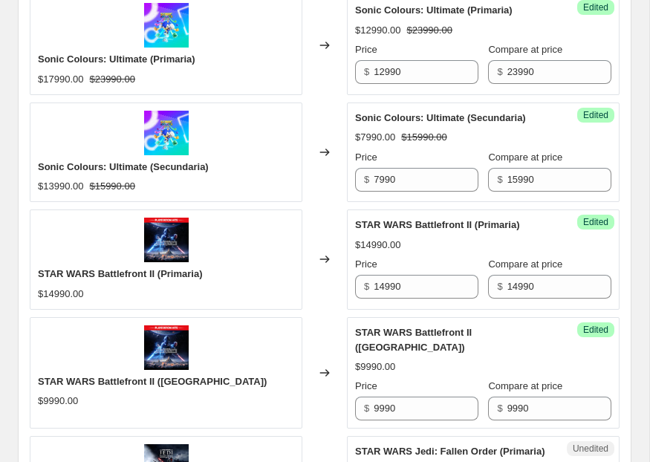
click at [318, 297] on div "Changed to" at bounding box center [324, 258] width 45 height 99
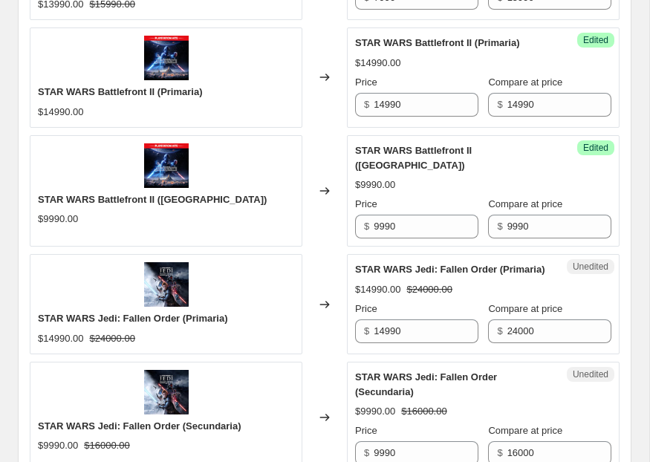
scroll to position [1115, 0]
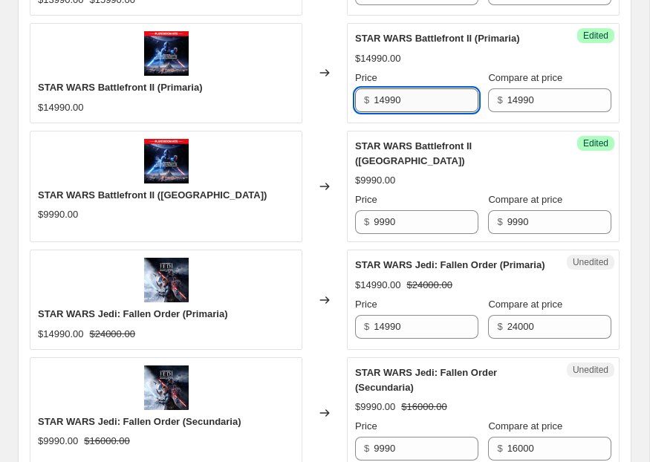
click at [384, 112] on input "14990" at bounding box center [425, 100] width 104 height 24
type input "6990"
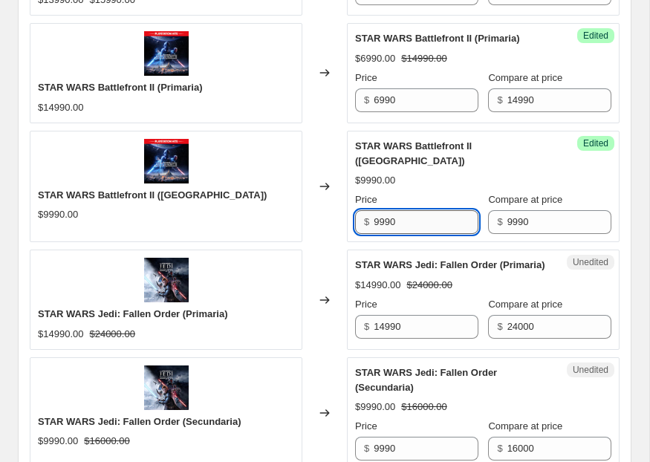
click at [392, 221] on input "9990" at bounding box center [425, 222] width 104 height 24
click at [381, 220] on input "9990" at bounding box center [425, 222] width 104 height 24
type input "3990"
click at [320, 258] on div "Changed to" at bounding box center [324, 298] width 45 height 99
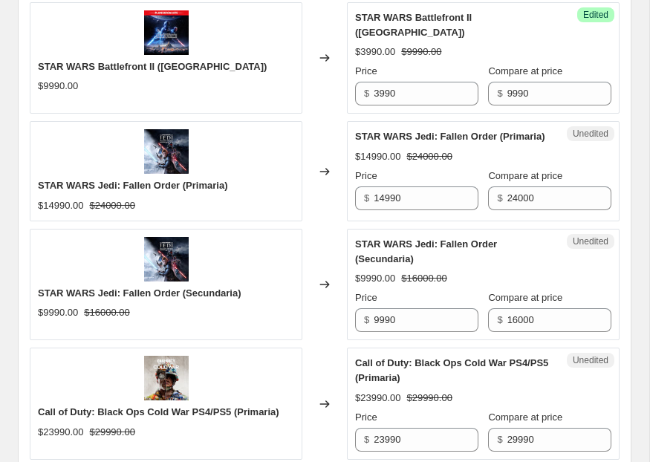
scroll to position [1248, 0]
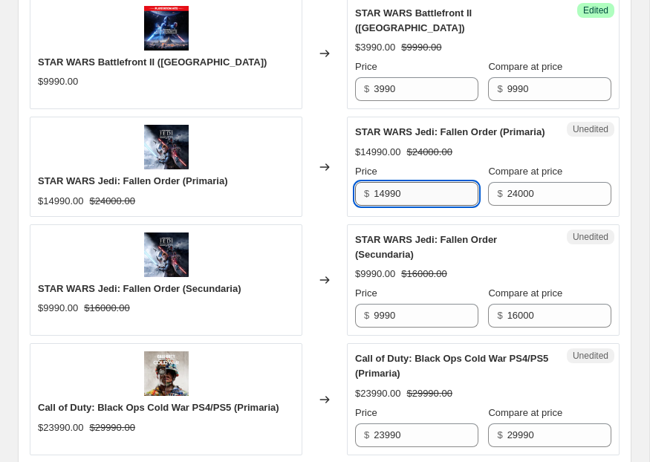
click at [419, 200] on input "14990" at bounding box center [425, 194] width 104 height 24
click at [383, 196] on input "14990" at bounding box center [425, 194] width 104 height 24
type input "9990"
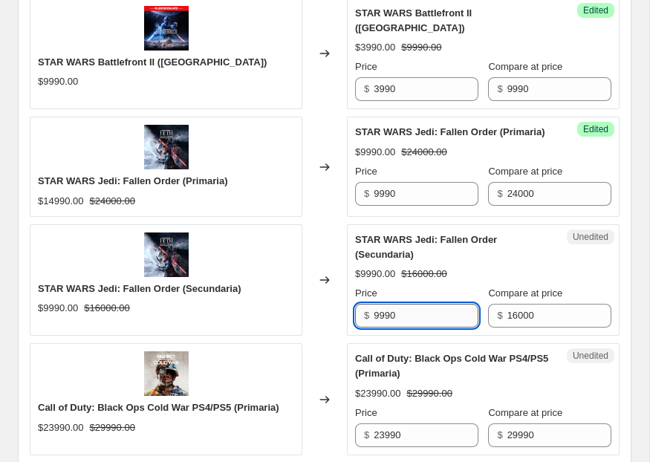
click at [379, 322] on input "9990" at bounding box center [425, 316] width 104 height 24
type input "5990"
click at [475, 266] on div "STAR WARS Jedi: Fallen Order (Secundaria) $9990.00 $16000.00 Price $ 5990 Compa…" at bounding box center [483, 280] width 256 height 96
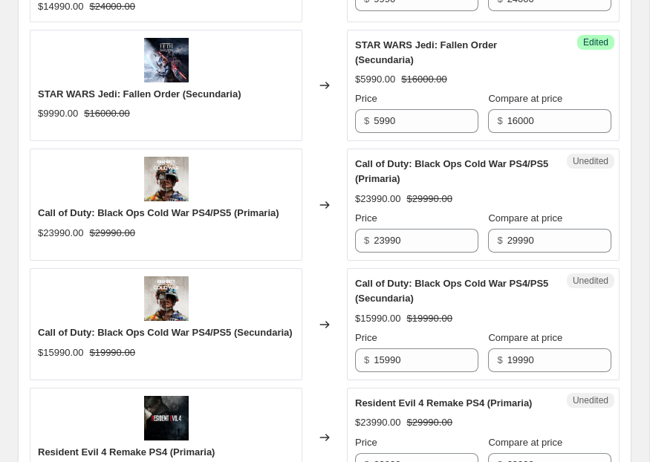
scroll to position [1448, 0]
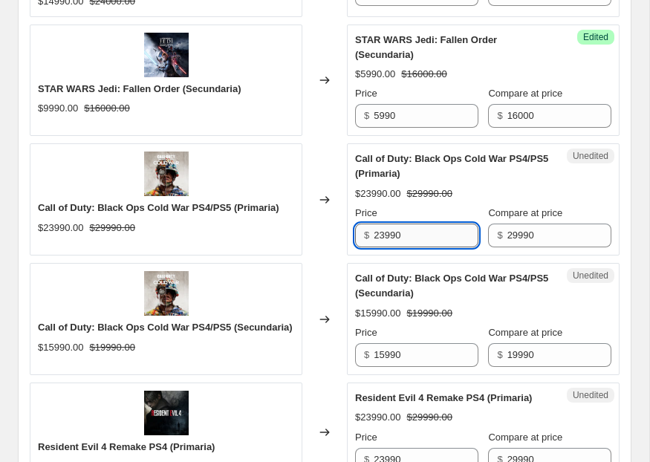
click at [382, 241] on input "23990" at bounding box center [425, 235] width 104 height 24
click at [388, 240] on input "23990" at bounding box center [425, 235] width 104 height 24
type input "17990"
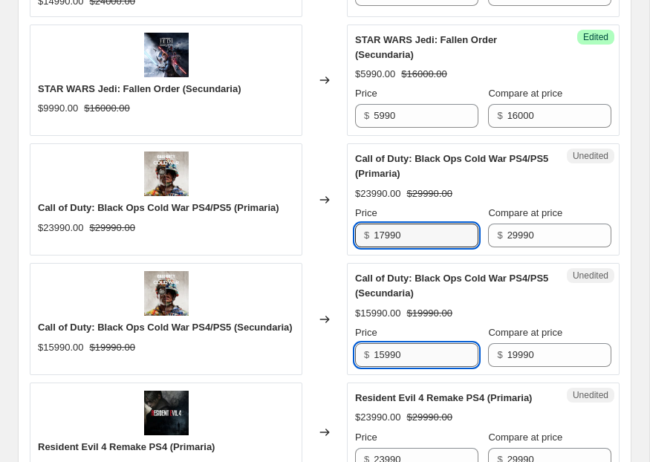
click at [384, 356] on input "15990" at bounding box center [425, 355] width 104 height 24
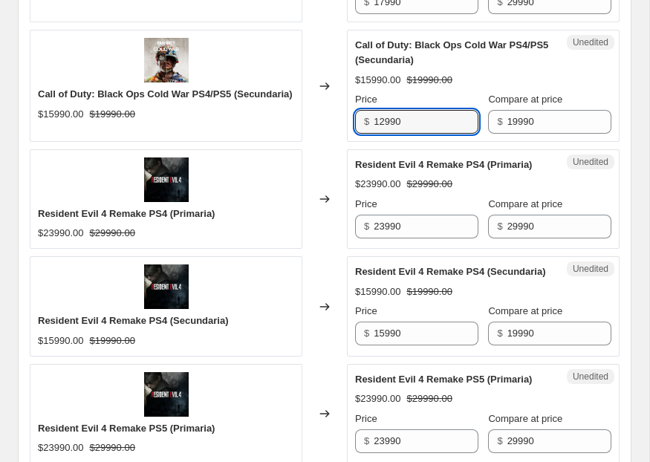
scroll to position [1701, 0]
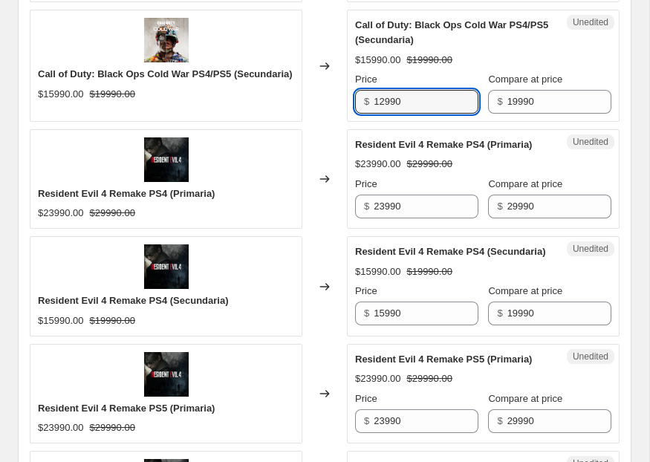
type input "12990"
click at [353, 216] on div "Unedited Resident Evil 4 Remake PS4 (Primaria) $23990.00 $29990.00 Price $ 2399…" at bounding box center [483, 178] width 272 height 99
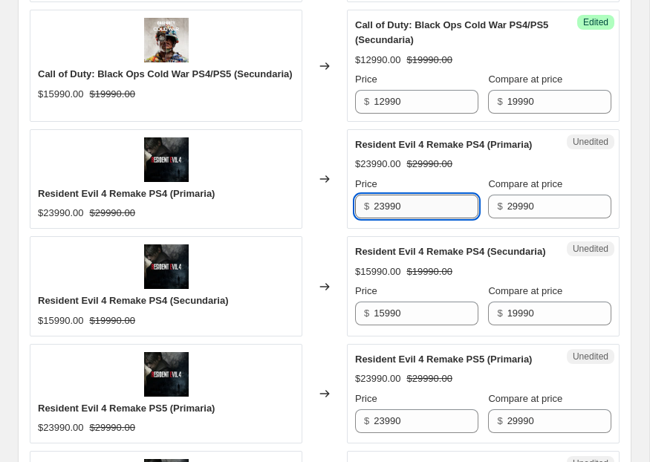
click at [386, 217] on input "23990" at bounding box center [425, 206] width 104 height 24
click at [384, 205] on input "23990" at bounding box center [425, 206] width 104 height 24
type input "16990"
click at [382, 317] on input "15990" at bounding box center [425, 313] width 104 height 24
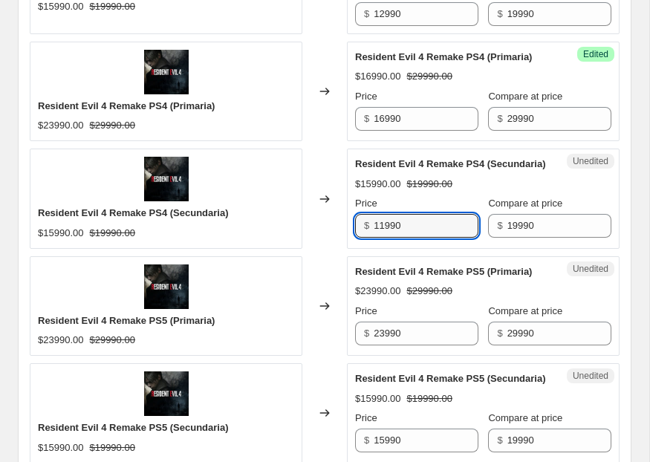
scroll to position [1822, 0]
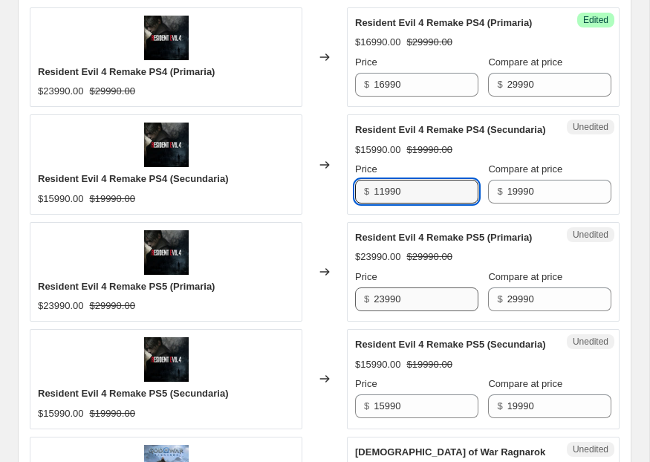
type input "11990"
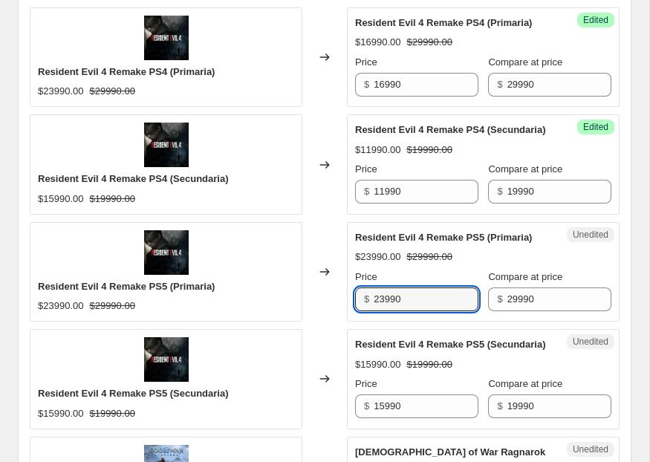
drag, startPoint x: 388, startPoint y: 301, endPoint x: 362, endPoint y: 301, distance: 25.2
click at [362, 301] on div "$ 23990" at bounding box center [416, 299] width 123 height 24
type input "16990"
click at [386, 404] on input "15990" at bounding box center [425, 406] width 104 height 24
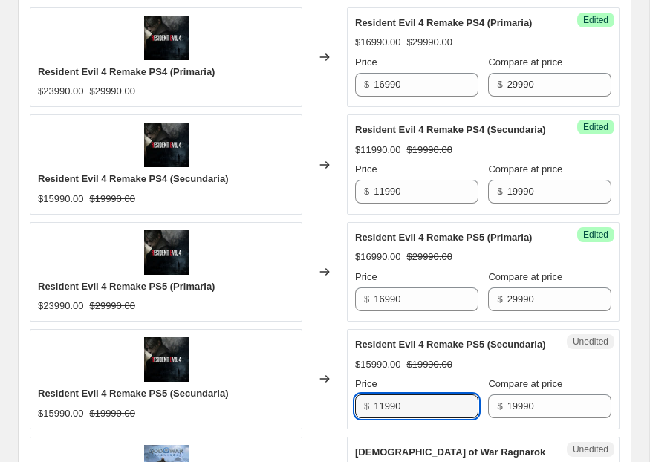
type input "11990"
click at [315, 318] on div "Changed to" at bounding box center [324, 271] width 45 height 99
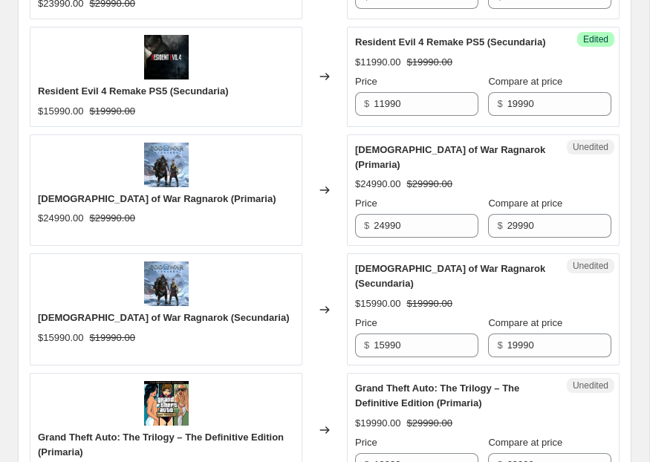
scroll to position [2137, 0]
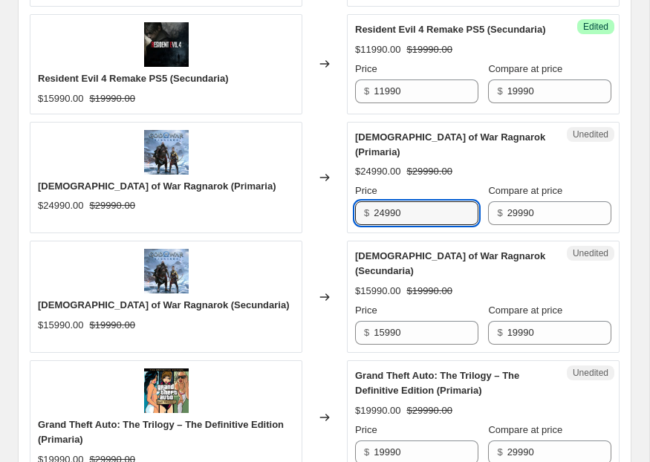
drag, startPoint x: 385, startPoint y: 200, endPoint x: 352, endPoint y: 197, distance: 33.5
click at [353, 197] on div "Unedited God of War Ragnarok (Primaria) $24990.00 $29990.00 Price $ 24990 Compa…" at bounding box center [483, 178] width 272 height 112
type input "19990"
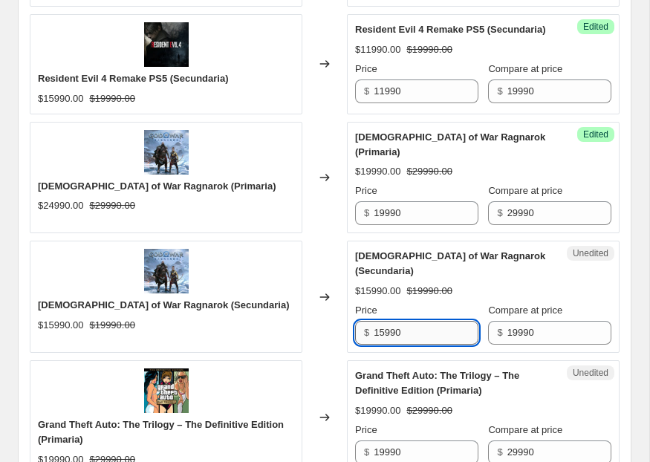
click at [385, 321] on input "15990" at bounding box center [425, 333] width 104 height 24
type input "13990"
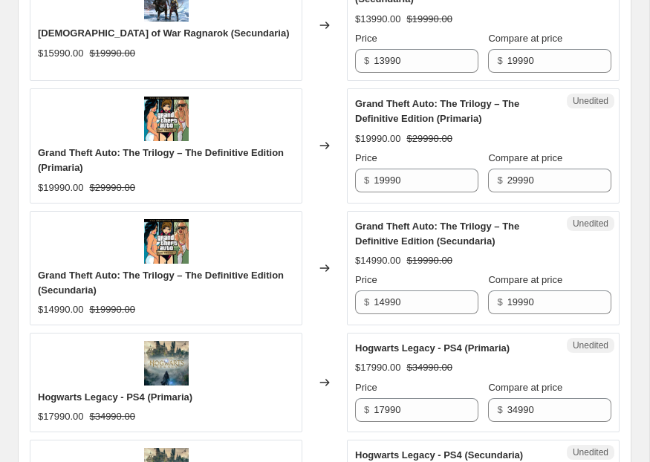
scroll to position [2425, 0]
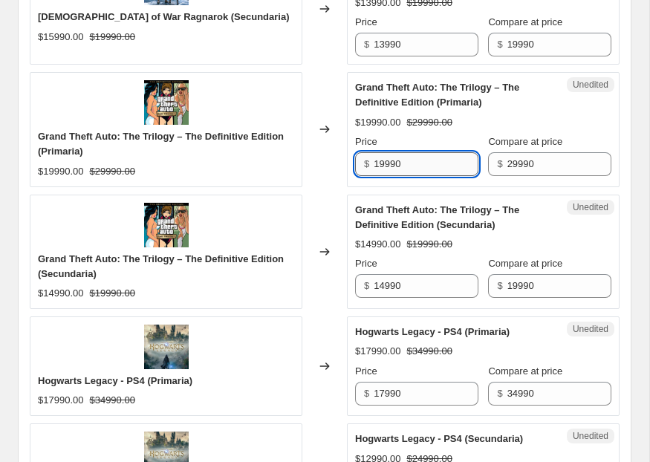
click at [390, 152] on input "19990" at bounding box center [425, 164] width 104 height 24
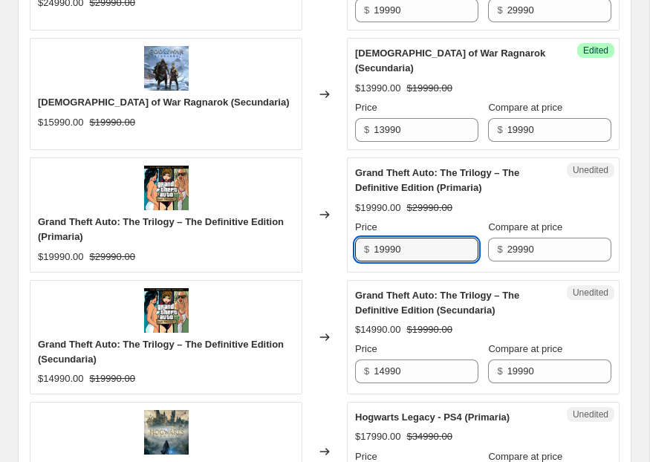
scroll to position [2338, 0]
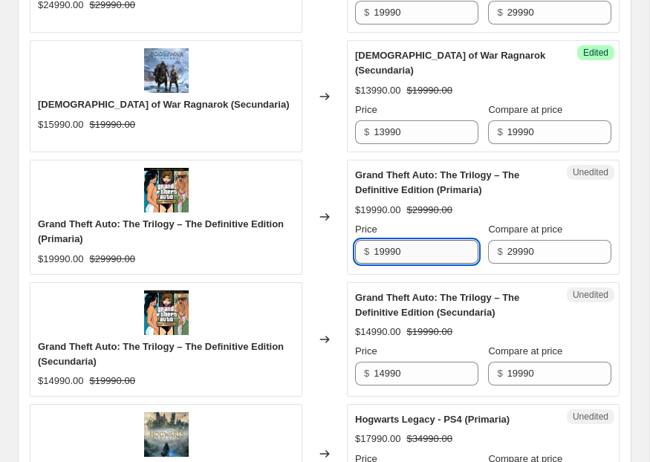
click at [380, 240] on input "19990" at bounding box center [425, 252] width 104 height 24
type input "17990"
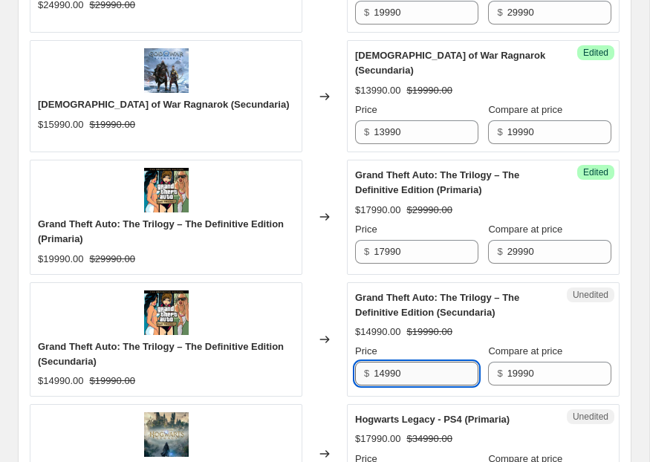
click at [382, 362] on input "14990" at bounding box center [425, 374] width 104 height 24
type input "12990"
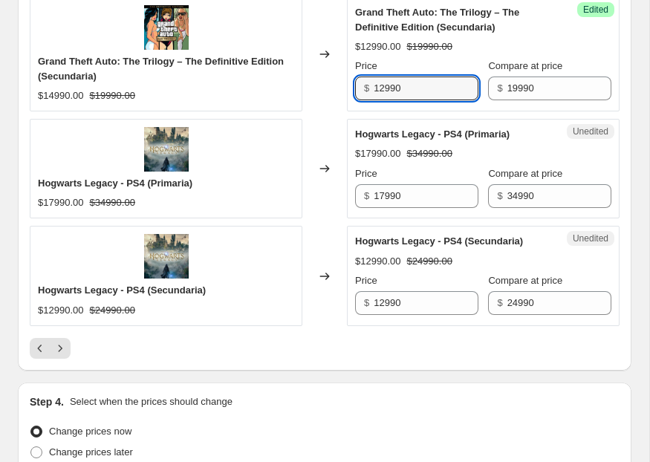
scroll to position [2642, 0]
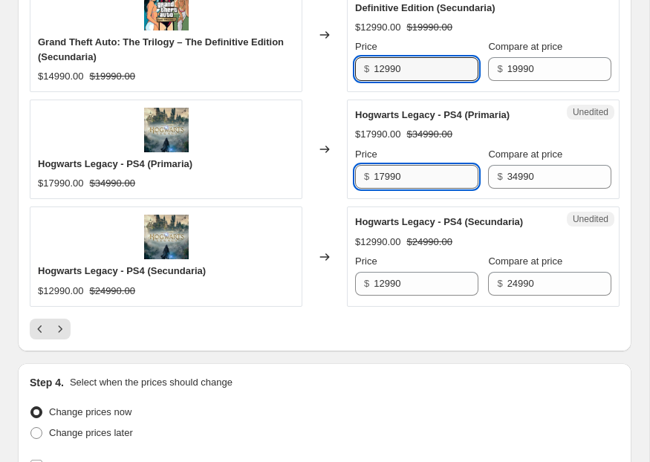
click at [392, 165] on input "17990" at bounding box center [425, 177] width 104 height 24
click at [382, 165] on input "17990" at bounding box center [425, 177] width 104 height 24
type input "12990"
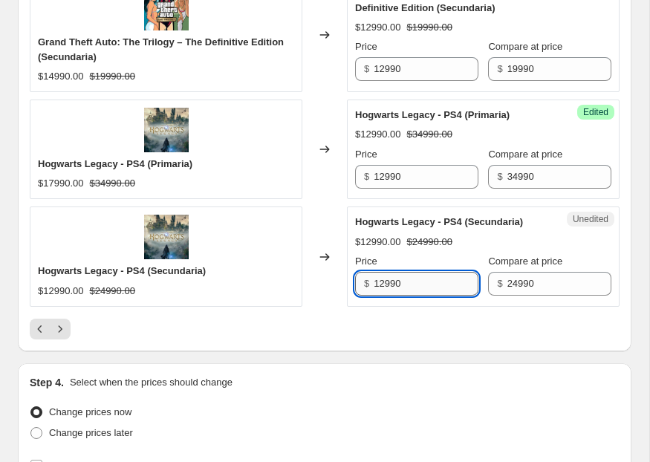
click at [381, 272] on input "12990" at bounding box center [425, 284] width 104 height 24
type input "7990"
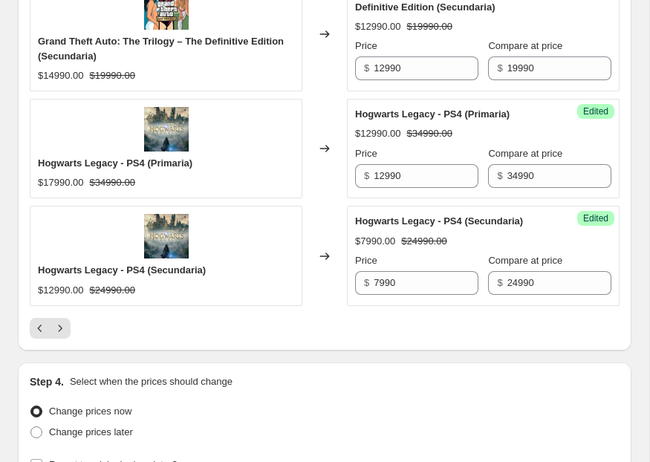
scroll to position [2770, 0]
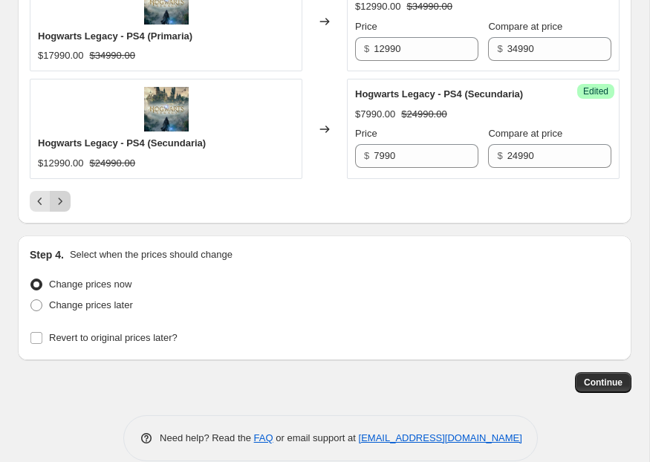
click at [60, 194] on icon "Next" at bounding box center [60, 201] width 15 height 15
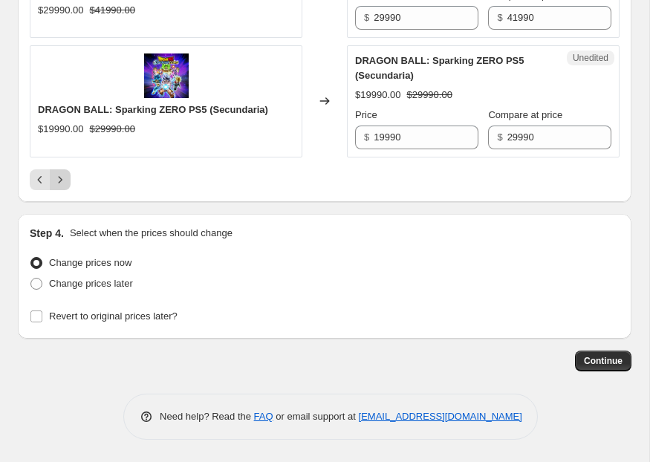
scroll to position [2701, 0]
click at [42, 318] on input "Revert to original prices later?" at bounding box center [36, 316] width 12 height 12
checkbox input "true"
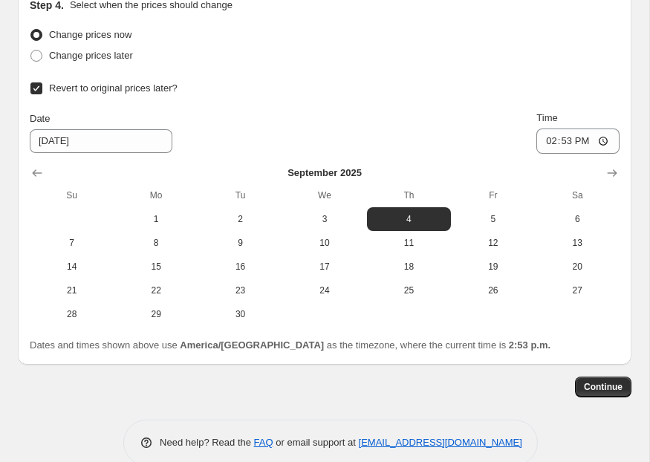
scroll to position [2955, 0]
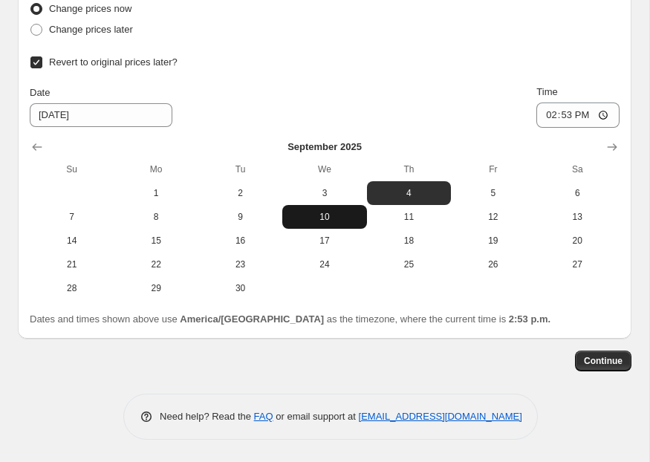
click at [339, 220] on span "10" at bounding box center [324, 217] width 72 height 12
type input "[DATE]"
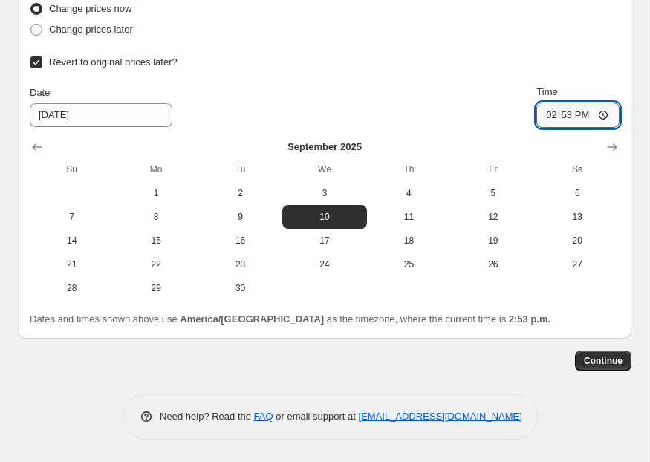
click at [536, 104] on input "14:53" at bounding box center [577, 114] width 83 height 25
click at [557, 118] on input "23:06" at bounding box center [577, 114] width 83 height 25
type input "23:59"
click at [416, 99] on div "Date [DATE] Time 23:59" at bounding box center [324, 106] width 589 height 43
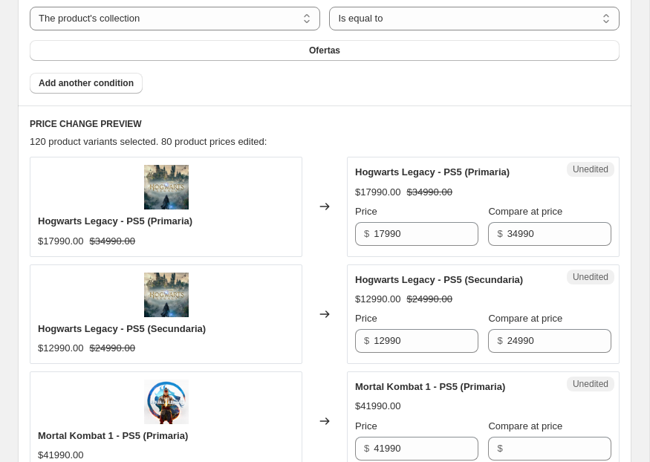
scroll to position [542, 0]
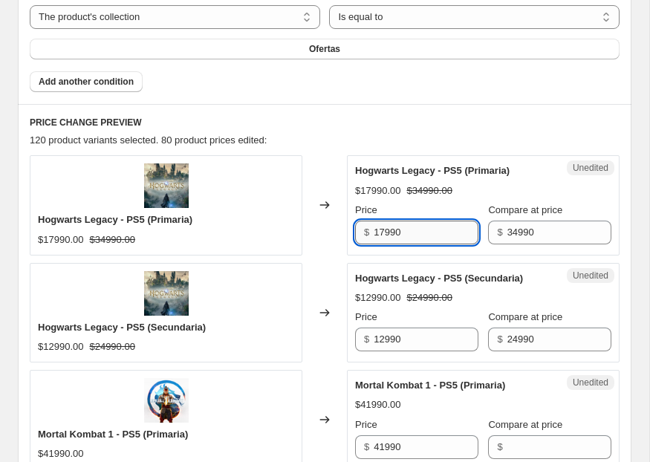
click at [385, 235] on input "17990" at bounding box center [425, 232] width 104 height 24
type input "12990"
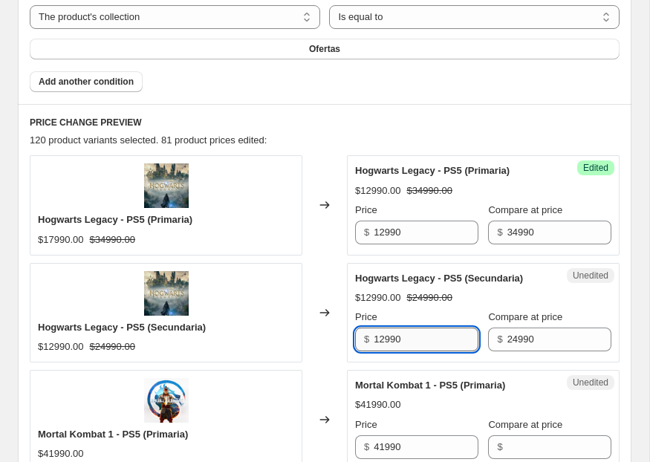
click at [379, 343] on input "12990" at bounding box center [425, 339] width 104 height 24
type input "7990"
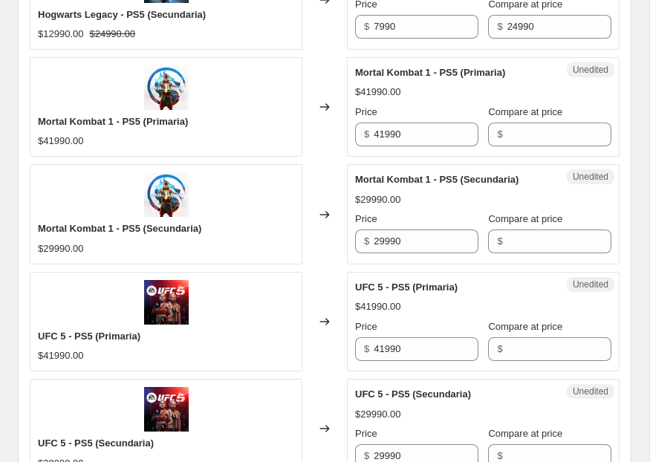
scroll to position [858, 0]
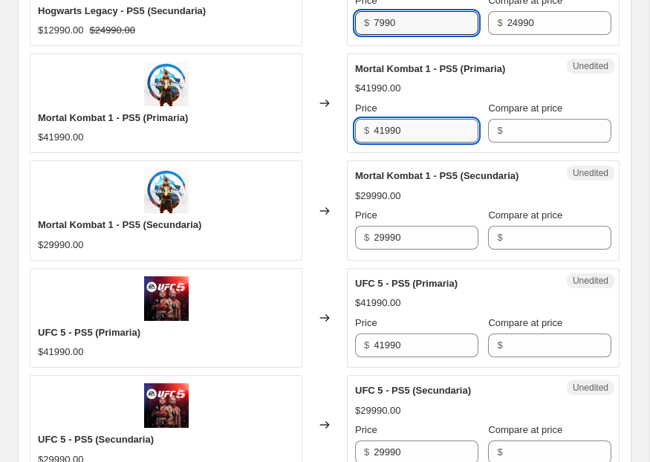
click at [385, 129] on input "41990" at bounding box center [425, 131] width 104 height 24
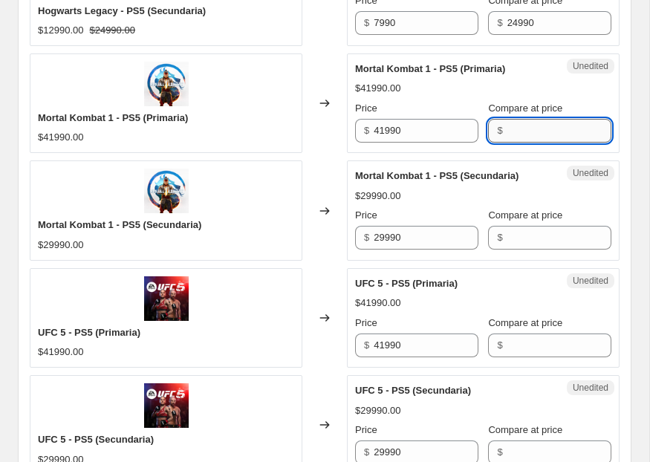
click at [515, 128] on input "Compare at price" at bounding box center [559, 131] width 104 height 24
paste input "41990"
type input "41990"
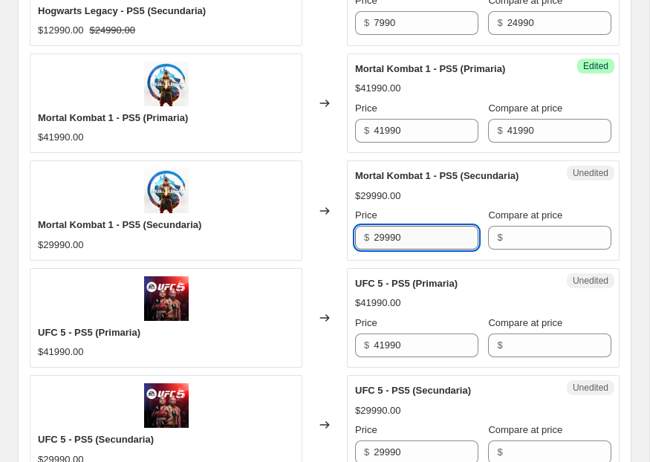
click at [439, 237] on input "29990" at bounding box center [425, 238] width 104 height 24
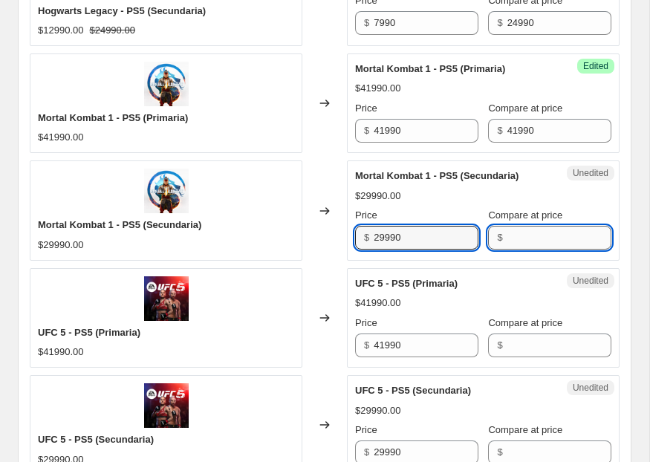
click at [563, 227] on input "Compare at price" at bounding box center [559, 238] width 104 height 24
paste input "29990"
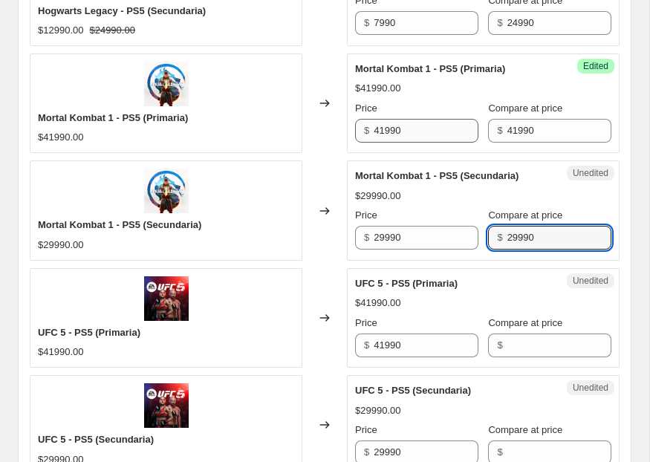
type input "29990"
click at [378, 128] on input "41990" at bounding box center [425, 131] width 104 height 24
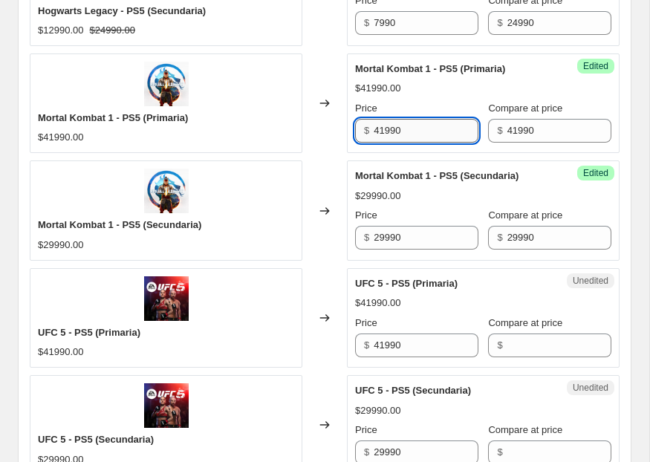
click at [383, 131] on input "41990" at bounding box center [425, 131] width 104 height 24
type input "14990"
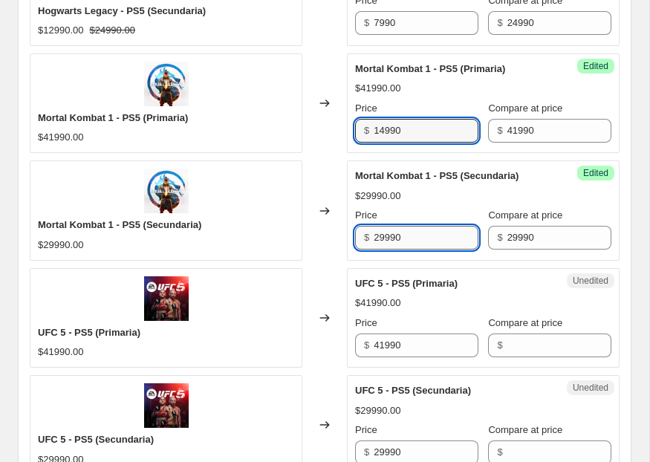
click at [378, 240] on input "29990" at bounding box center [425, 238] width 104 height 24
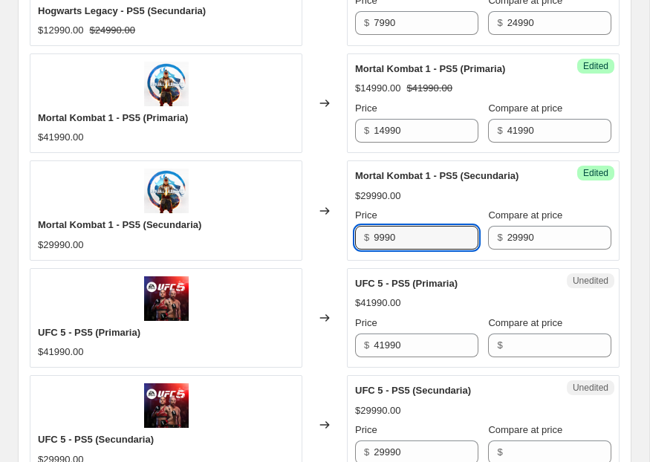
type input "9990"
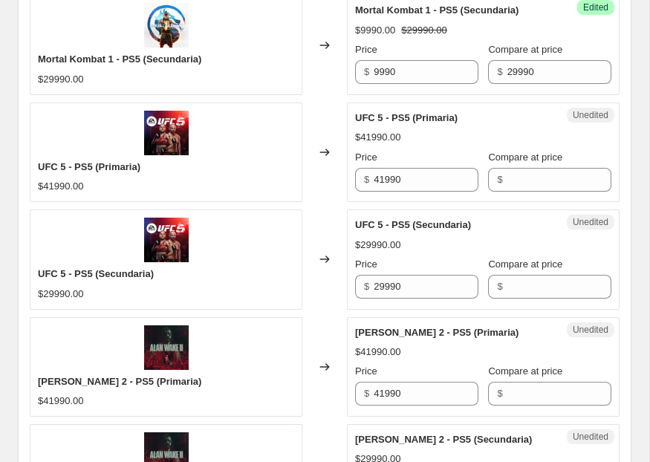
scroll to position [1042, 0]
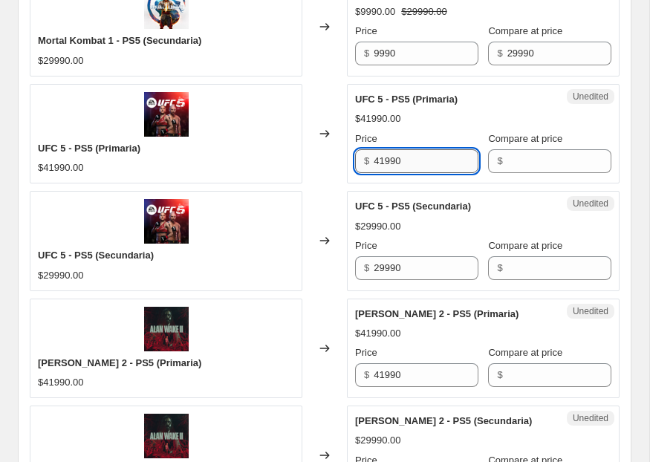
click at [430, 162] on input "41990" at bounding box center [425, 161] width 104 height 24
click at [543, 152] on input "Compare at price" at bounding box center [559, 161] width 104 height 24
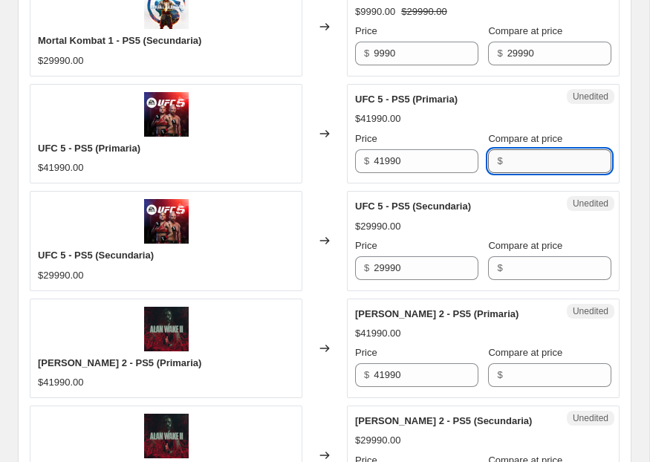
paste input "41990"
type input "41990"
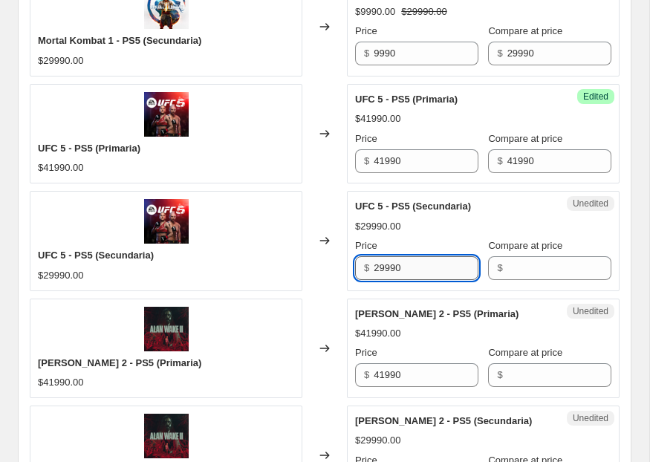
click at [416, 278] on input "29990" at bounding box center [425, 268] width 104 height 24
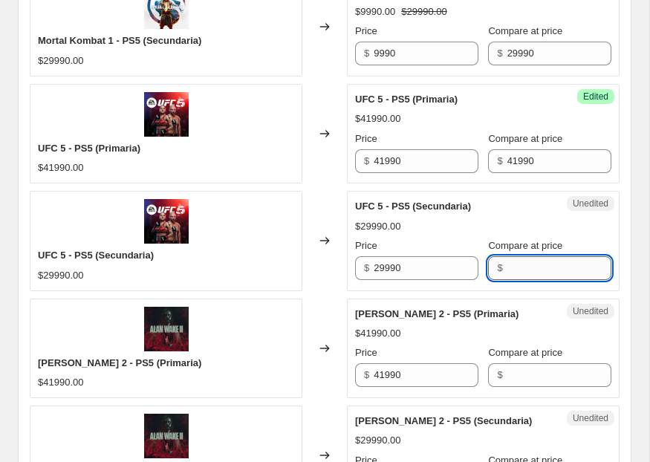
click at [514, 269] on input "Compare at price" at bounding box center [559, 268] width 104 height 24
paste input "29990"
type input "29990"
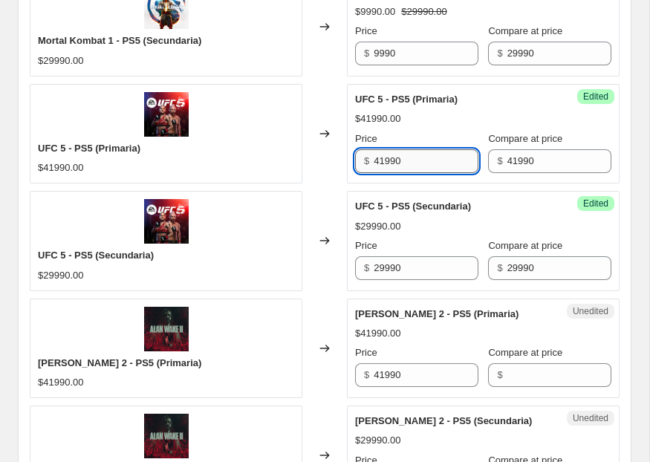
click at [385, 162] on input "41990" at bounding box center [425, 161] width 104 height 24
type input "19990"
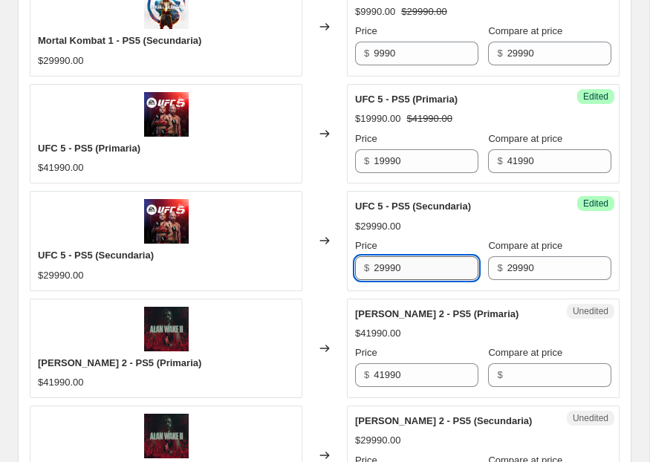
click at [382, 271] on input "29990" at bounding box center [425, 268] width 104 height 24
click at [388, 272] on input "29990" at bounding box center [425, 268] width 104 height 24
type input "14990"
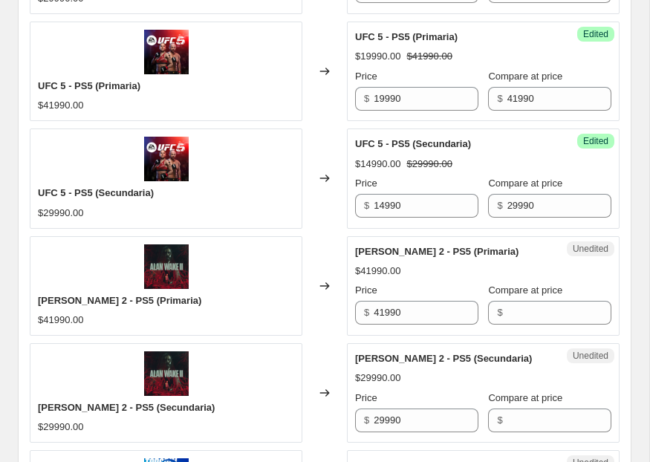
scroll to position [1211, 0]
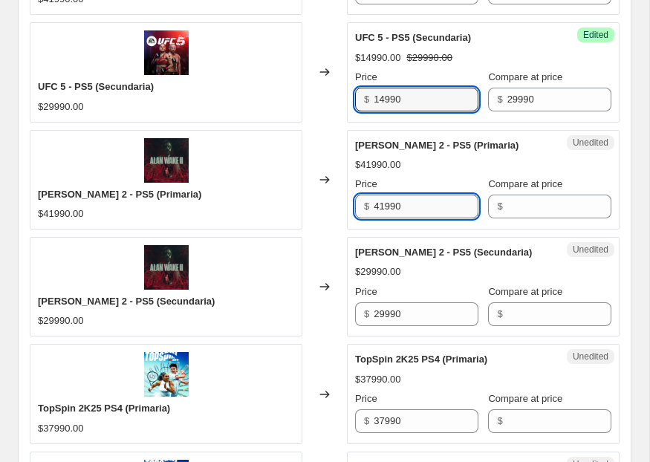
click at [400, 199] on input "41990" at bounding box center [425, 206] width 104 height 24
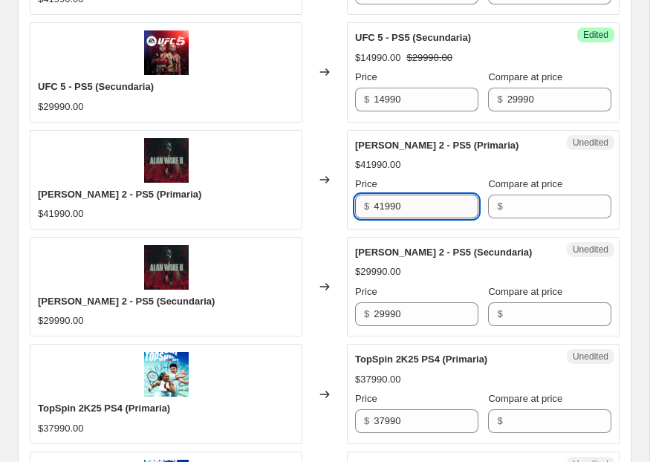
click at [400, 199] on input "41990" at bounding box center [425, 206] width 104 height 24
click at [566, 213] on input "Compare at price" at bounding box center [559, 206] width 104 height 24
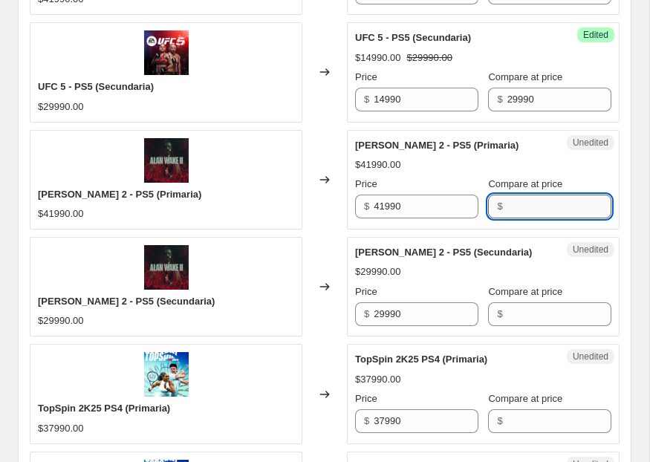
paste input "41990"
type input "41990"
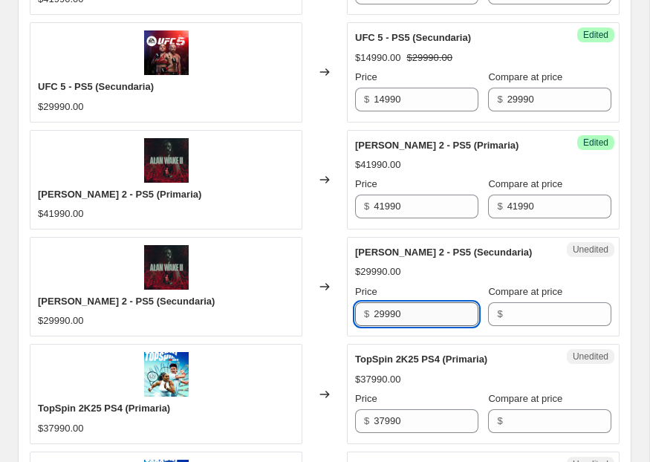
click at [431, 310] on input "29990" at bounding box center [425, 314] width 104 height 24
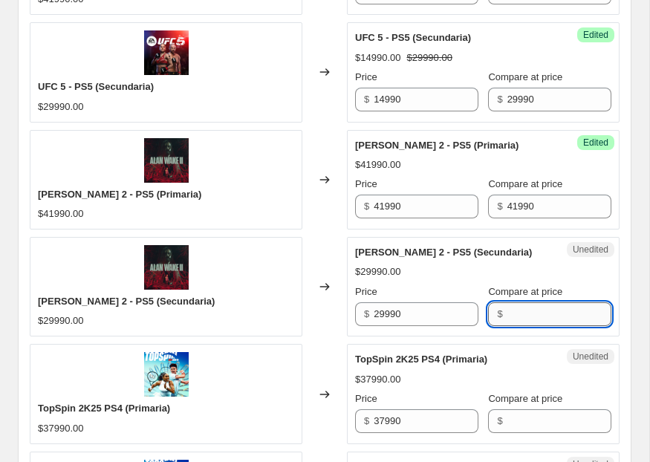
click at [569, 310] on input "Compare at price" at bounding box center [559, 314] width 104 height 24
paste input "29990"
type input "29990"
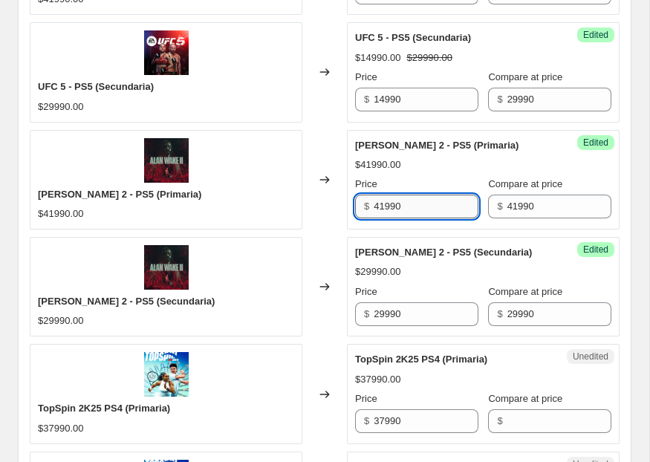
click at [381, 206] on input "41990" at bounding box center [425, 206] width 104 height 24
type input "17990"
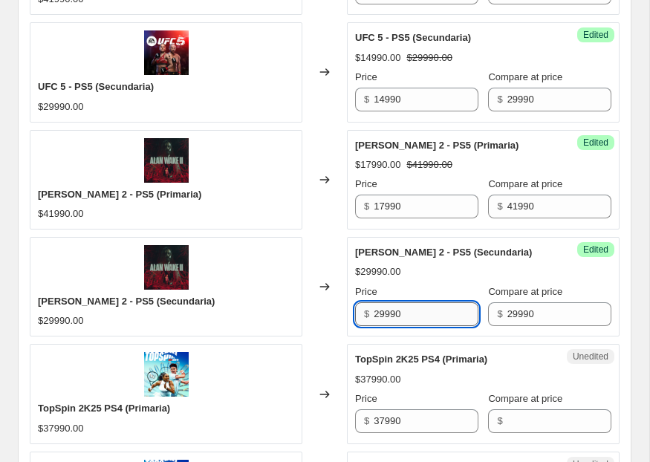
click at [383, 319] on input "29990" at bounding box center [425, 314] width 104 height 24
type input "12990"
click at [476, 282] on div "[PERSON_NAME] 2 - PS5 (Secundaria) $29990.00 Price $ 12990 Compare at price $ 2…" at bounding box center [483, 285] width 256 height 81
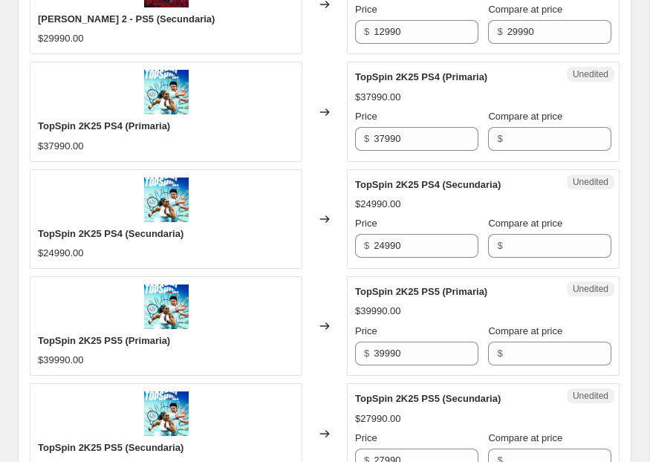
scroll to position [1507, 0]
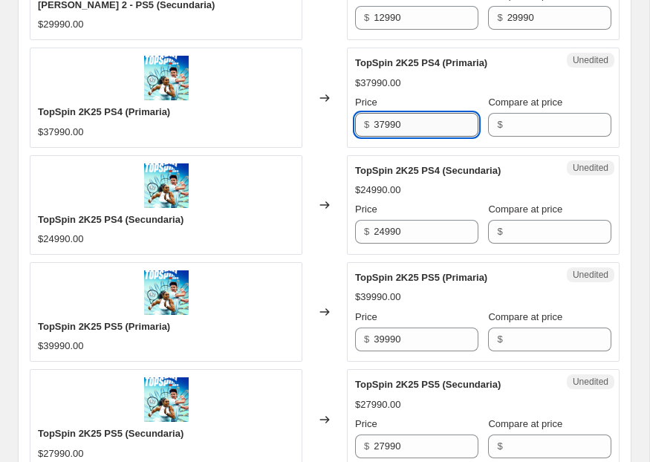
click at [389, 130] on input "37990" at bounding box center [425, 125] width 104 height 24
click at [549, 131] on input "Compare at price" at bounding box center [559, 125] width 104 height 24
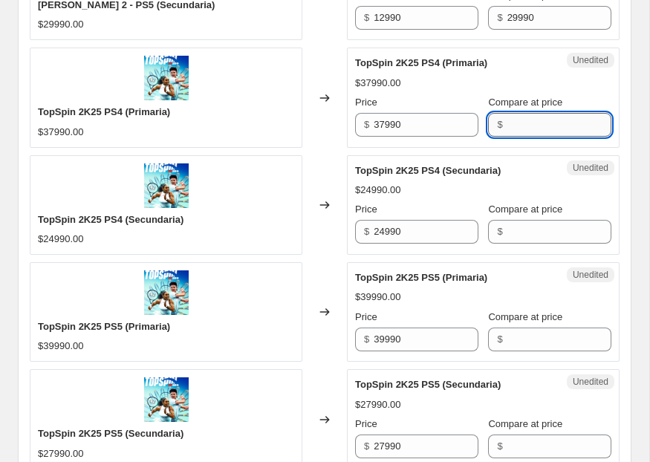
paste input "37990"
type input "37990"
click at [448, 216] on div "Price" at bounding box center [416, 209] width 123 height 15
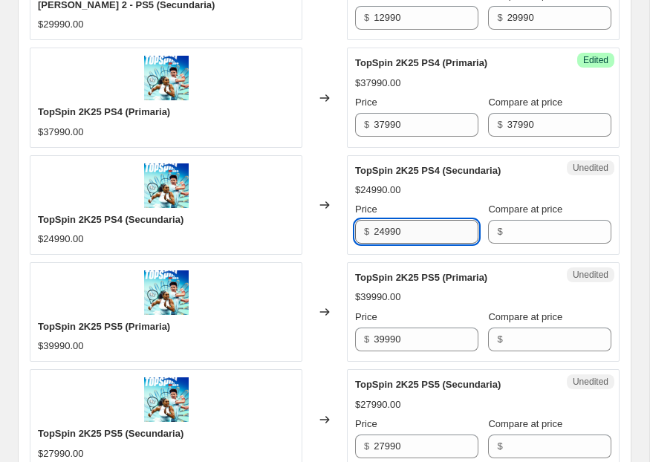
click at [445, 231] on input "24990" at bounding box center [425, 232] width 104 height 24
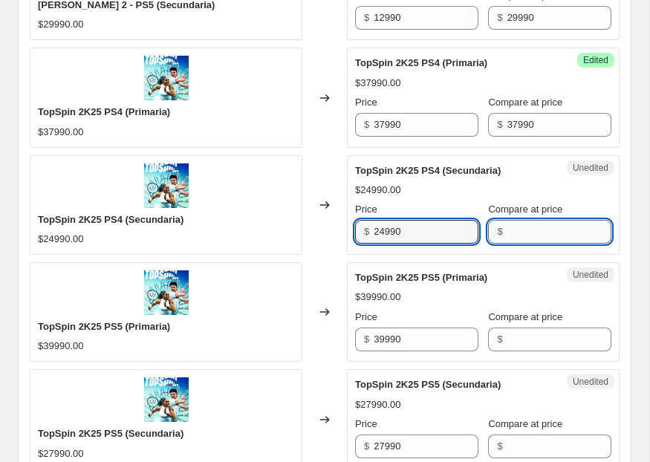
click at [585, 241] on input "Compare at price" at bounding box center [559, 232] width 104 height 24
paste input "24990"
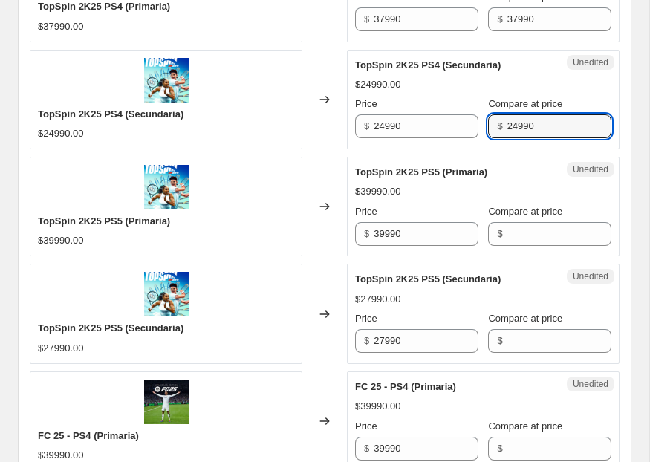
scroll to position [1650, 0]
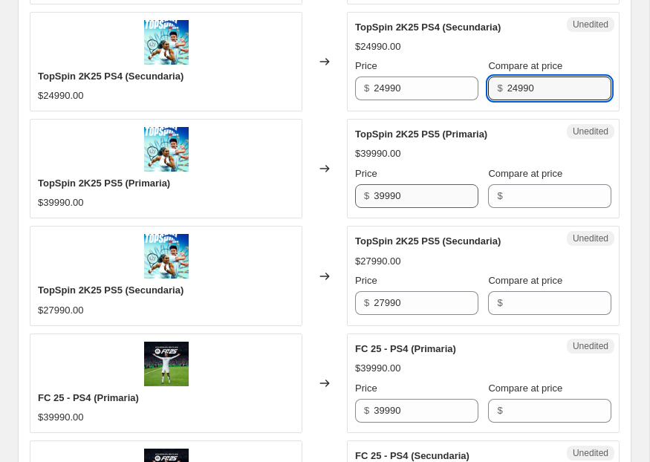
type input "24990"
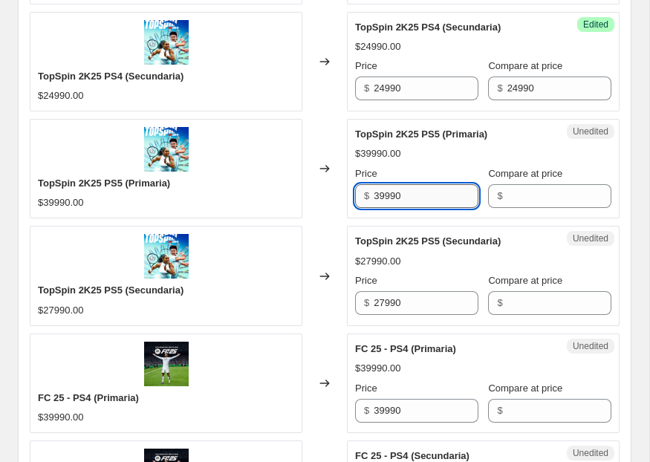
click at [435, 206] on input "39990" at bounding box center [425, 196] width 104 height 24
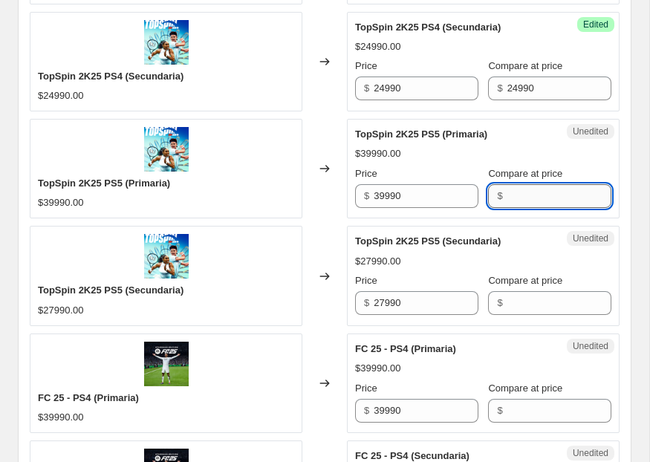
click at [535, 202] on input "Compare at price" at bounding box center [559, 196] width 104 height 24
paste input "39990"
type input "39990"
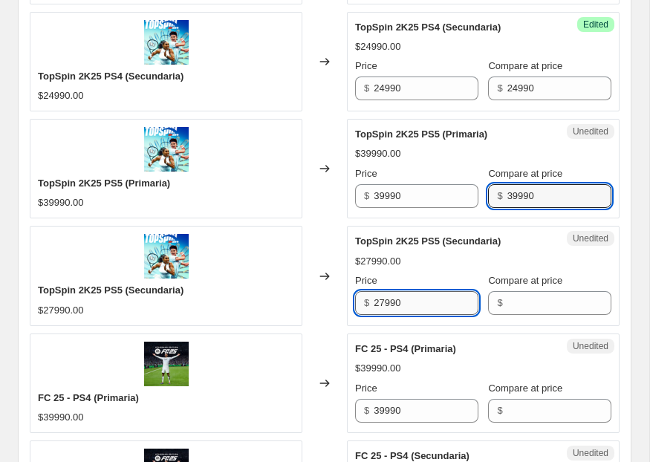
click at [429, 296] on input "27990" at bounding box center [425, 303] width 104 height 24
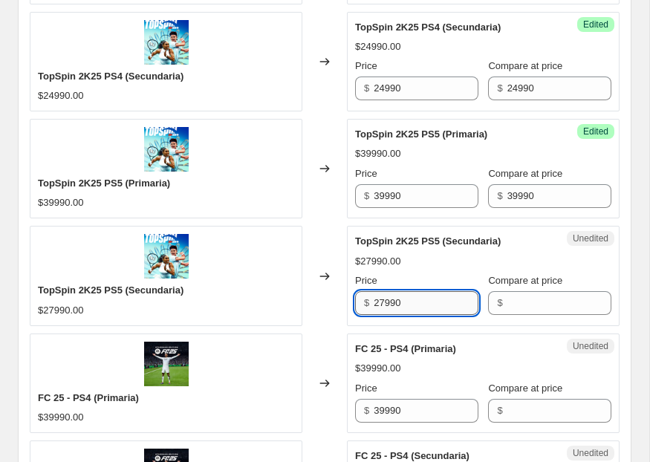
click at [429, 296] on input "27990" at bounding box center [425, 303] width 104 height 24
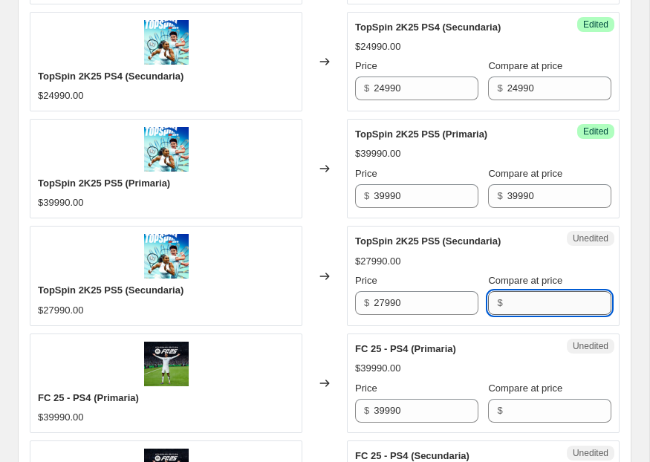
click at [546, 309] on input "Compare at price" at bounding box center [559, 303] width 104 height 24
paste input "27990"
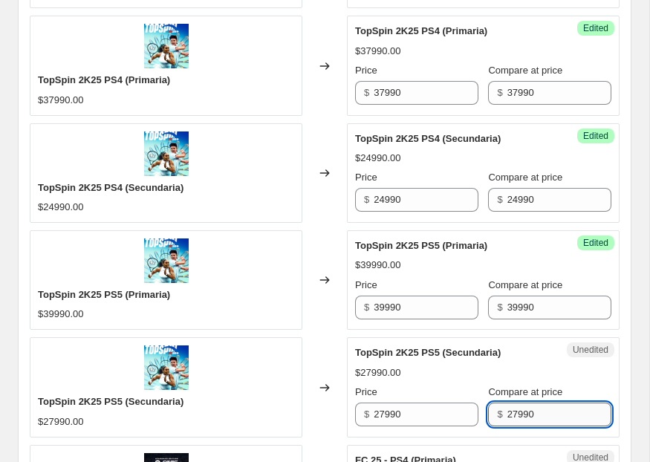
scroll to position [1540, 0]
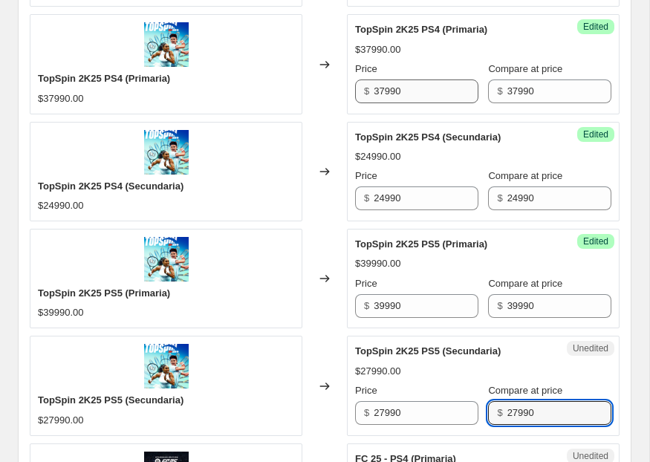
type input "27990"
click at [384, 88] on input "37990" at bounding box center [425, 91] width 104 height 24
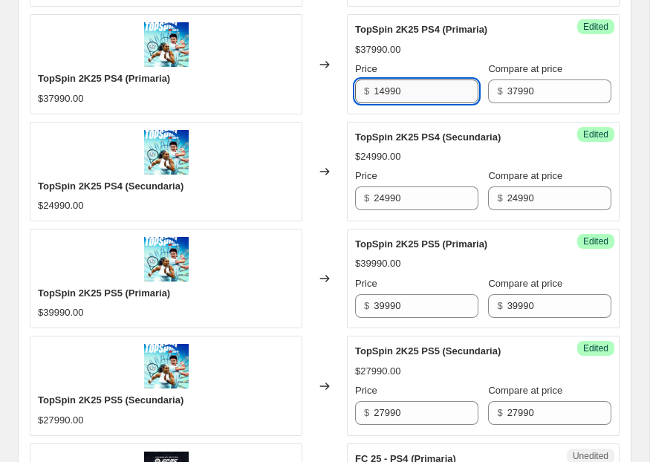
click at [397, 88] on input "14990" at bounding box center [425, 91] width 104 height 24
type input "14990"
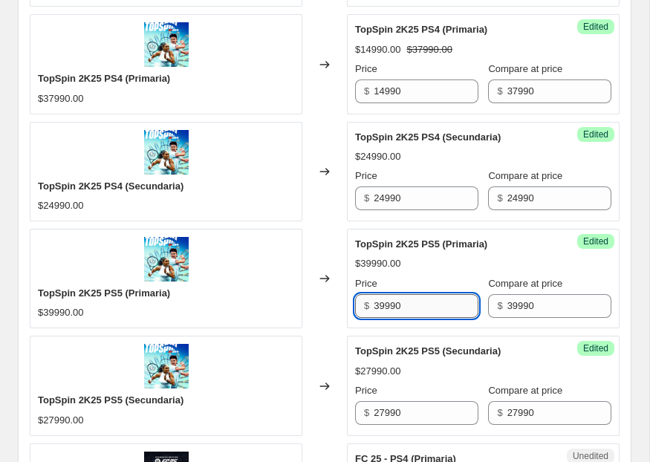
click at [405, 306] on input "39990" at bounding box center [425, 306] width 104 height 24
paste input "14"
type input "14990"
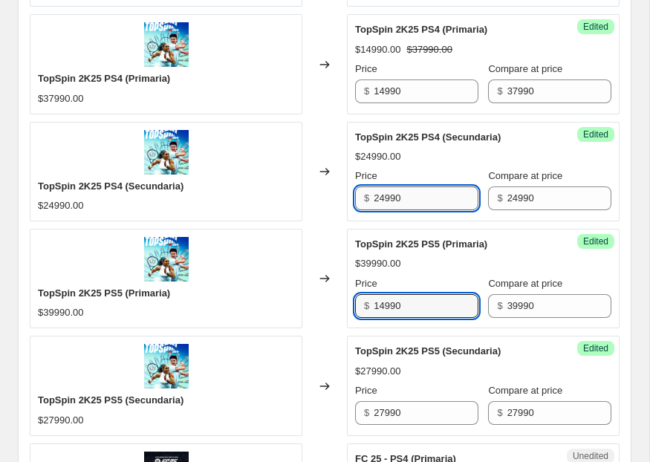
click at [405, 194] on input "24990" at bounding box center [425, 198] width 104 height 24
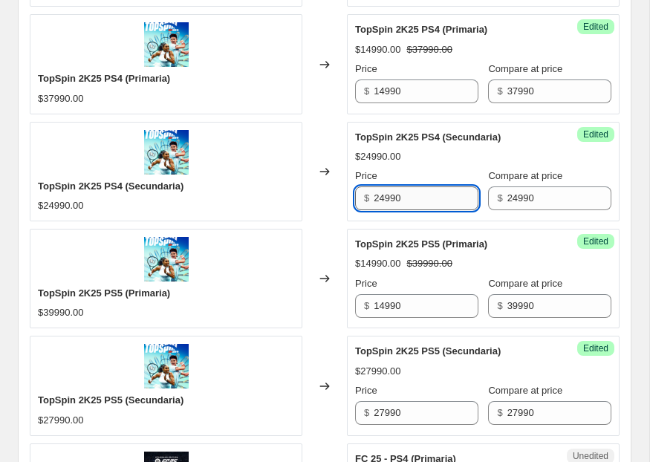
click at [405, 194] on input "24990" at bounding box center [425, 198] width 104 height 24
type input "9990"
click at [387, 169] on div "Price" at bounding box center [416, 176] width 123 height 15
click at [390, 198] on input "9990" at bounding box center [425, 198] width 104 height 24
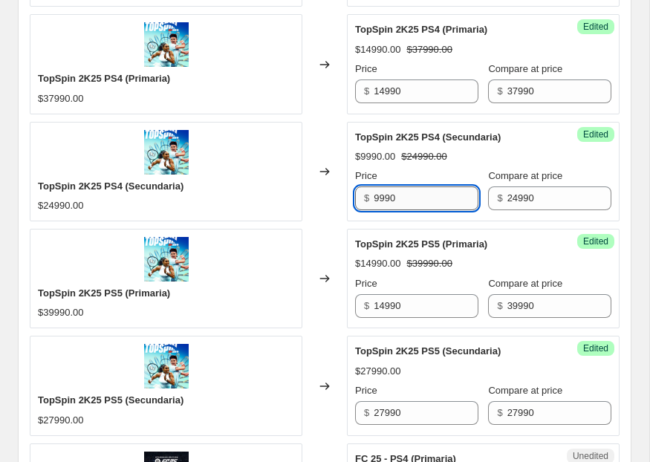
click at [390, 198] on input "9990" at bounding box center [425, 198] width 104 height 24
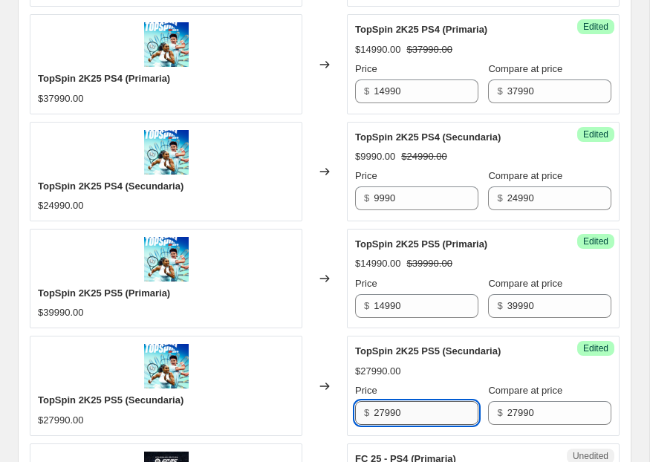
click at [388, 419] on input "27990" at bounding box center [425, 413] width 104 height 24
paste input "9"
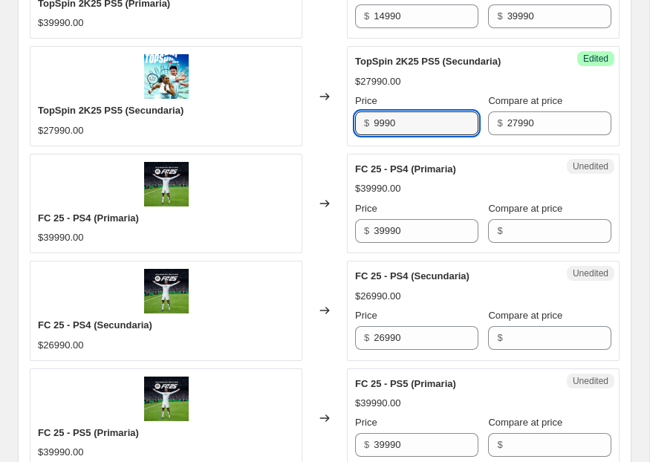
scroll to position [1834, 0]
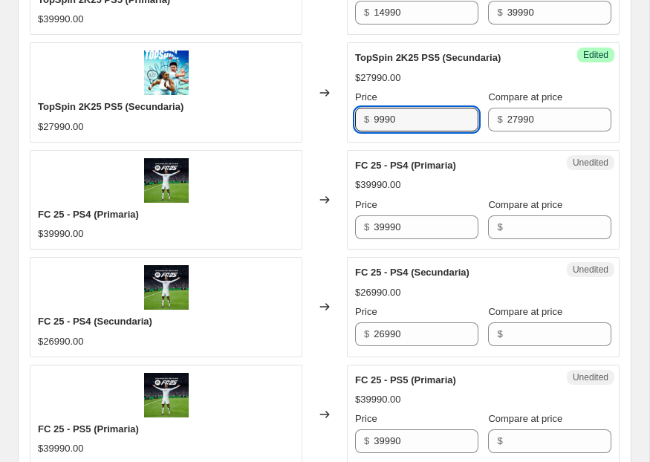
type input "9990"
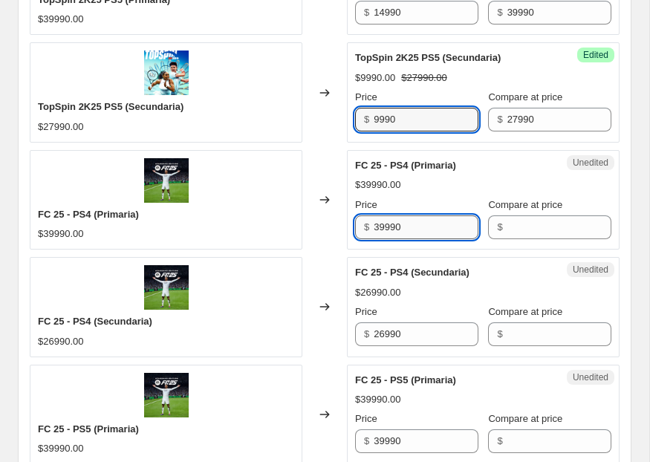
click at [440, 227] on input "39990" at bounding box center [425, 227] width 104 height 24
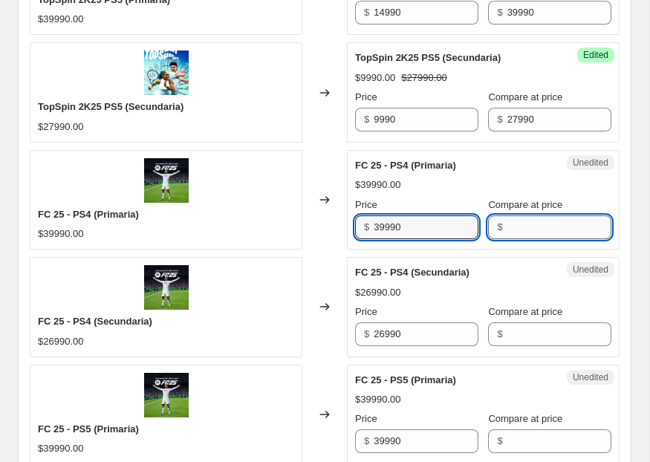
click at [539, 229] on input "Compare at price" at bounding box center [559, 227] width 104 height 24
paste input "39990"
type input "39990"
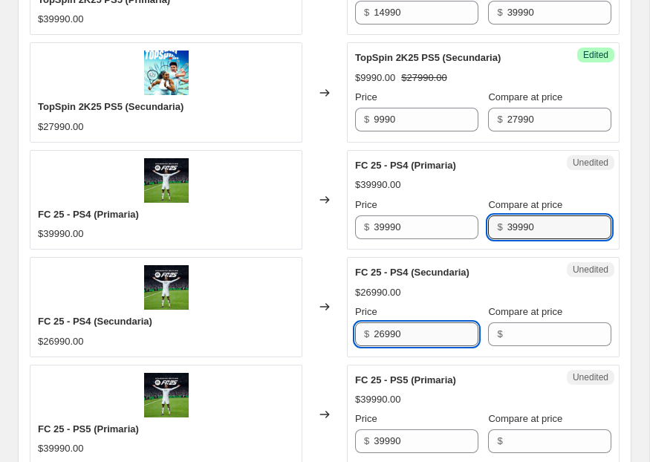
click at [432, 336] on input "26990" at bounding box center [425, 334] width 104 height 24
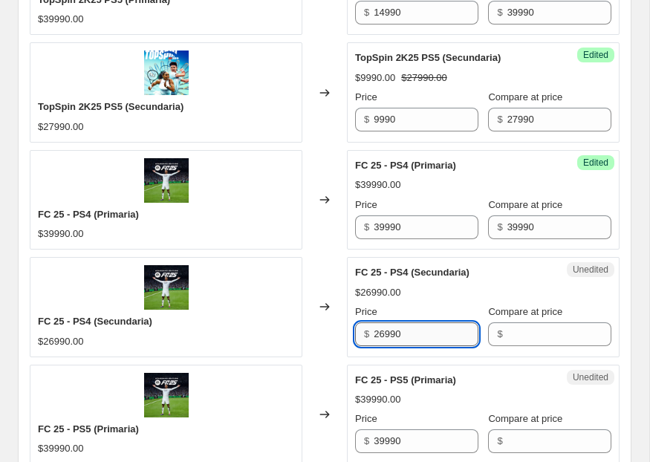
click at [432, 336] on input "26990" at bounding box center [425, 334] width 104 height 24
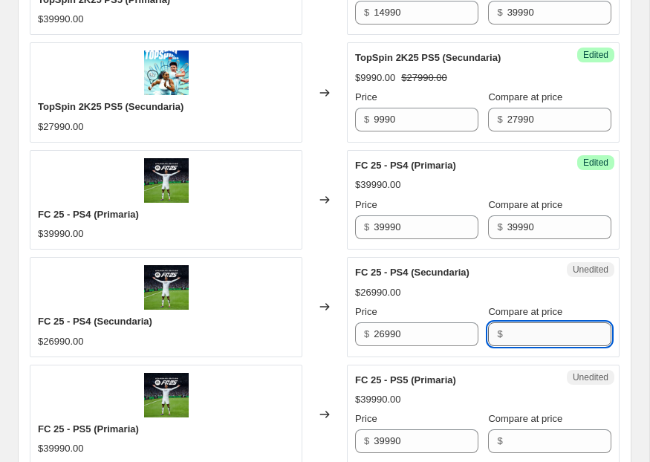
click at [526, 332] on input "Compare at price" at bounding box center [559, 334] width 104 height 24
paste input "26990"
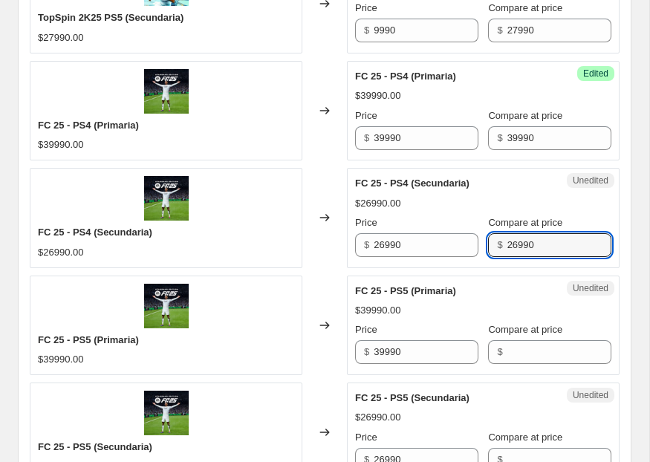
scroll to position [1928, 0]
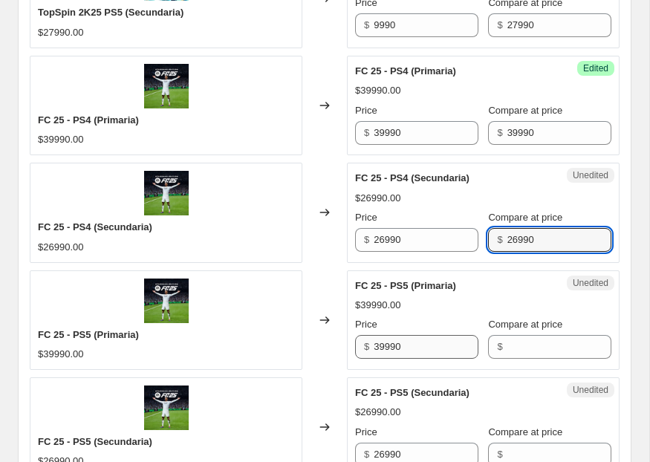
type input "26990"
click at [437, 344] on input "39990" at bounding box center [425, 347] width 104 height 24
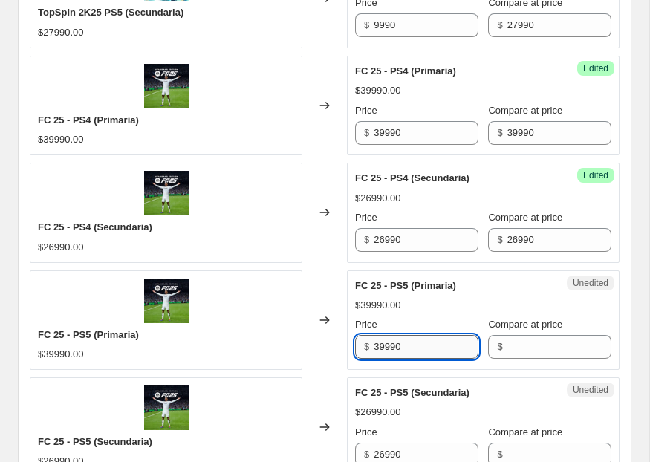
click at [437, 344] on input "39990" at bounding box center [425, 347] width 104 height 24
click at [524, 347] on input "Compare at price" at bounding box center [559, 347] width 104 height 24
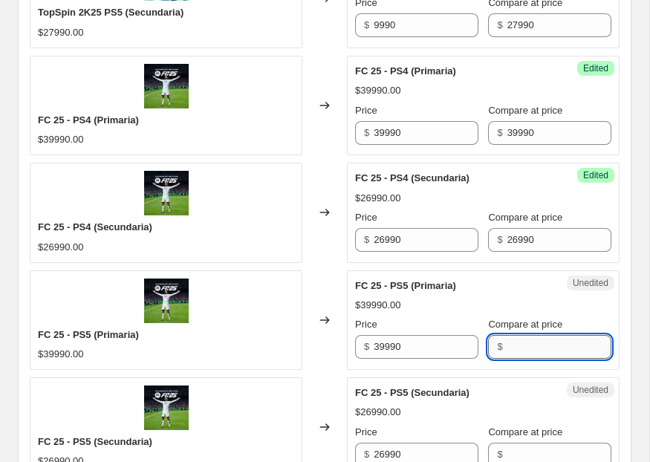
paste input "39990"
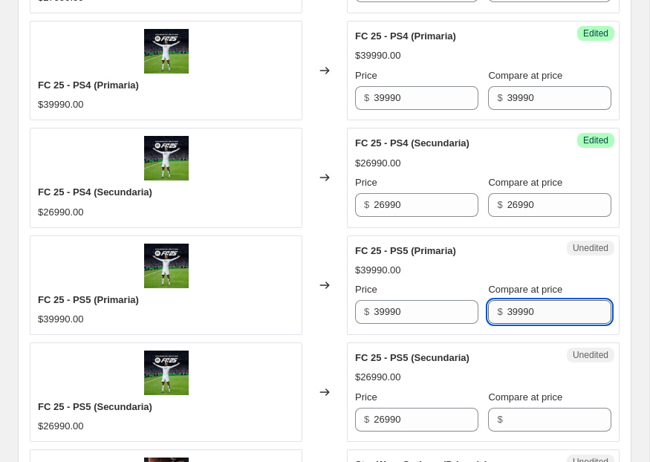
scroll to position [2010, 0]
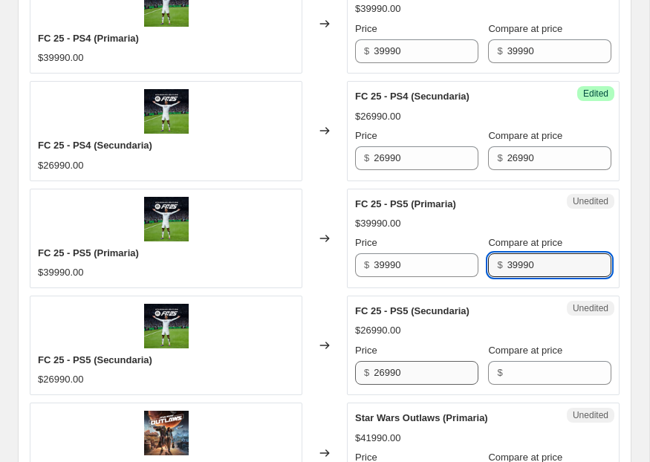
type input "39990"
click at [428, 368] on input "26990" at bounding box center [425, 373] width 104 height 24
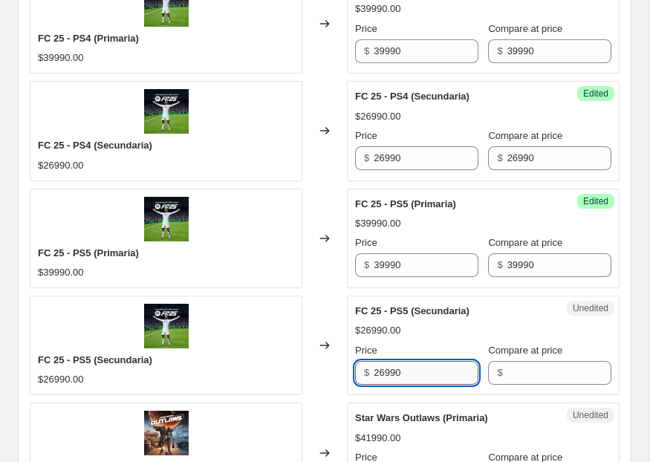
click at [428, 368] on input "26990" at bounding box center [425, 373] width 104 height 24
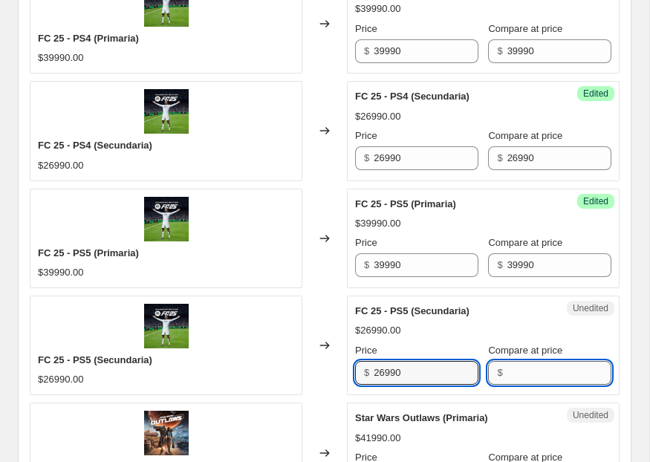
click at [510, 372] on input "Compare at price" at bounding box center [559, 373] width 104 height 24
paste input "26990"
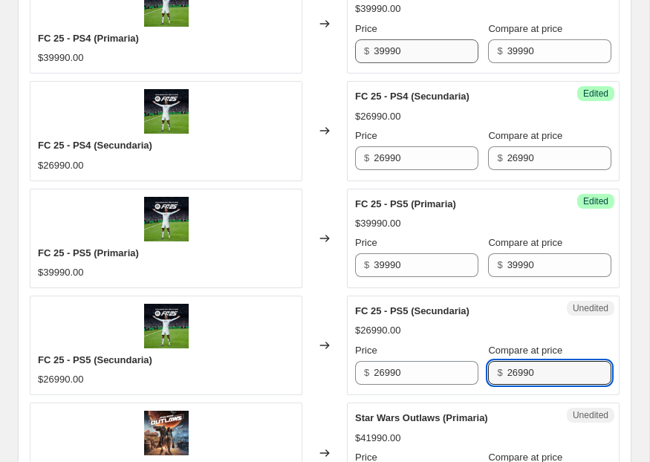
type input "26990"
click at [385, 48] on input "39990" at bounding box center [425, 51] width 104 height 24
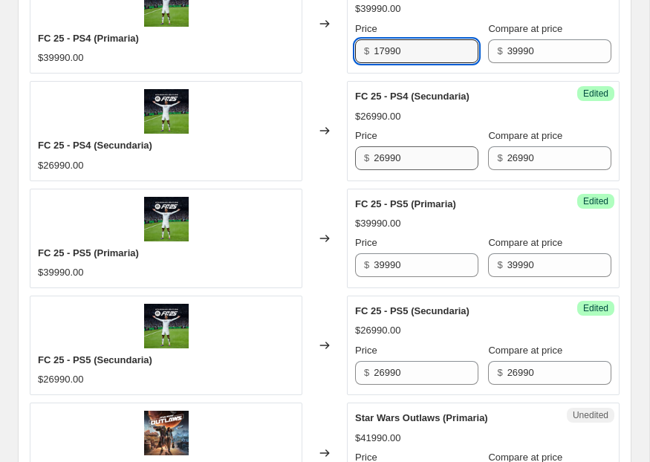
type input "17990"
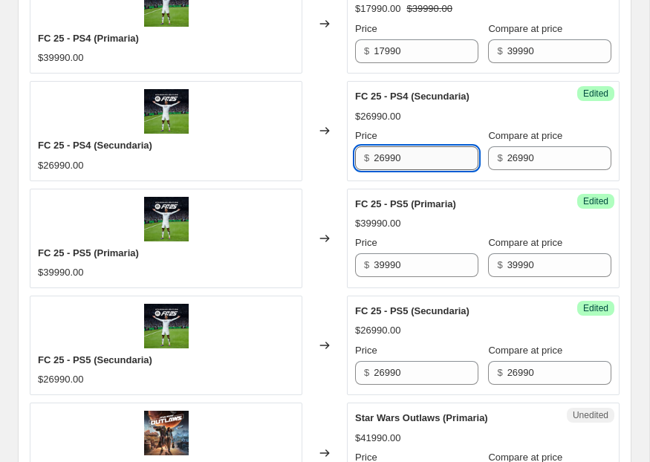
click at [387, 163] on input "26990" at bounding box center [425, 158] width 104 height 24
type input "12990"
click at [385, 264] on input "39990" at bounding box center [425, 265] width 104 height 24
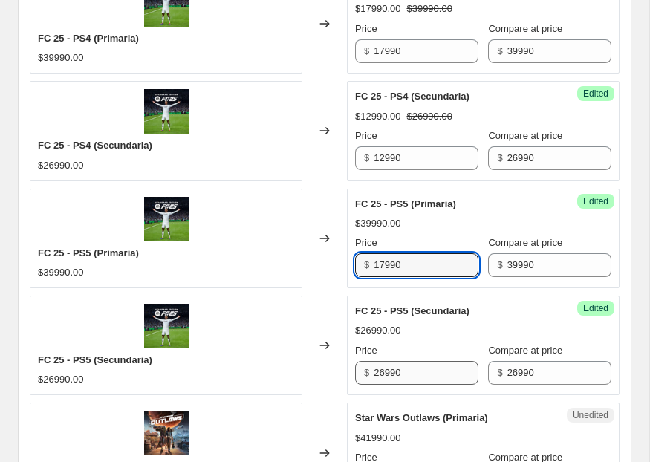
type input "17990"
click at [381, 383] on input "26990" at bounding box center [425, 373] width 104 height 24
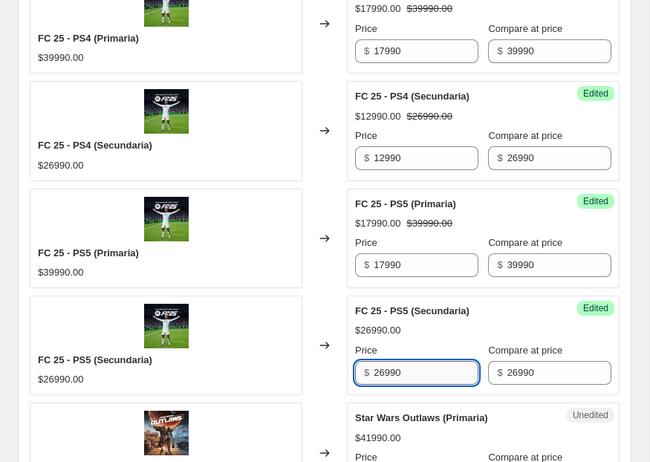
click at [383, 380] on input "26990" at bounding box center [425, 373] width 104 height 24
click at [383, 375] on input "26990" at bounding box center [425, 373] width 104 height 24
type input "12990"
click at [481, 346] on div "Price $ 12990 Compare at price $ 26990" at bounding box center [483, 364] width 256 height 42
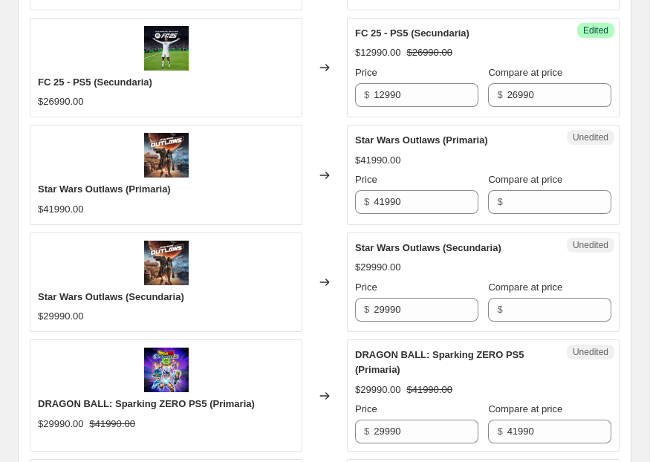
scroll to position [2289, 0]
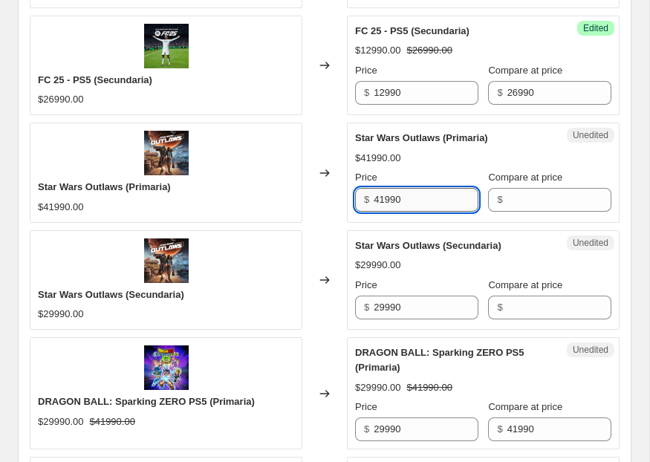
click at [437, 206] on input "41990" at bounding box center [425, 200] width 104 height 24
click at [407, 206] on input "41990" at bounding box center [425, 200] width 104 height 24
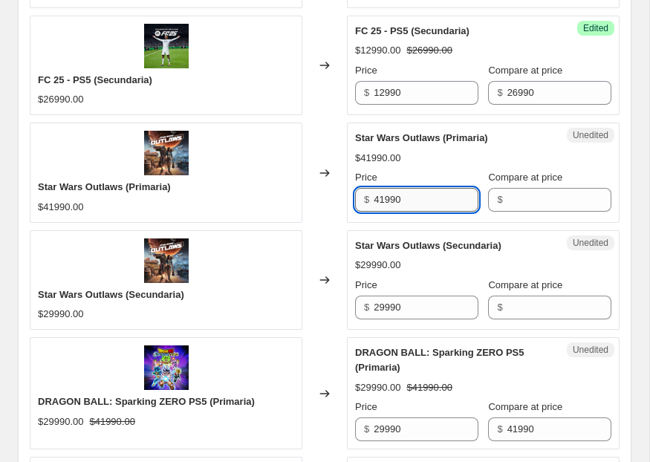
click at [407, 206] on input "41990" at bounding box center [425, 200] width 104 height 24
click at [551, 213] on div "Unedited Star Wars Outlaws (Primaria) $41990.00 Price $ 41990 Compare at price $" at bounding box center [483, 171] width 272 height 99
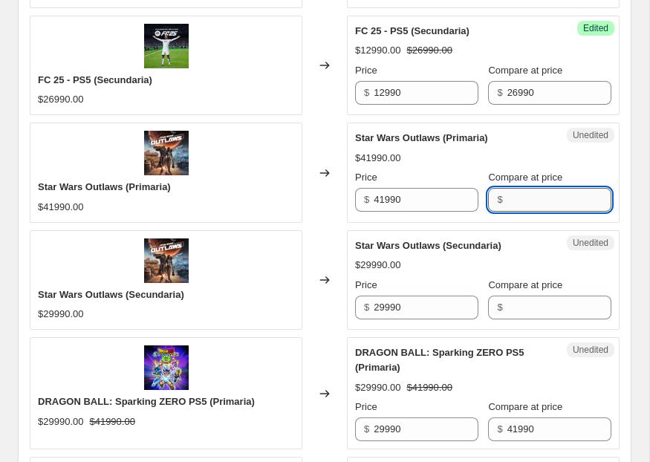
click at [540, 201] on input "Compare at price" at bounding box center [559, 200] width 104 height 24
paste input "41990"
type input "41990"
click at [443, 307] on input "29990" at bounding box center [425, 307] width 104 height 24
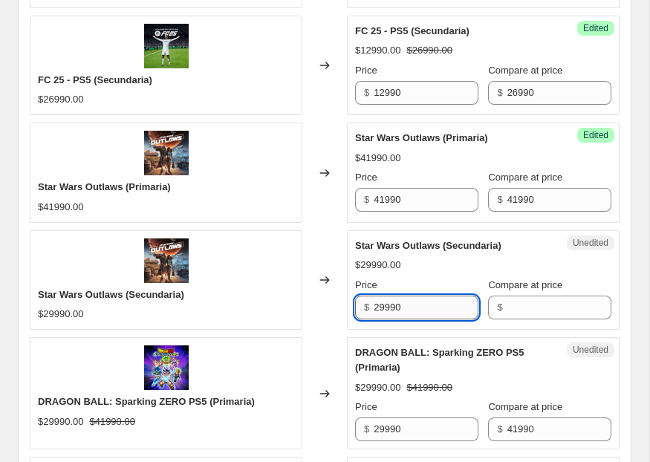
click at [443, 307] on input "29990" at bounding box center [425, 307] width 104 height 24
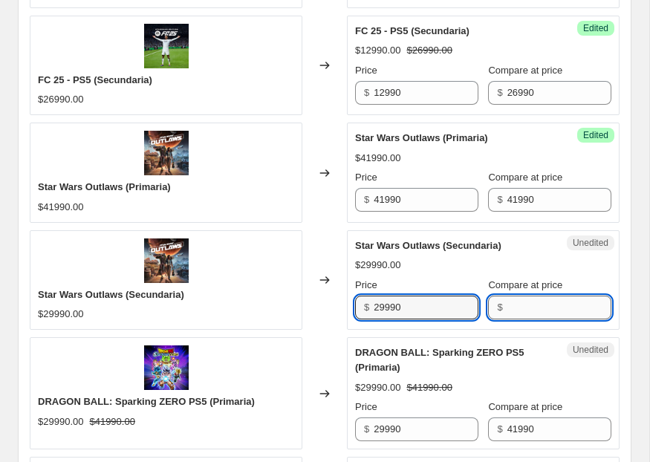
click at [545, 308] on input "Compare at price" at bounding box center [559, 307] width 104 height 24
paste input "29990"
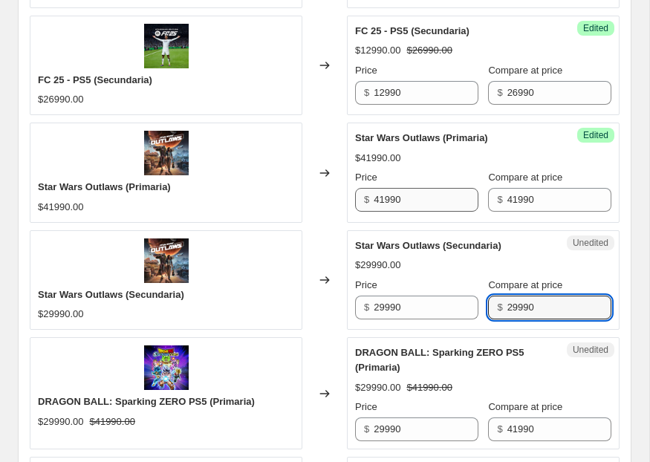
type input "29990"
click at [382, 200] on input "41990" at bounding box center [425, 200] width 104 height 24
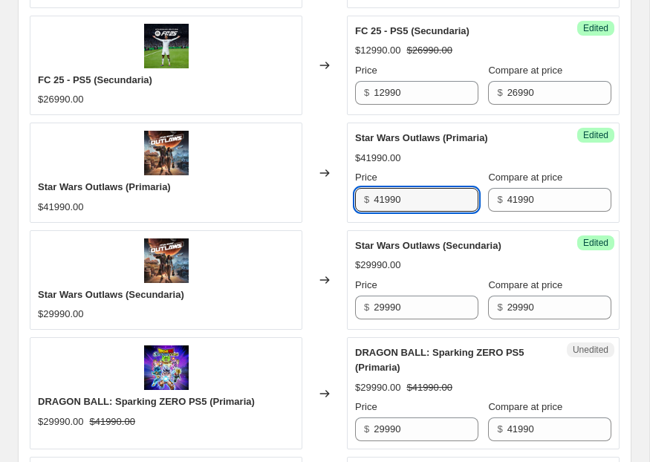
click at [470, 273] on div "Star Wars Outlaws (Secundaria) $29990.00 Price $ 29990 Compare at price $ 29990" at bounding box center [483, 278] width 256 height 81
click at [384, 200] on input "41990" at bounding box center [425, 200] width 104 height 24
type input "23990"
click at [385, 305] on input "29990" at bounding box center [425, 307] width 104 height 24
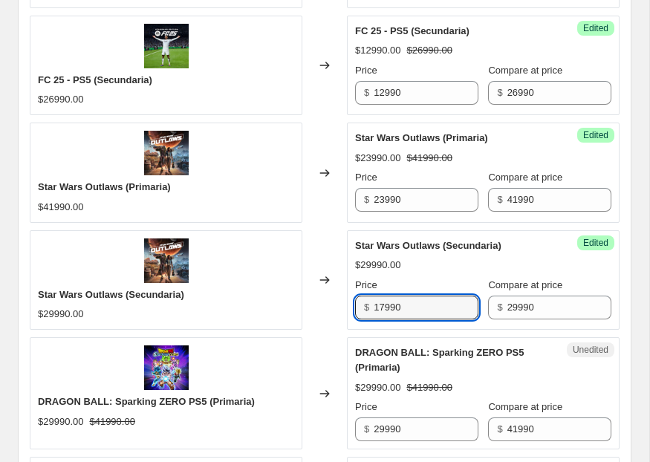
type input "17990"
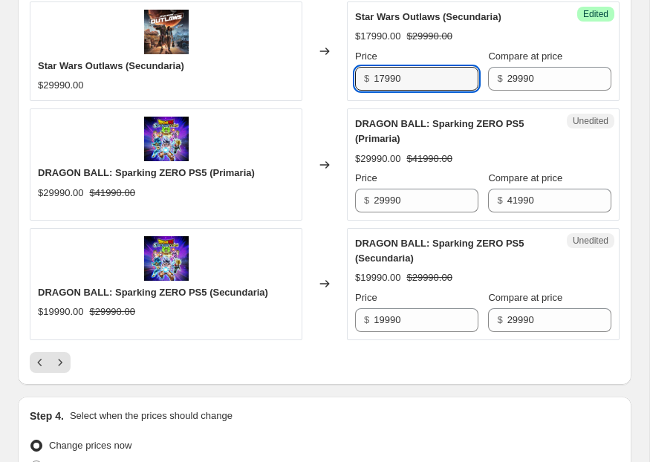
scroll to position [2520, 0]
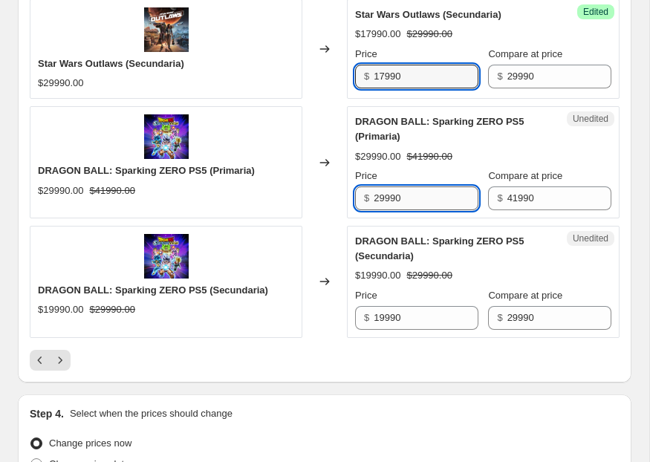
click at [394, 203] on input "29990" at bounding box center [425, 198] width 104 height 24
click at [385, 199] on input "29990" at bounding box center [425, 198] width 104 height 24
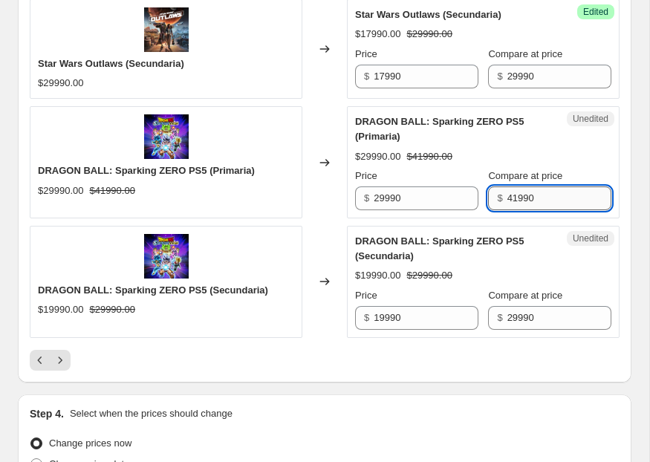
click at [517, 194] on input "41990" at bounding box center [559, 198] width 104 height 24
type input "40990"
click at [514, 318] on input "29990" at bounding box center [559, 318] width 104 height 24
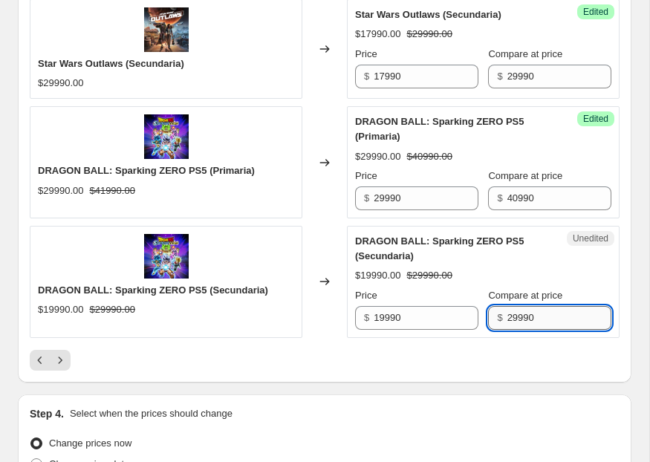
click at [520, 316] on input "29990" at bounding box center [559, 318] width 104 height 24
type input "28990"
click at [450, 300] on div "Price" at bounding box center [416, 295] width 123 height 15
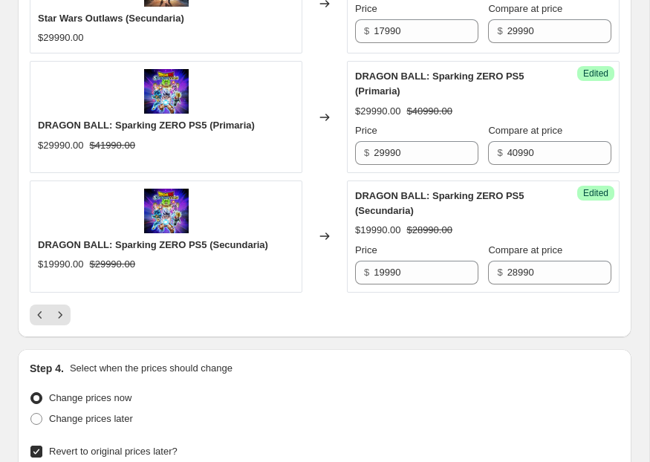
scroll to position [2571, 0]
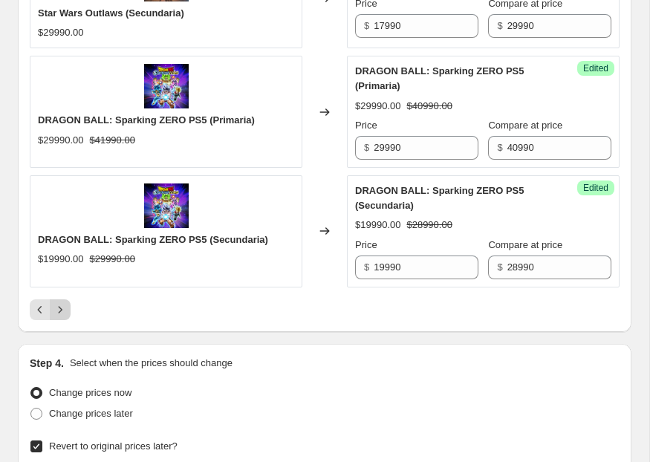
click at [56, 307] on icon "Next" at bounding box center [60, 309] width 15 height 15
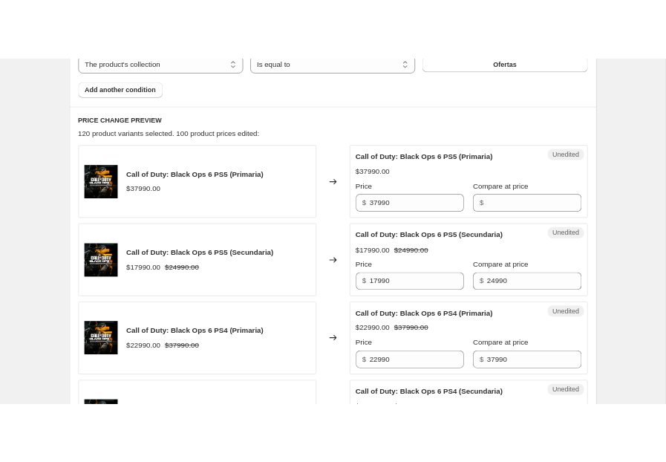
scroll to position [648, 0]
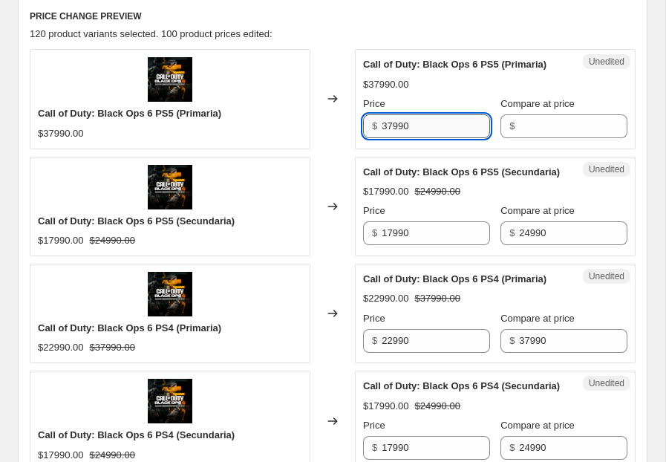
click at [407, 125] on input "37990" at bounding box center [436, 126] width 108 height 24
click at [581, 134] on input "Compare at price" at bounding box center [573, 126] width 108 height 24
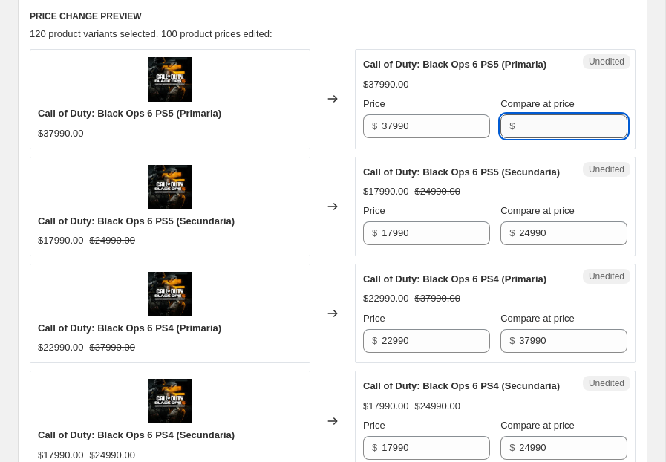
paste input "37990"
type input "37990"
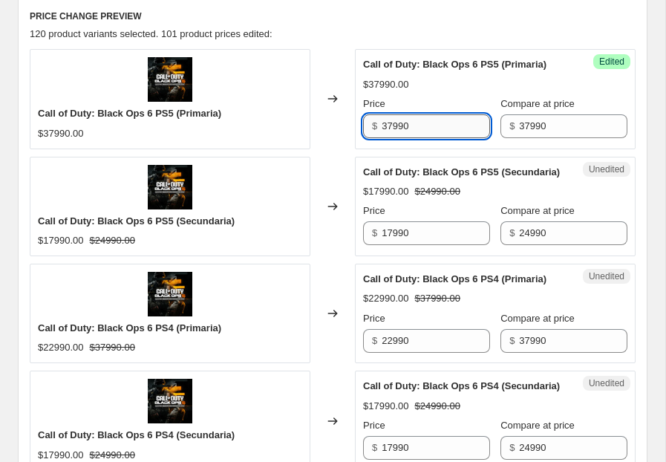
click at [394, 126] on input "37990" at bounding box center [436, 126] width 108 height 24
type input "25990"
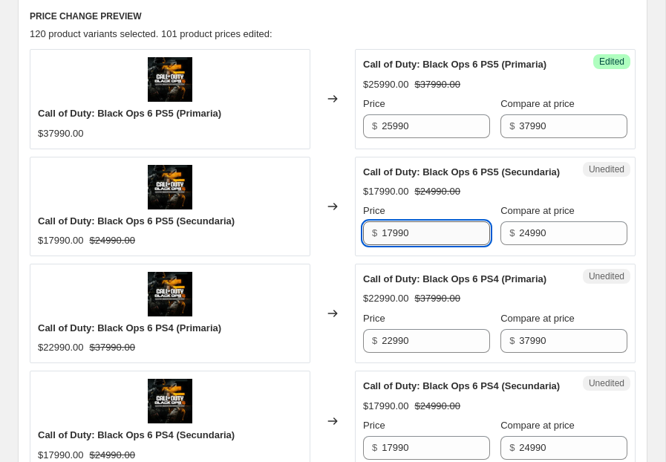
click at [394, 230] on input "17990" at bounding box center [436, 233] width 108 height 24
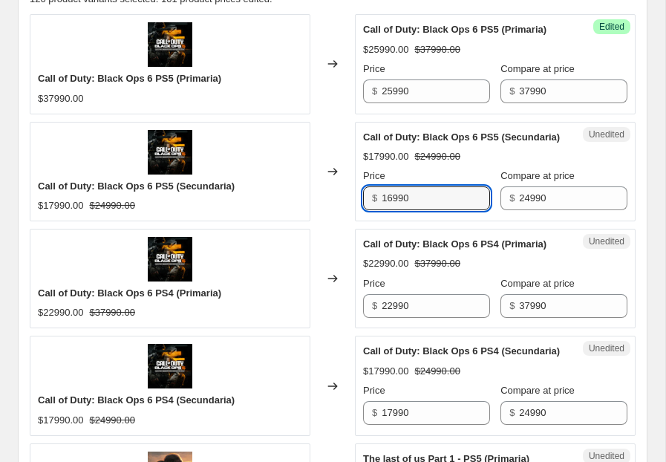
scroll to position [697, 0]
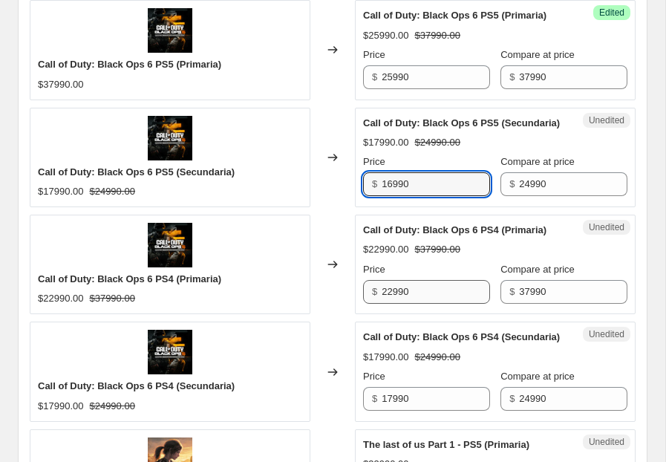
type input "16990"
click at [395, 292] on input "22990" at bounding box center [436, 292] width 108 height 24
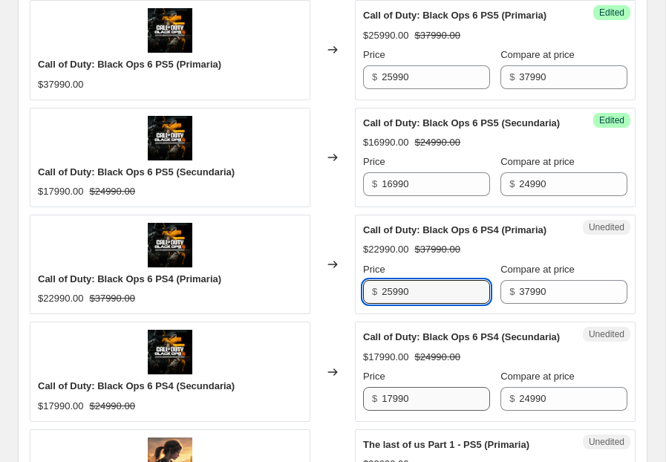
type input "25990"
click at [394, 401] on input "17990" at bounding box center [436, 399] width 108 height 24
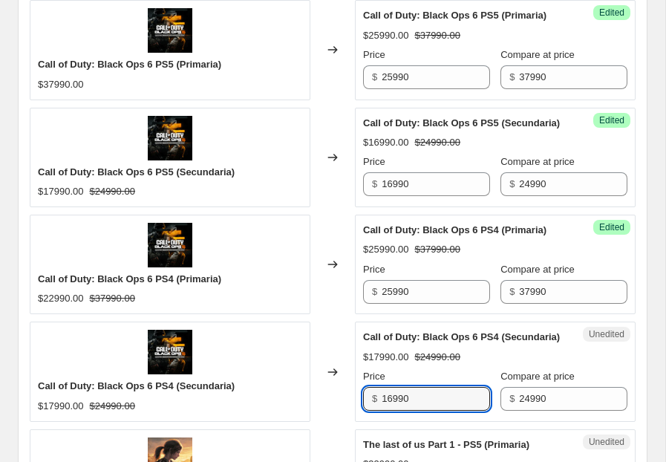
type input "16990"
click at [430, 372] on div "Price" at bounding box center [426, 376] width 127 height 15
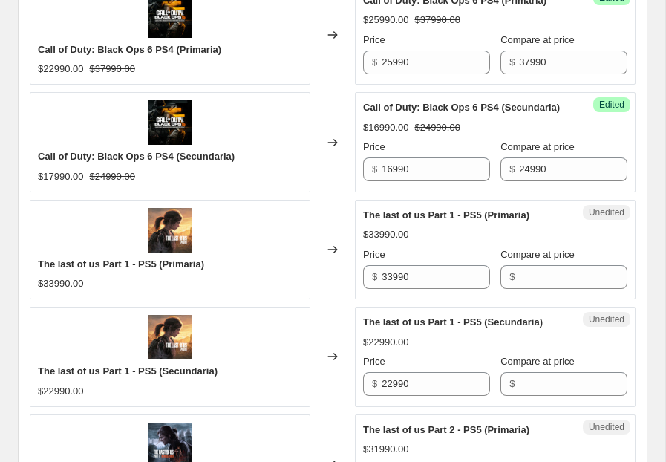
scroll to position [970, 0]
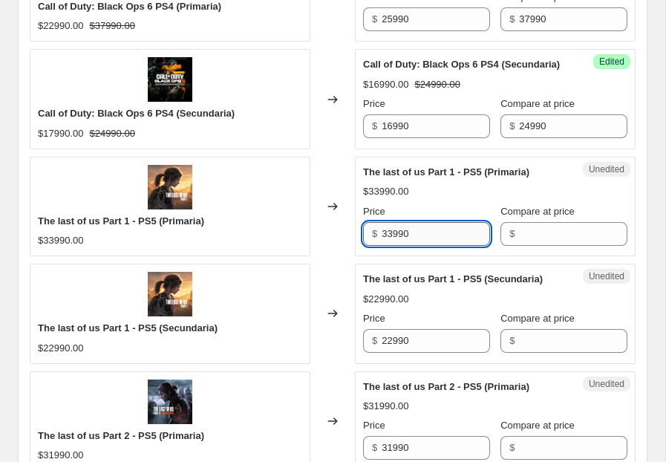
click at [437, 231] on input "33990" at bounding box center [436, 234] width 108 height 24
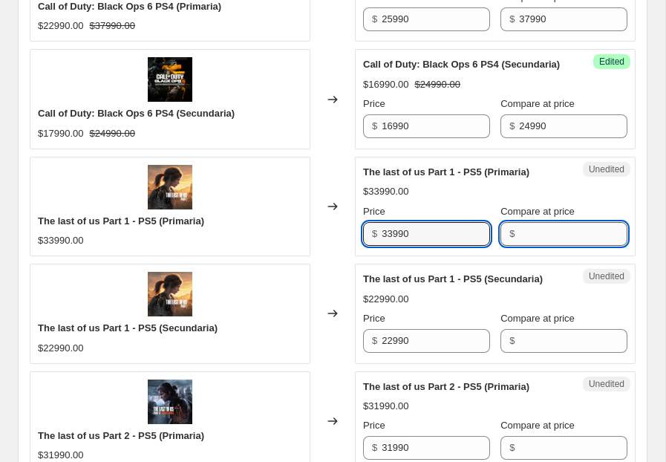
click at [537, 233] on input "Compare at price" at bounding box center [573, 234] width 108 height 24
paste input "33990"
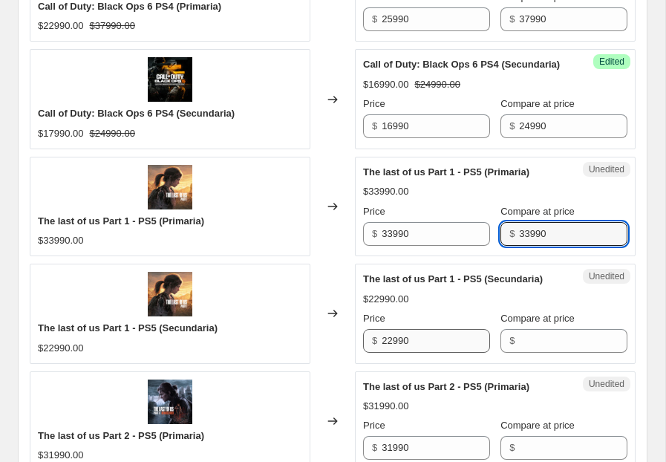
type input "33990"
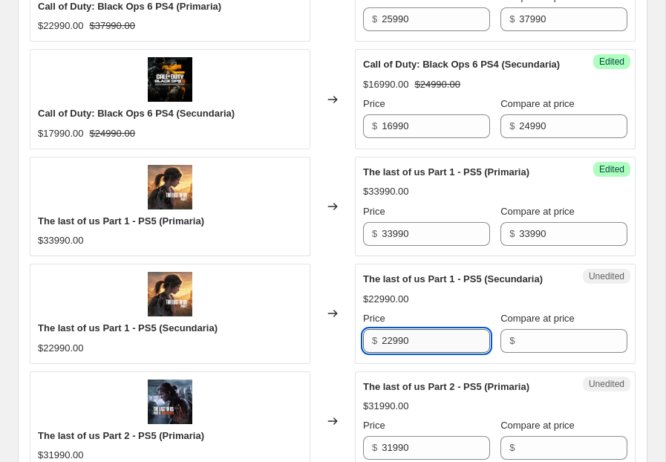
click at [426, 352] on input "22990" at bounding box center [436, 341] width 108 height 24
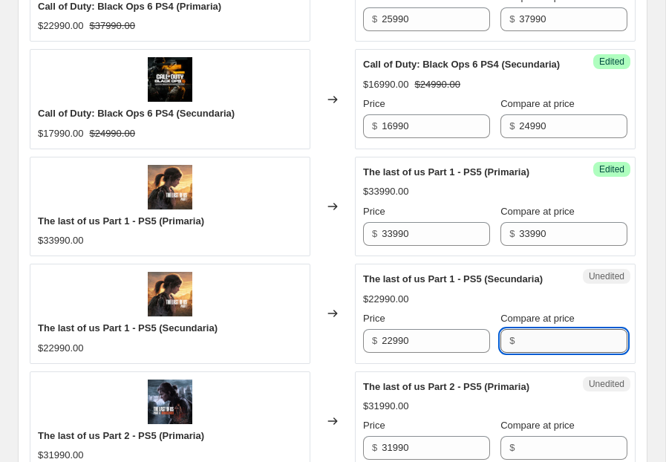
click at [520, 351] on input "Compare at price" at bounding box center [573, 341] width 108 height 24
paste input "22990"
type input "22990"
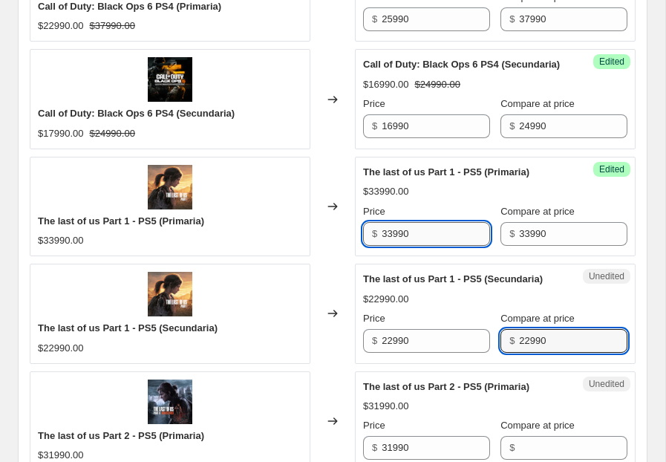
click at [392, 237] on input "33990" at bounding box center [436, 234] width 108 height 24
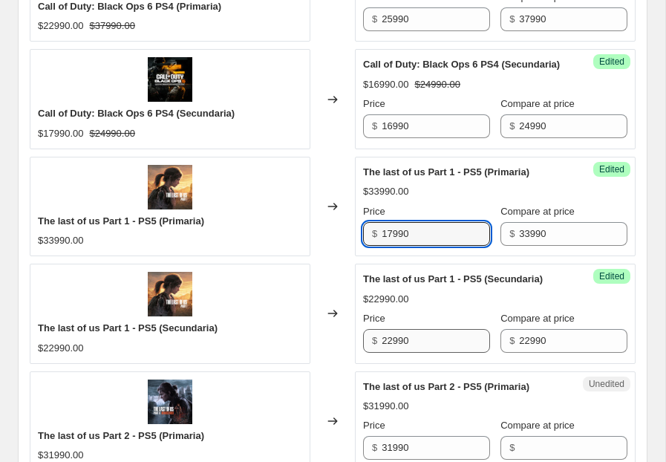
type input "17990"
click at [390, 339] on input "22990" at bounding box center [436, 341] width 108 height 24
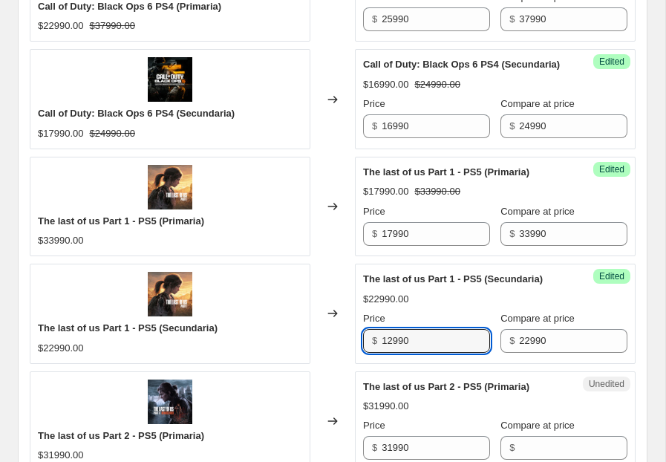
type input "12990"
click at [444, 313] on div "Price" at bounding box center [426, 318] width 127 height 15
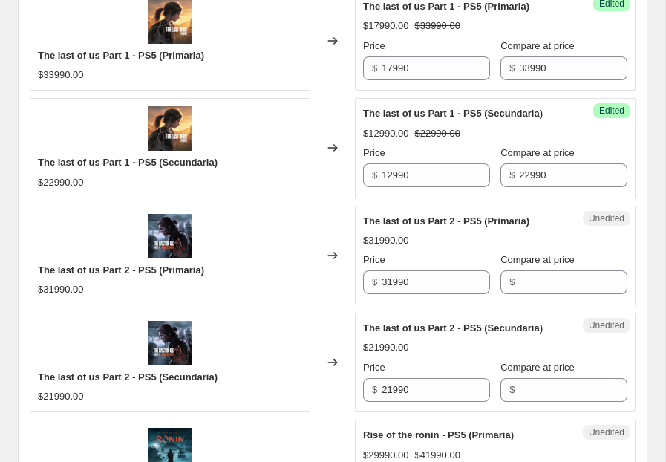
scroll to position [1120, 0]
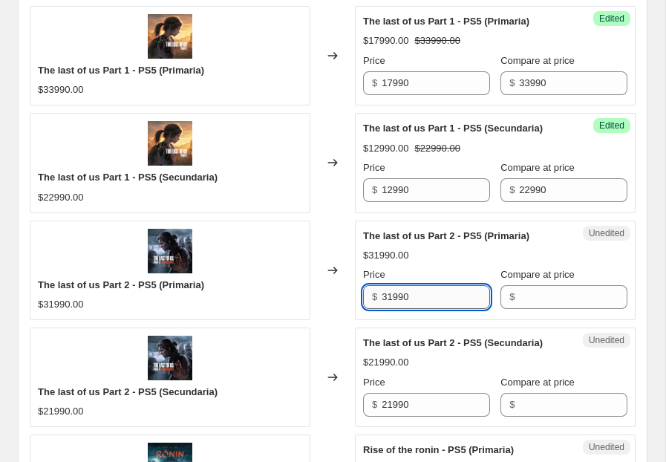
click at [436, 296] on input "31990" at bounding box center [436, 297] width 108 height 24
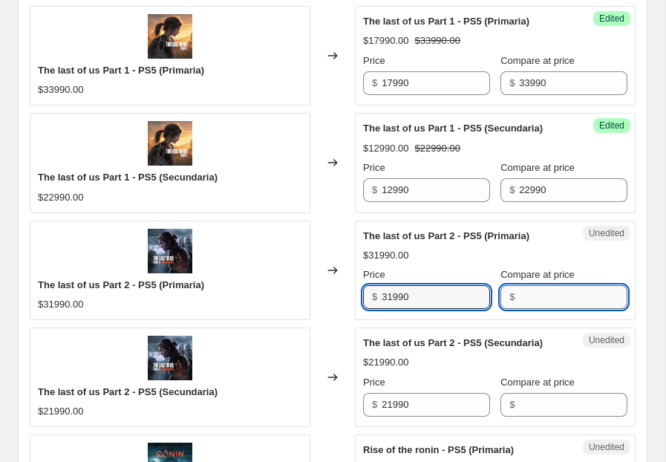
click at [557, 295] on input "Compare at price" at bounding box center [573, 297] width 108 height 24
paste input "31990"
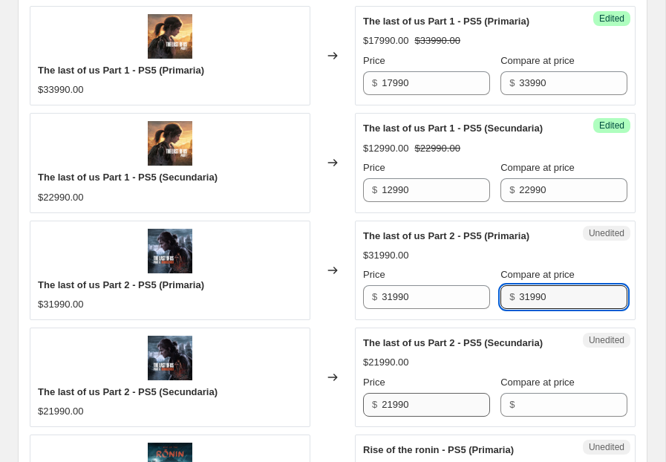
type input "31990"
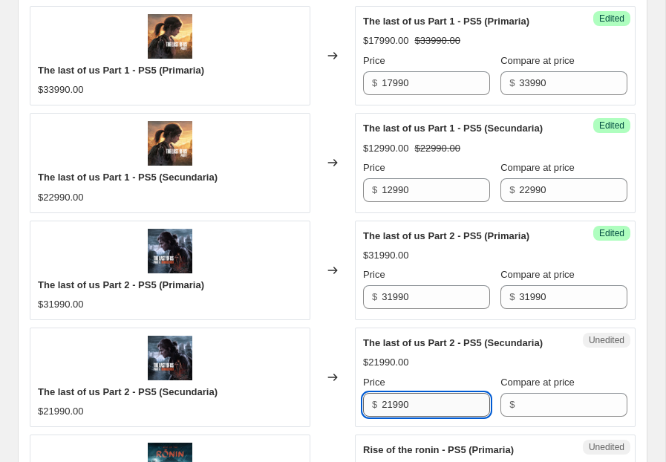
click at [466, 399] on input "21990" at bounding box center [436, 405] width 108 height 24
click at [567, 405] on input "Compare at price" at bounding box center [573, 405] width 108 height 24
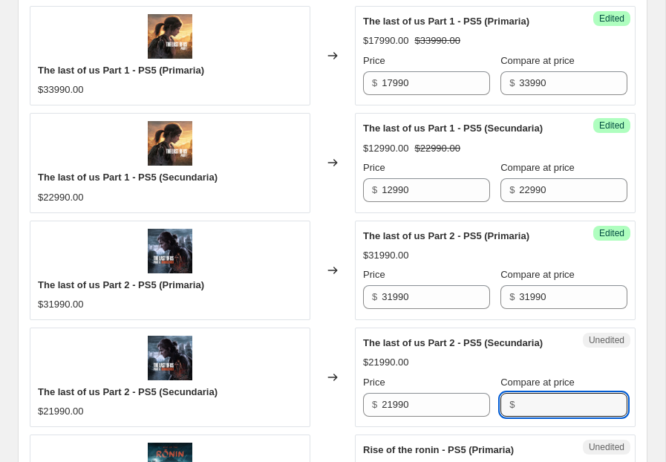
paste input "21990"
type input "21990"
click at [392, 296] on input "31990" at bounding box center [436, 297] width 108 height 24
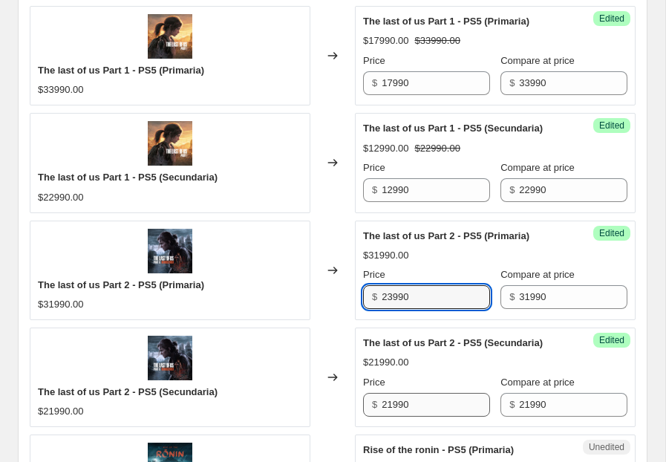
type input "23990"
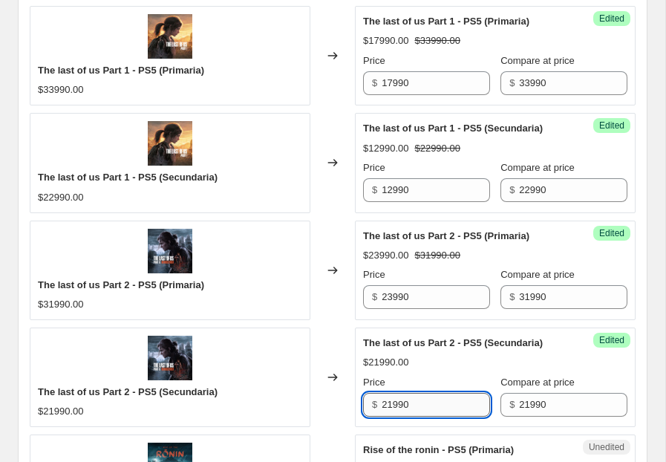
click at [388, 404] on input "21990" at bounding box center [436, 405] width 108 height 24
click at [390, 405] on input "21990" at bounding box center [436, 405] width 108 height 24
type input "15990"
click at [473, 375] on div "Price" at bounding box center [426, 382] width 127 height 15
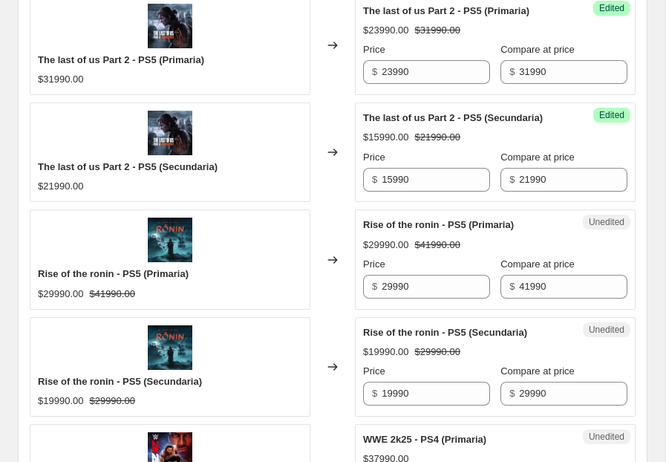
scroll to position [1399, 0]
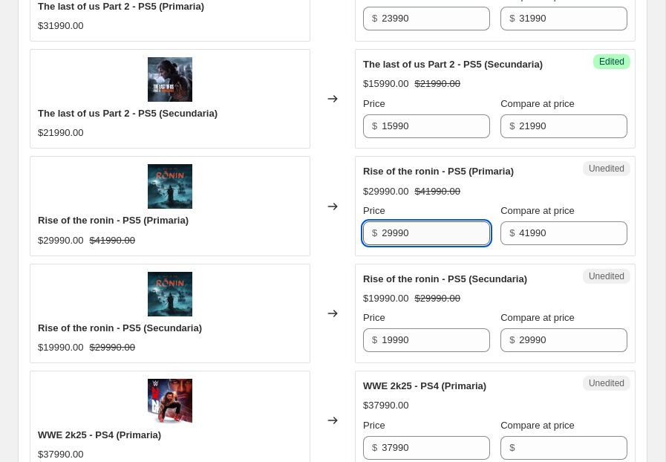
click at [396, 237] on input "29990" at bounding box center [436, 233] width 108 height 24
click at [529, 232] on input "41990" at bounding box center [573, 233] width 108 height 24
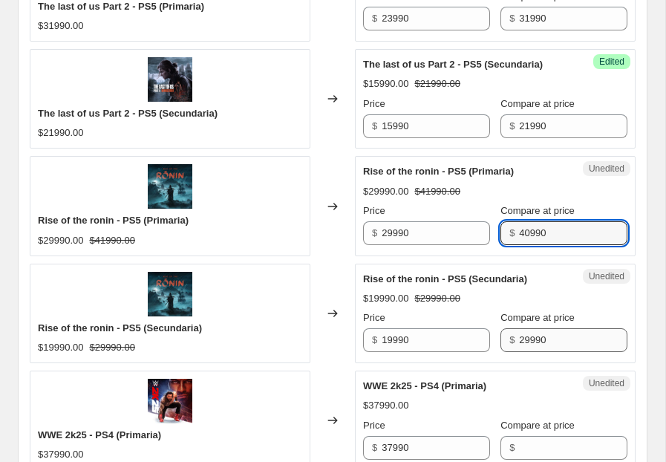
type input "40990"
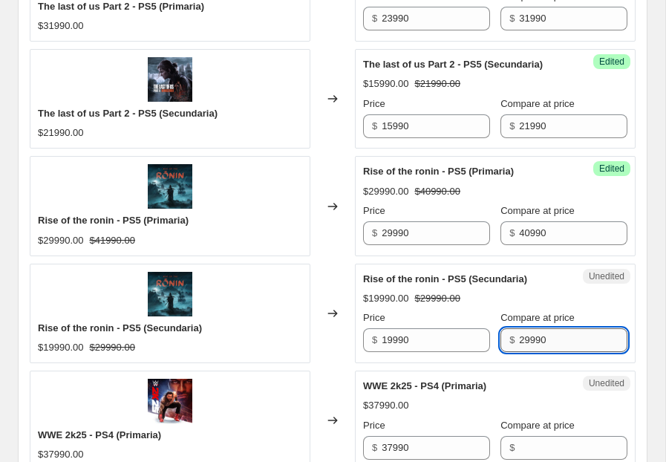
click at [530, 343] on input "29990" at bounding box center [573, 340] width 108 height 24
type input "28990"
click at [483, 291] on div "$19990.00 $29990.00" at bounding box center [495, 298] width 264 height 15
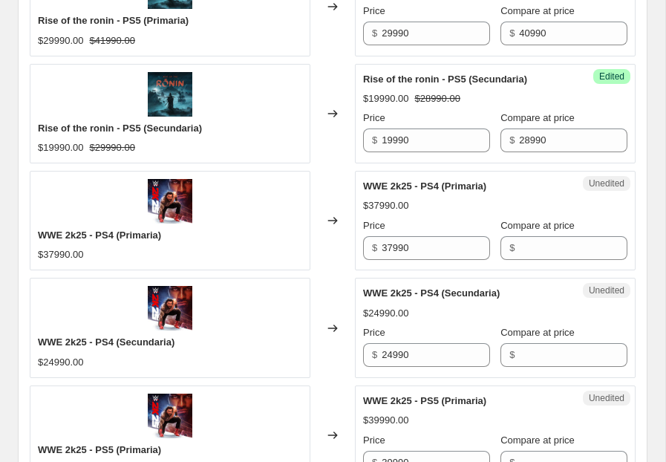
scroll to position [1602, 0]
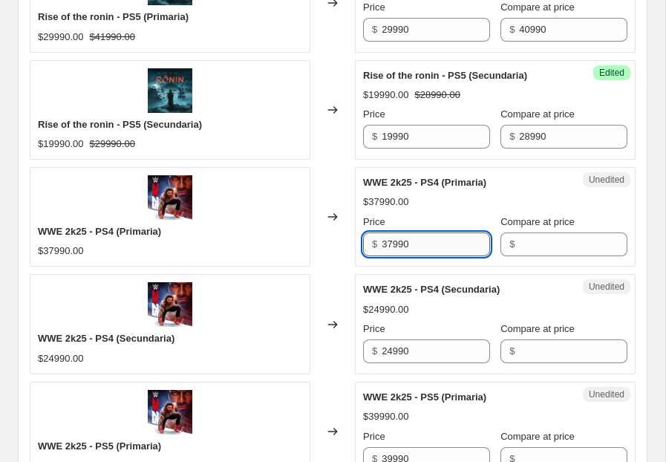
click at [421, 242] on input "37990" at bounding box center [436, 244] width 108 height 24
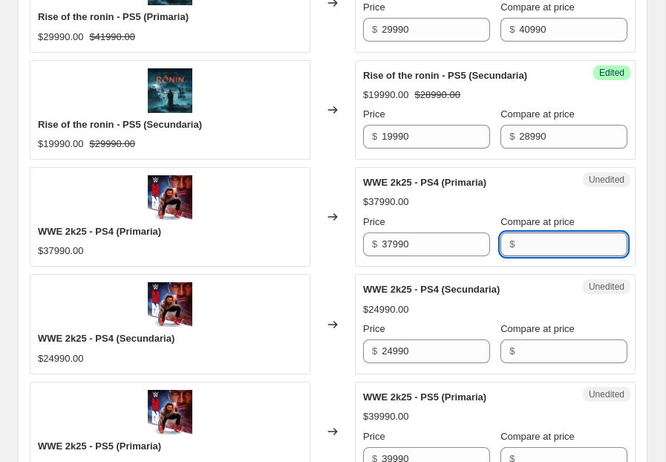
click at [558, 249] on input "Compare at price" at bounding box center [573, 244] width 108 height 24
paste input "37990"
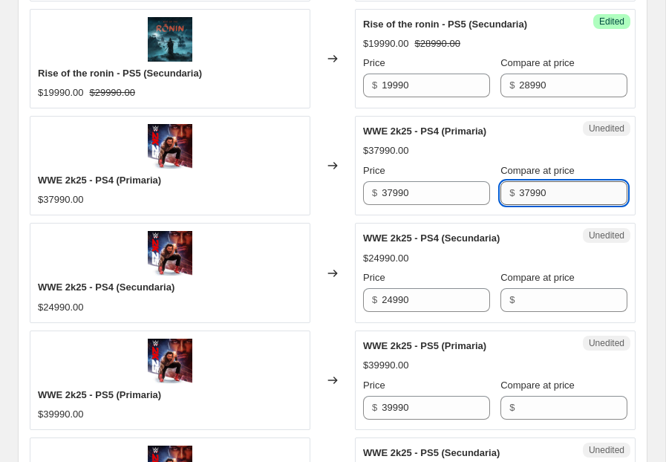
scroll to position [1753, 0]
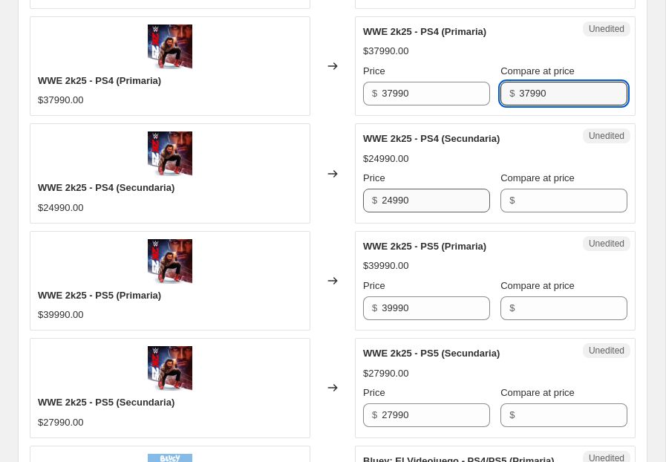
type input "37990"
click at [411, 195] on input "24990" at bounding box center [436, 201] width 108 height 24
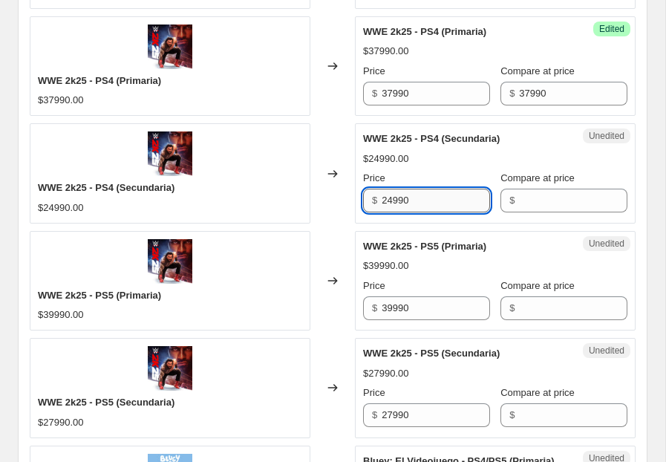
click at [411, 195] on input "24990" at bounding box center [436, 201] width 108 height 24
click at [566, 201] on input "Compare at price" at bounding box center [573, 201] width 108 height 24
paste input "24990"
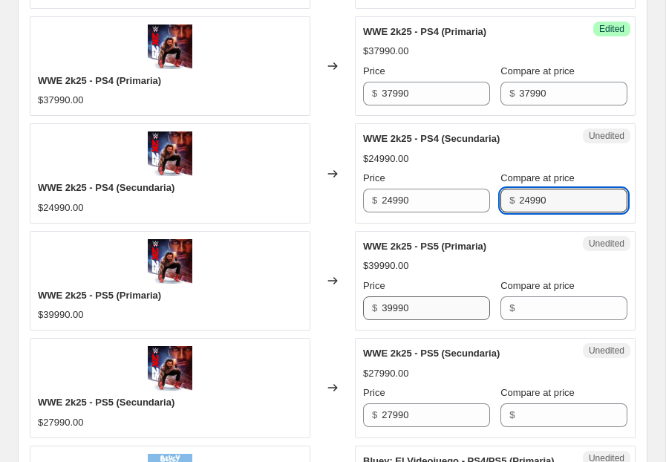
type input "24990"
click at [442, 305] on input "39990" at bounding box center [436, 308] width 108 height 24
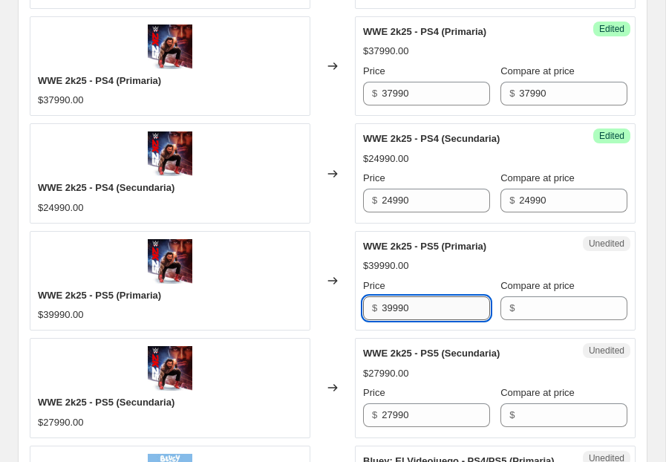
click at [442, 305] on input "39990" at bounding box center [436, 308] width 108 height 24
click at [532, 306] on input "Compare at price" at bounding box center [573, 308] width 108 height 24
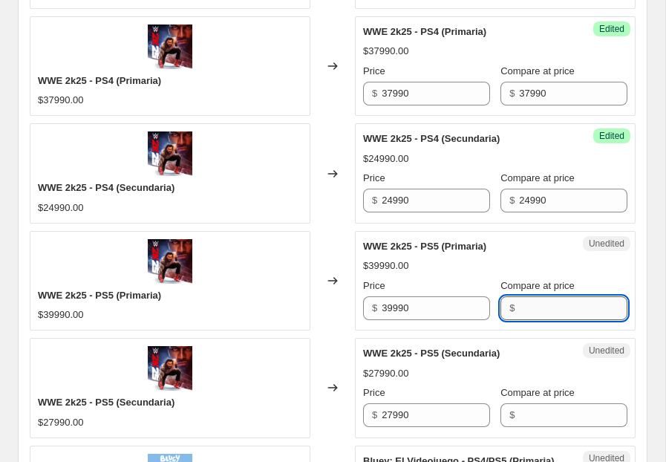
paste input "39990"
type input "39990"
click at [437, 421] on input "27990" at bounding box center [436, 415] width 108 height 24
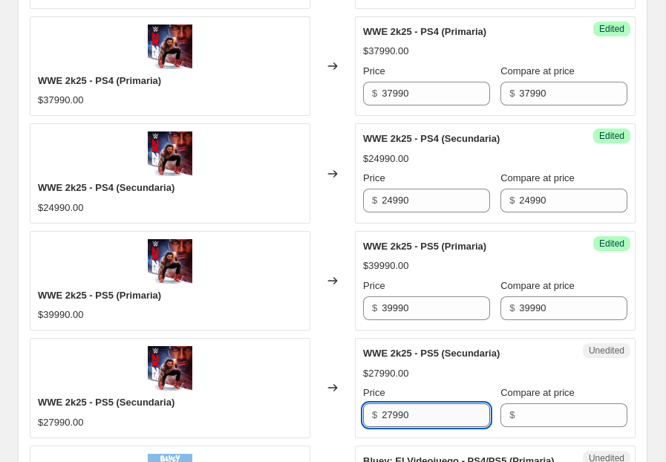
click at [437, 421] on input "27990" at bounding box center [436, 415] width 108 height 24
click at [563, 413] on input "Compare at price" at bounding box center [573, 415] width 108 height 24
paste input "27990"
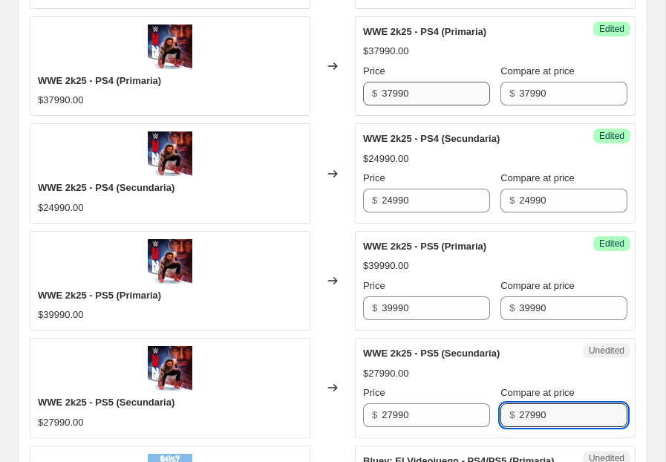
type input "27990"
click at [392, 94] on input "37990" at bounding box center [436, 94] width 108 height 24
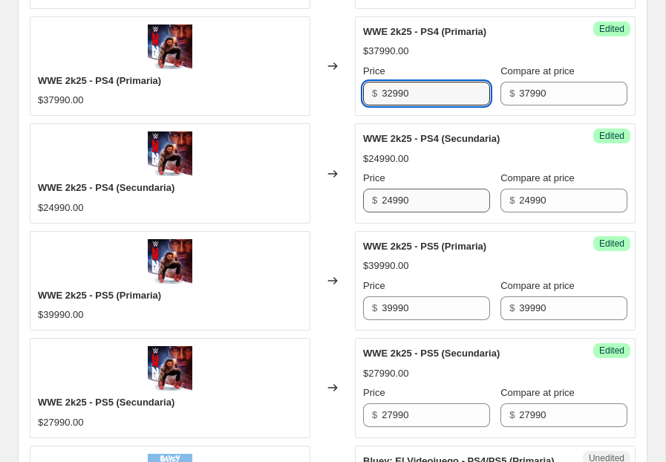
type input "32990"
click at [391, 200] on input "24990" at bounding box center [436, 201] width 108 height 24
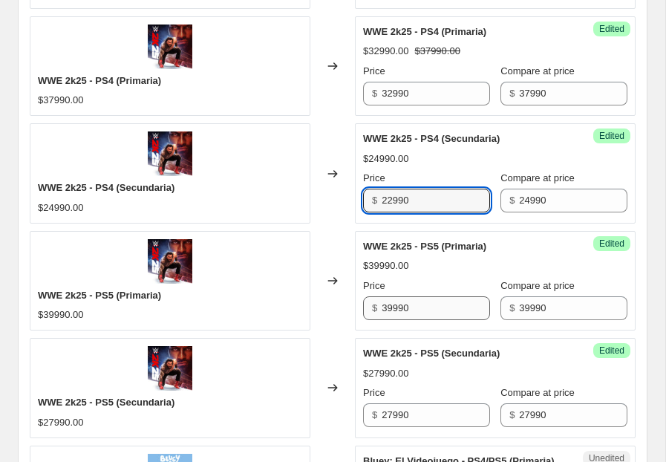
type input "22990"
click at [391, 309] on input "39990" at bounding box center [436, 308] width 108 height 24
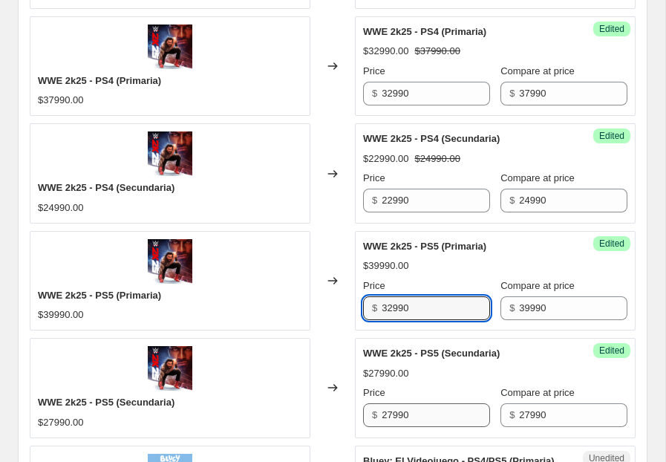
type input "32990"
click at [396, 414] on input "27990" at bounding box center [436, 415] width 108 height 24
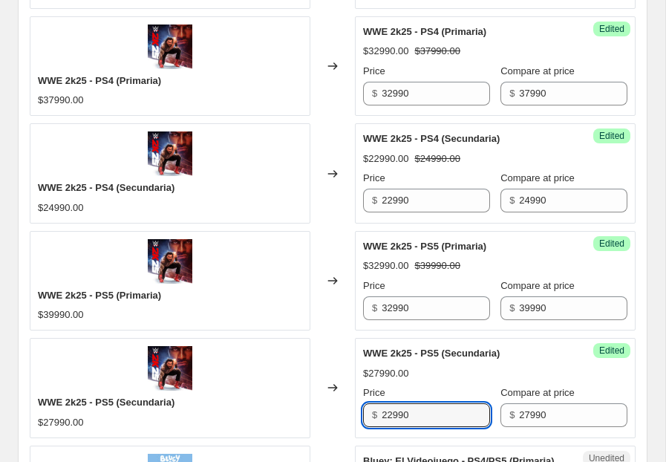
type input "22990"
click at [315, 333] on div "Call of Duty: Black Ops 6 PS5 (Primaria) $37990.00 Changed to Success Edited Ca…" at bounding box center [333, 12] width 606 height 2136
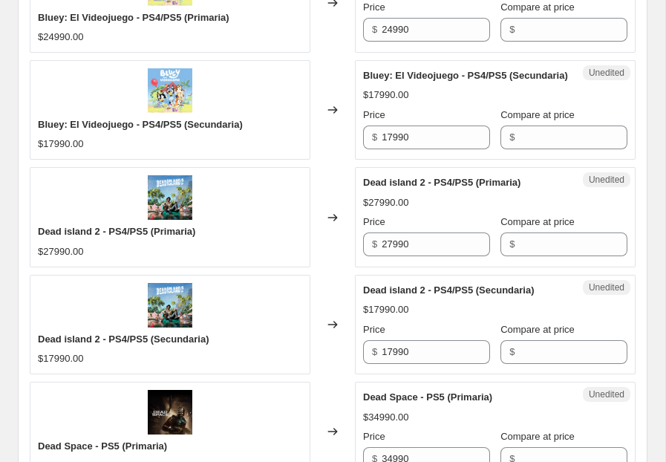
scroll to position [2240, 0]
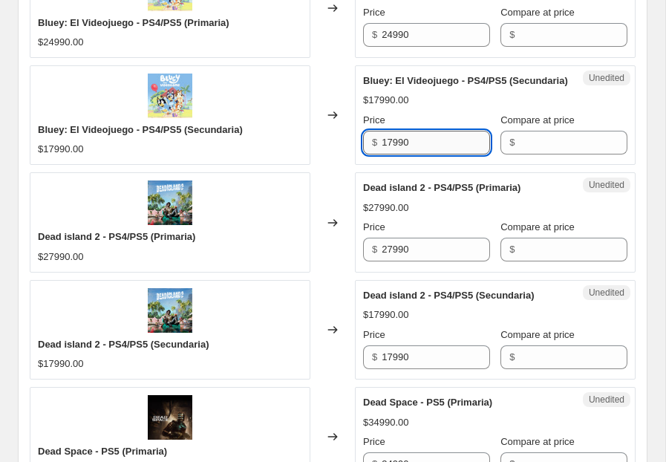
click at [457, 154] on input "17990" at bounding box center [436, 143] width 108 height 24
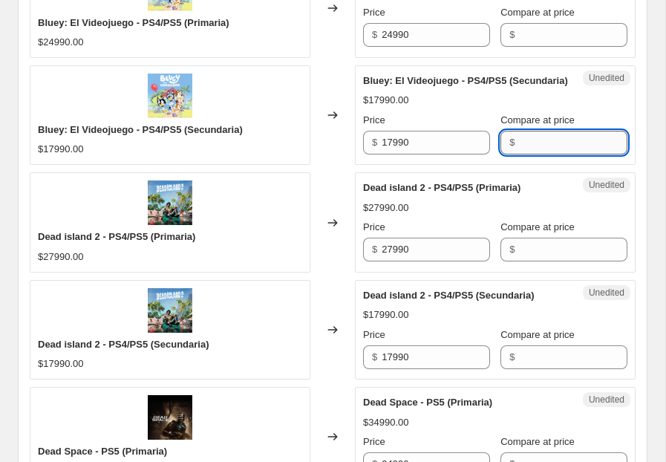
click at [552, 154] on input "Compare at price" at bounding box center [573, 143] width 108 height 24
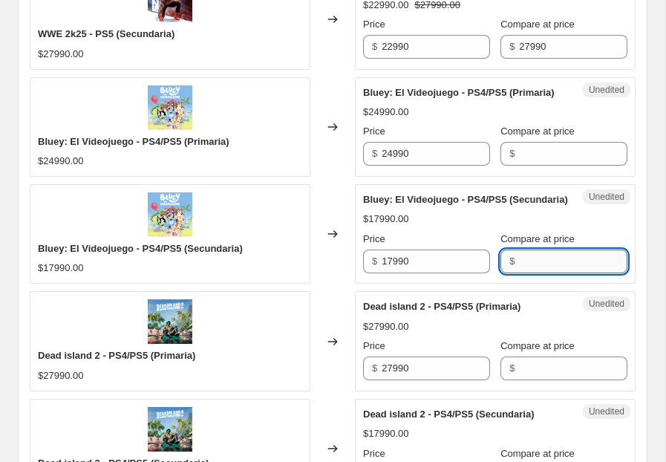
scroll to position [2073, 0]
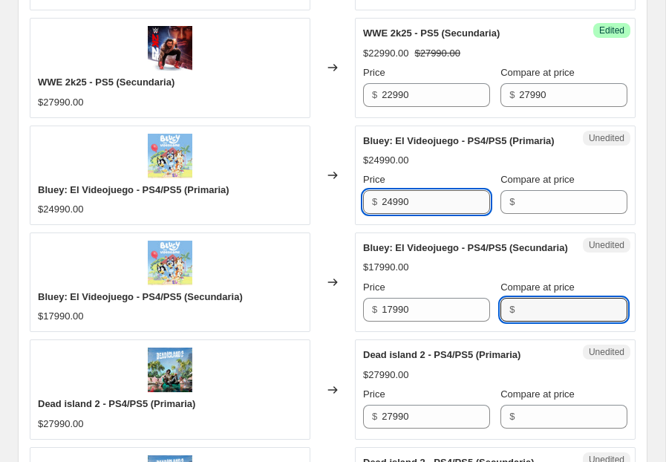
click at [428, 206] on input "24990" at bounding box center [436, 202] width 108 height 24
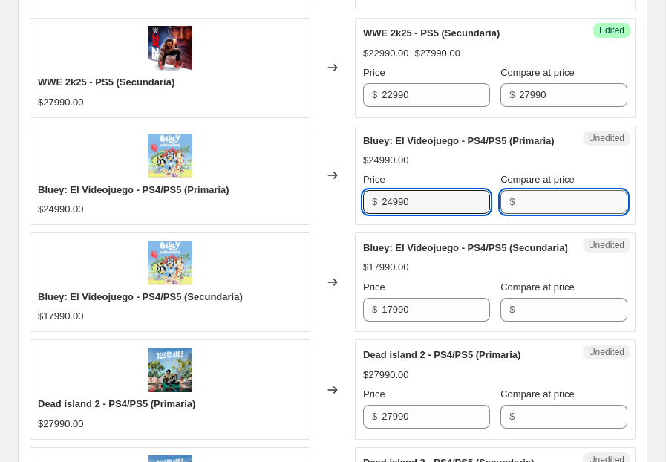
click at [559, 212] on input "Compare at price" at bounding box center [573, 202] width 108 height 24
paste input "24990"
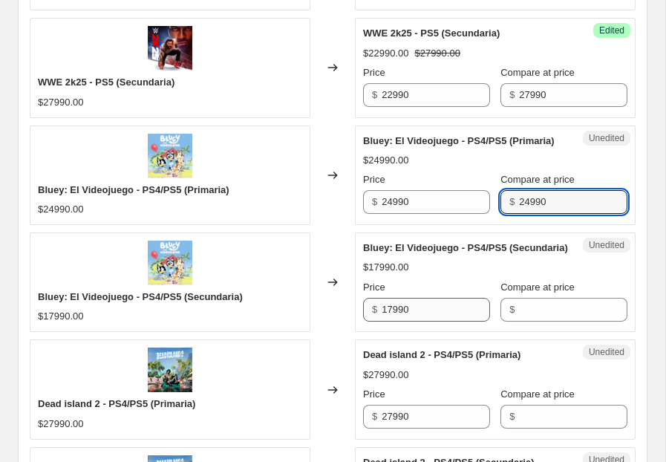
type input "24990"
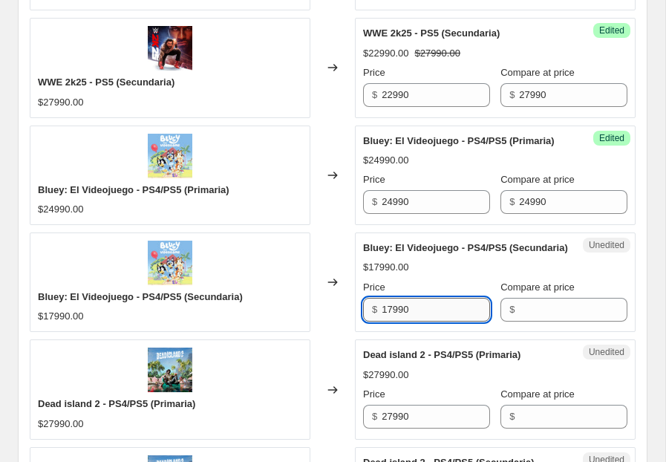
click at [434, 321] on input "17990" at bounding box center [436, 310] width 108 height 24
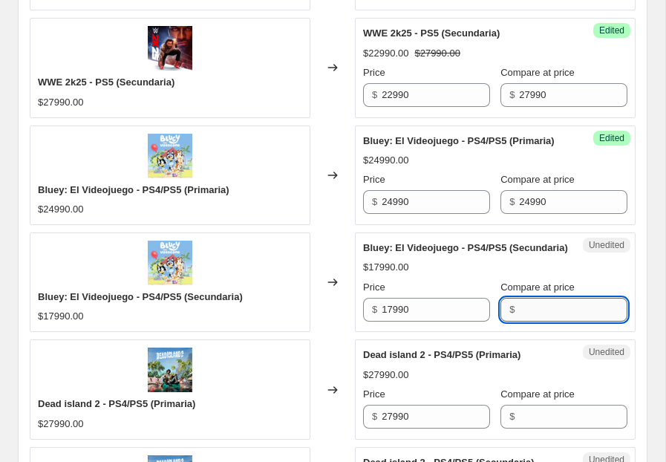
click at [535, 321] on input "Compare at price" at bounding box center [573, 310] width 108 height 24
paste input "17990"
type input "17990"
click at [393, 203] on input "24990" at bounding box center [436, 202] width 108 height 24
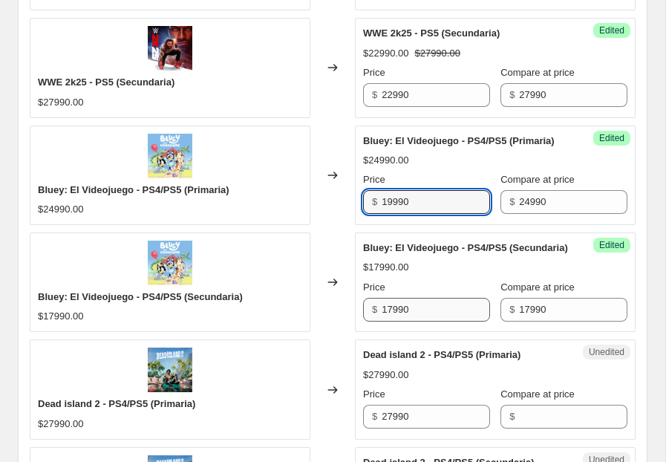
type input "19990"
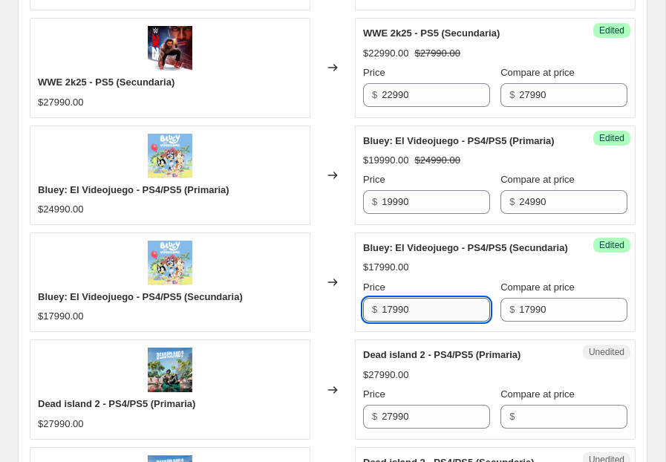
click at [393, 316] on input "17990" at bounding box center [436, 310] width 108 height 24
click at [392, 321] on input "17990" at bounding box center [436, 310] width 108 height 24
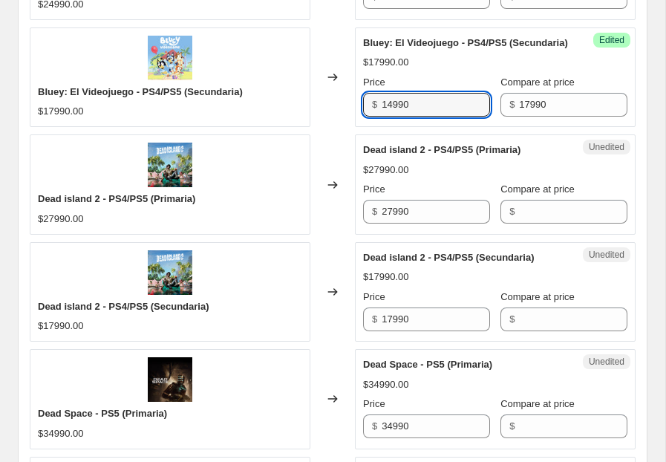
scroll to position [2285, 0]
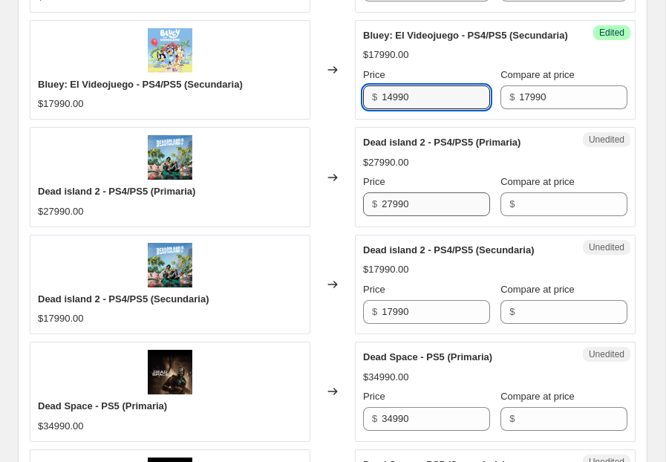
type input "14990"
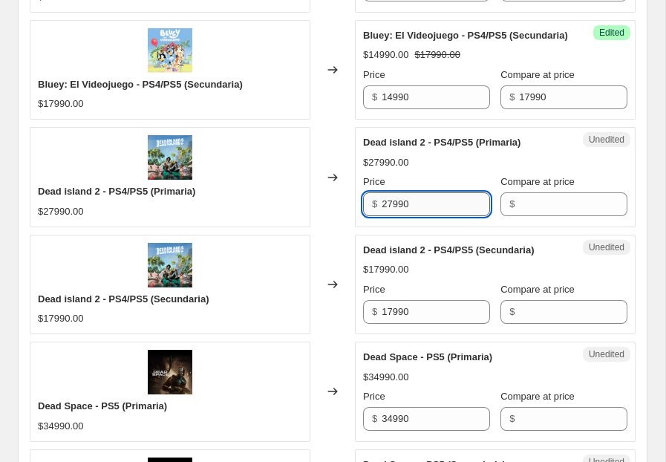
click at [434, 216] on input "27990" at bounding box center [436, 204] width 108 height 24
click at [572, 215] on input "Compare at price" at bounding box center [573, 204] width 108 height 24
paste input "27990"
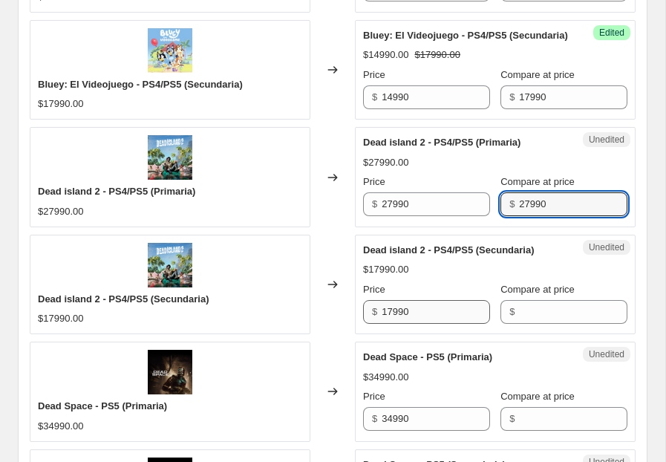
type input "27990"
click at [454, 320] on input "17990" at bounding box center [436, 312] width 108 height 24
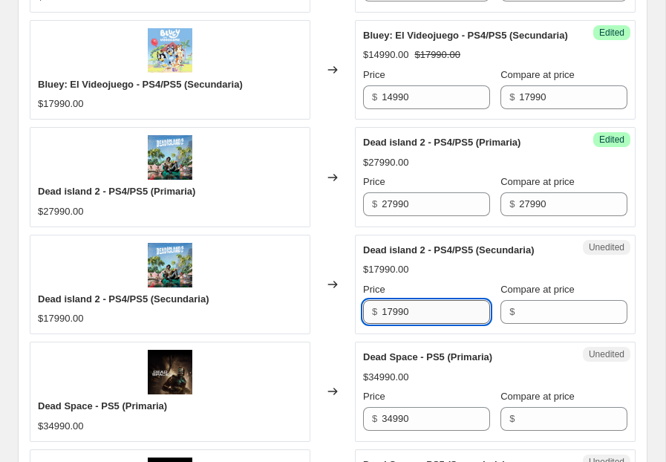
click at [454, 320] on input "17990" at bounding box center [436, 312] width 108 height 24
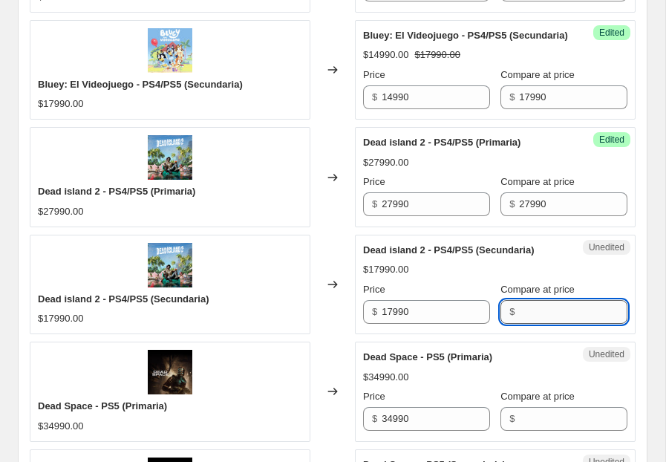
click at [534, 323] on input "Compare at price" at bounding box center [573, 312] width 108 height 24
paste input "17990"
type input "17990"
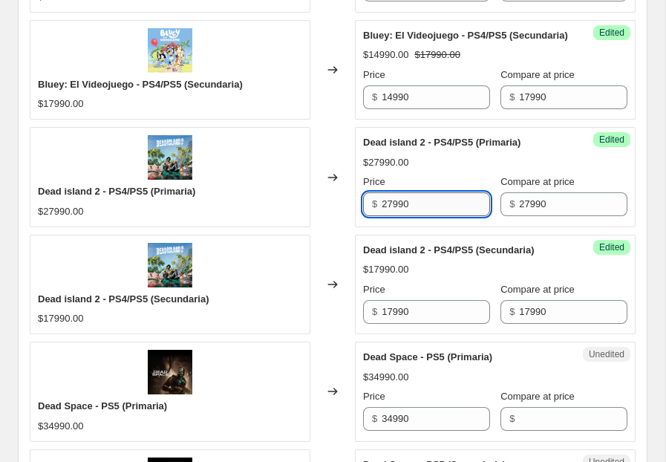
click at [389, 214] on input "27990" at bounding box center [436, 204] width 108 height 24
type input "14990"
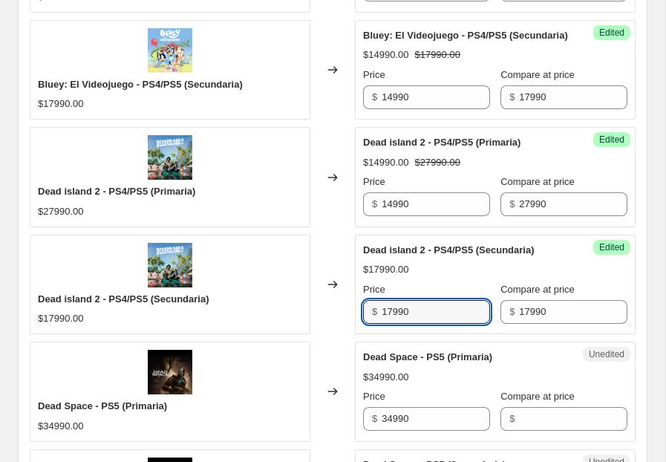
drag, startPoint x: 394, startPoint y: 318, endPoint x: 364, endPoint y: 318, distance: 29.7
click at [365, 318] on div "$ 17990" at bounding box center [426, 312] width 127 height 24
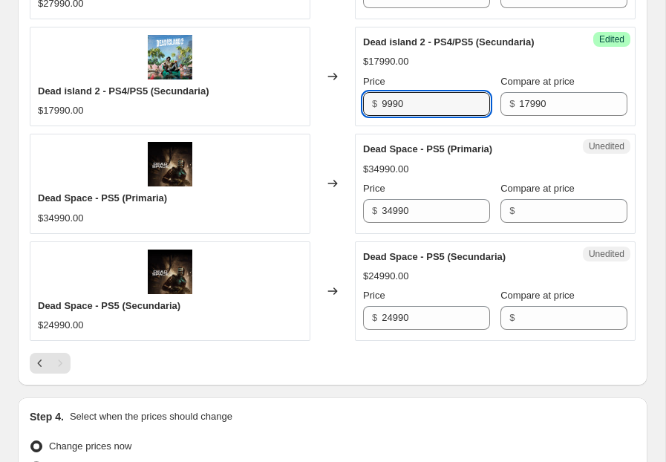
scroll to position [2508, 0]
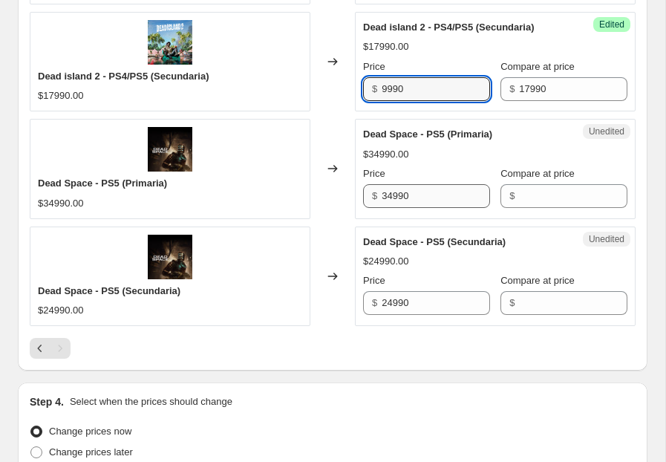
type input "9990"
click at [419, 206] on input "34990" at bounding box center [436, 196] width 108 height 24
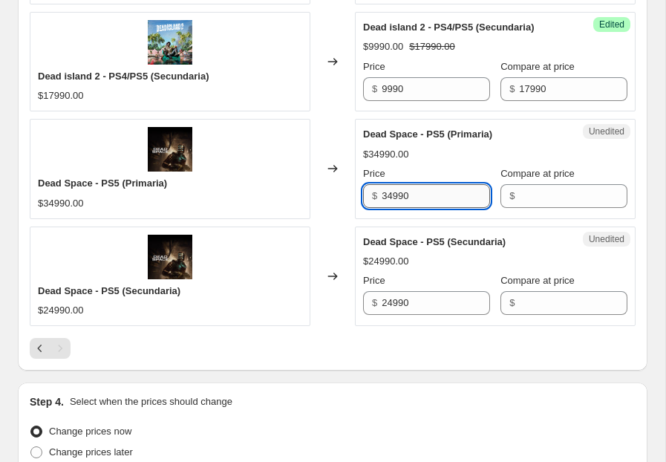
click at [419, 206] on input "34990" at bounding box center [436, 196] width 108 height 24
click at [552, 203] on input "Compare at price" at bounding box center [573, 196] width 108 height 24
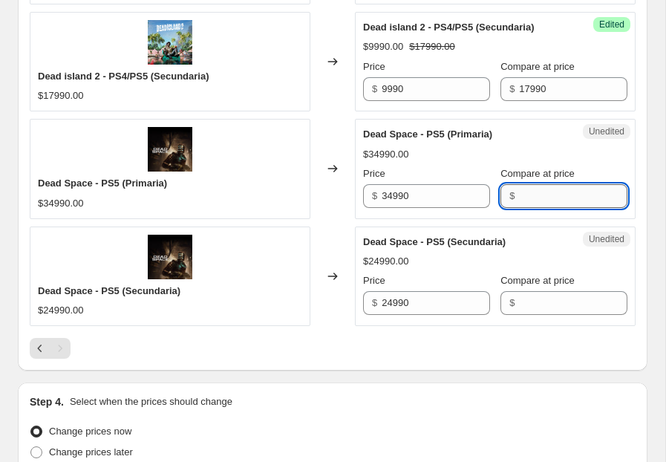
paste input "34990"
type input "34990"
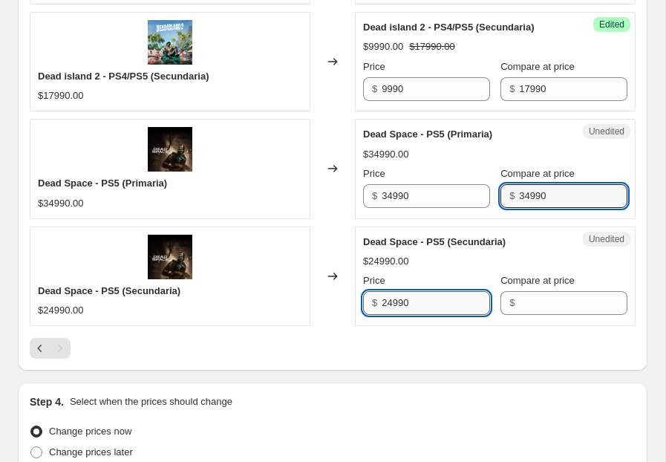
click at [441, 312] on input "24990" at bounding box center [436, 303] width 108 height 24
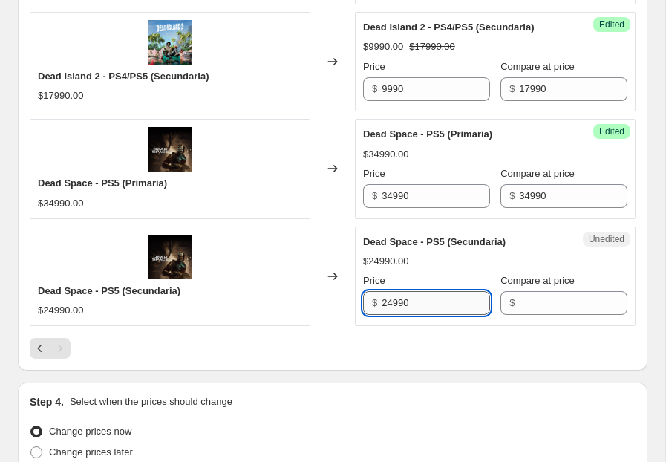
click at [441, 312] on input "24990" at bounding box center [436, 303] width 108 height 24
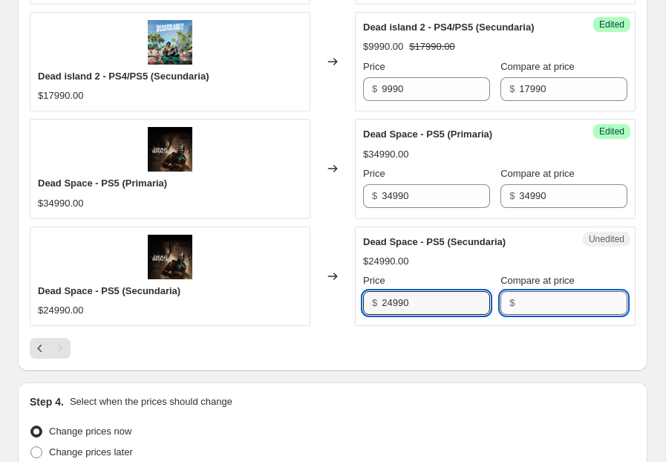
click at [552, 313] on input "Compare at price" at bounding box center [573, 303] width 108 height 24
paste input "24990"
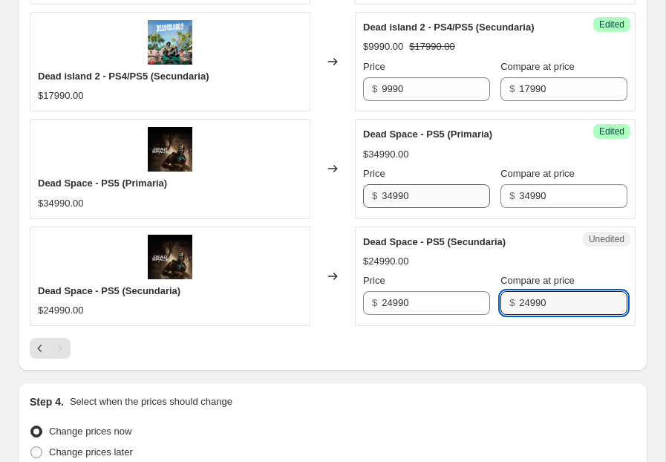
type input "24990"
click at [393, 208] on input "34990" at bounding box center [436, 196] width 108 height 24
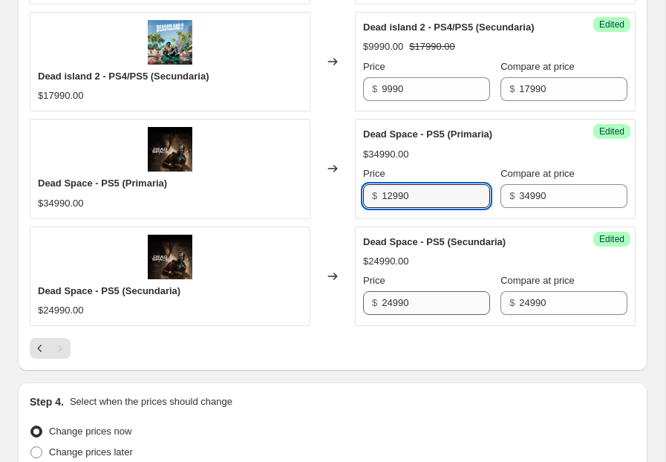
type input "12990"
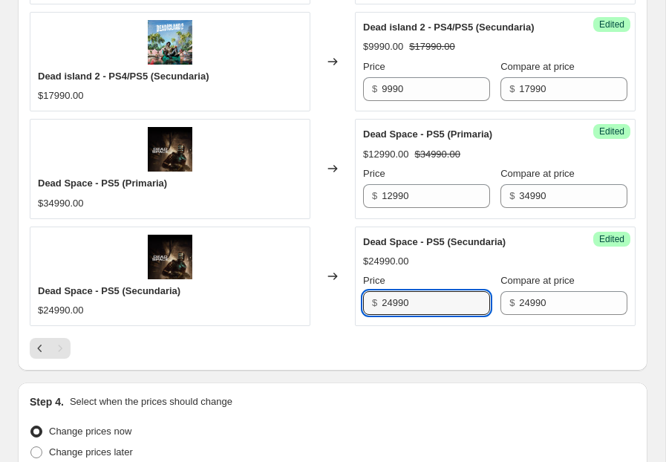
drag, startPoint x: 393, startPoint y: 313, endPoint x: 360, endPoint y: 313, distance: 33.4
click at [361, 313] on div "Success Edited Dead Space - PS5 (Secundaria) $24990.00 Price $ 24990 Compare at…" at bounding box center [495, 275] width 281 height 99
type input "7990"
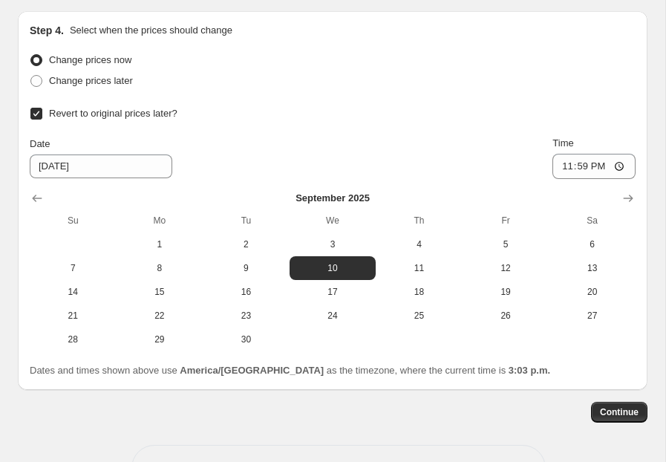
scroll to position [2882, 0]
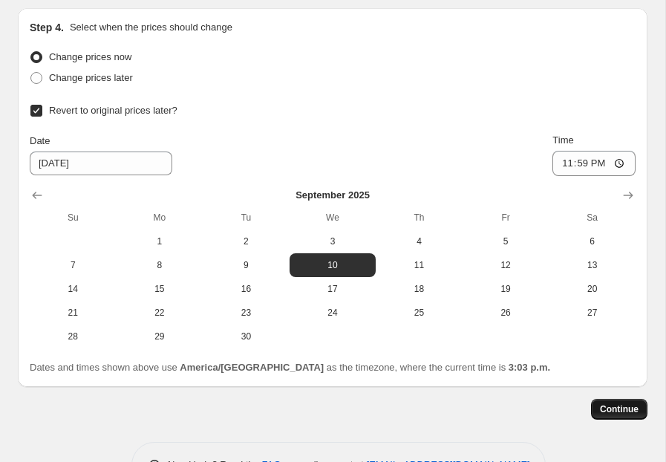
click at [613, 415] on span "Continue" at bounding box center [619, 409] width 39 height 12
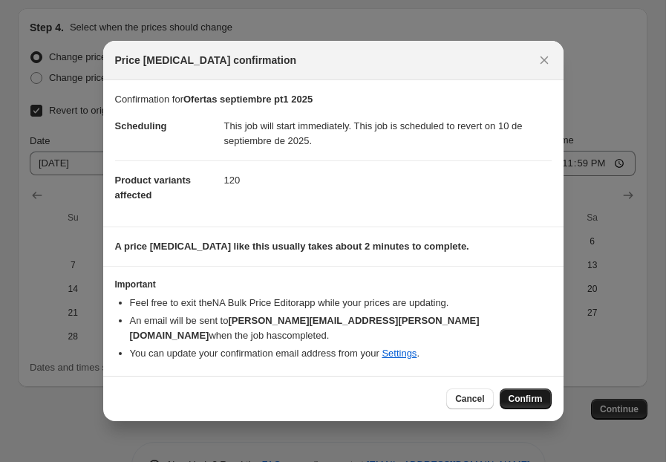
click at [514, 393] on span "Confirm" at bounding box center [526, 399] width 34 height 12
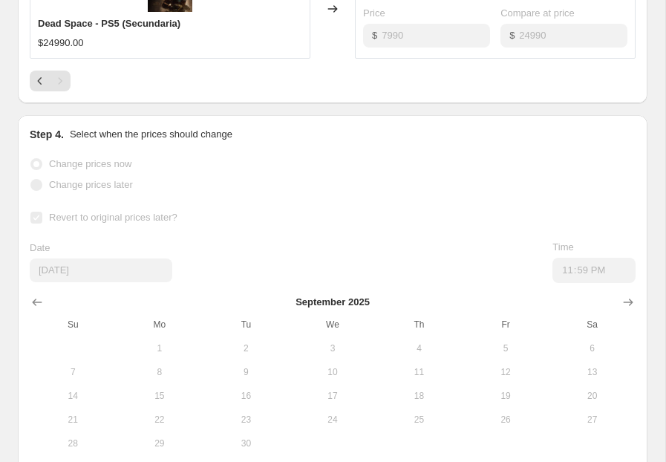
scroll to position [2920, 0]
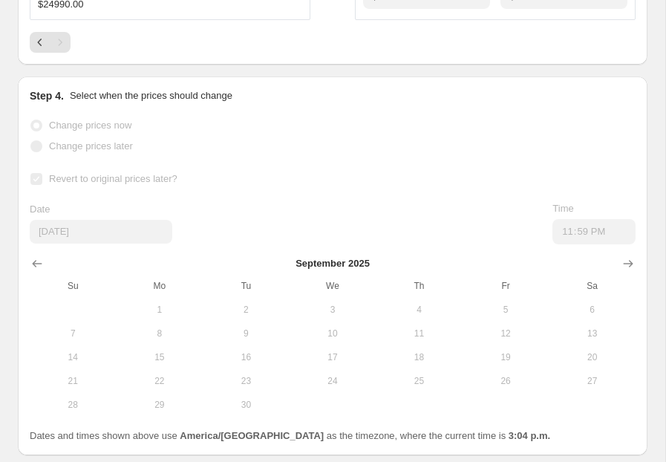
select select "collection"
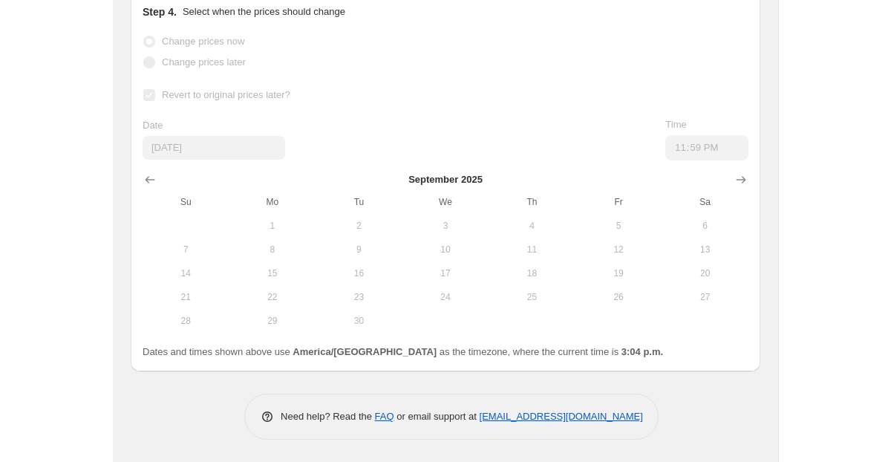
scroll to position [0, 0]
